Goal: Task Accomplishment & Management: Use online tool/utility

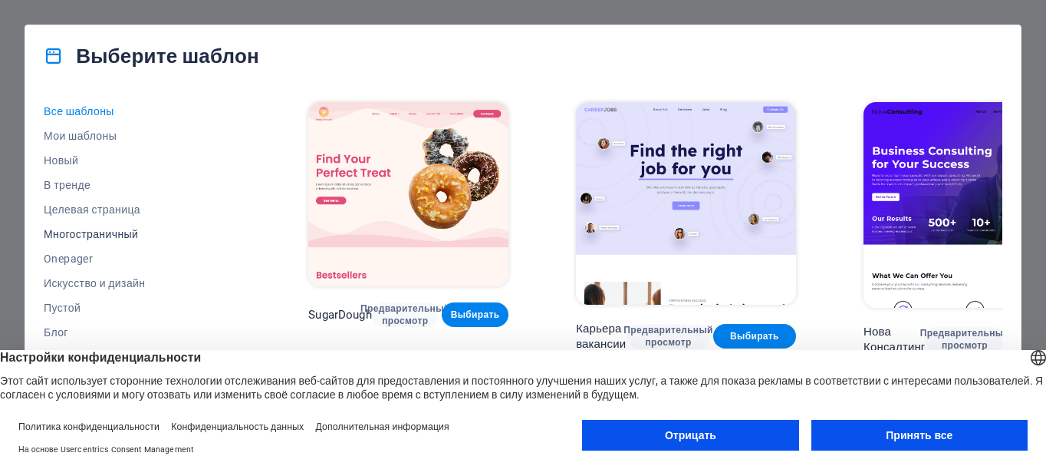
scroll to position [77, 0]
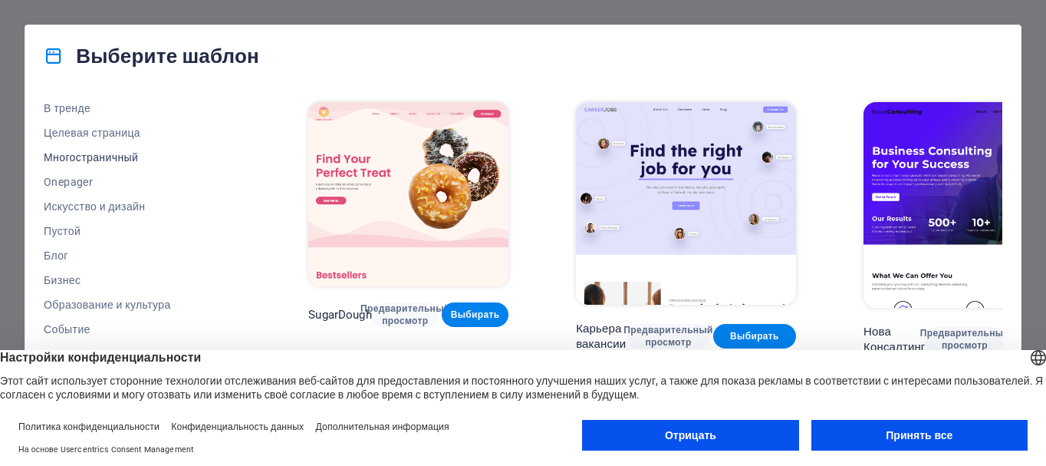
click at [104, 158] on font "Многостраничный" at bounding box center [91, 157] width 94 height 12
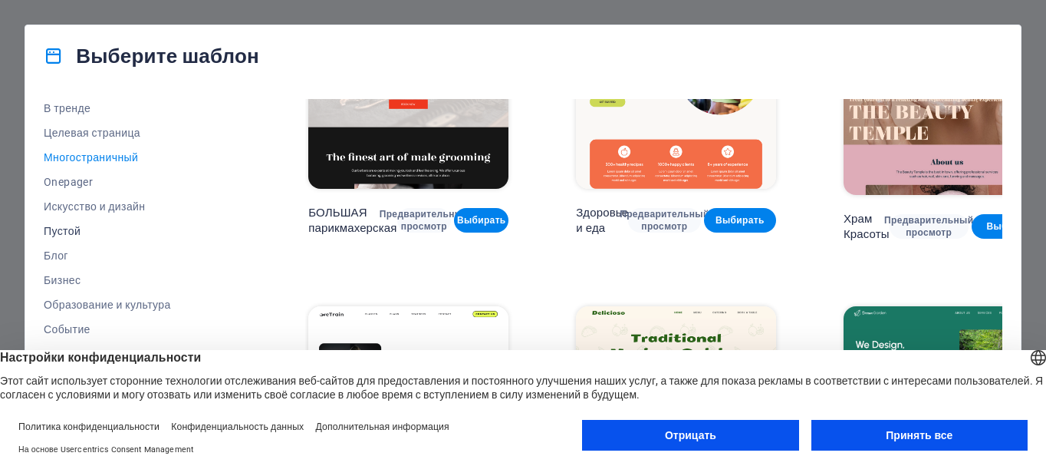
scroll to position [153, 0]
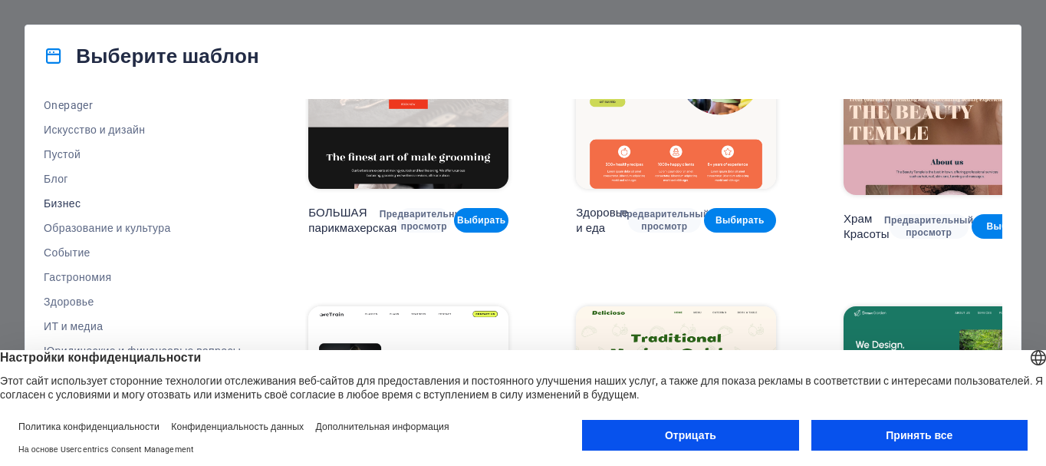
click at [67, 206] on font "Бизнес" at bounding box center [62, 203] width 37 height 12
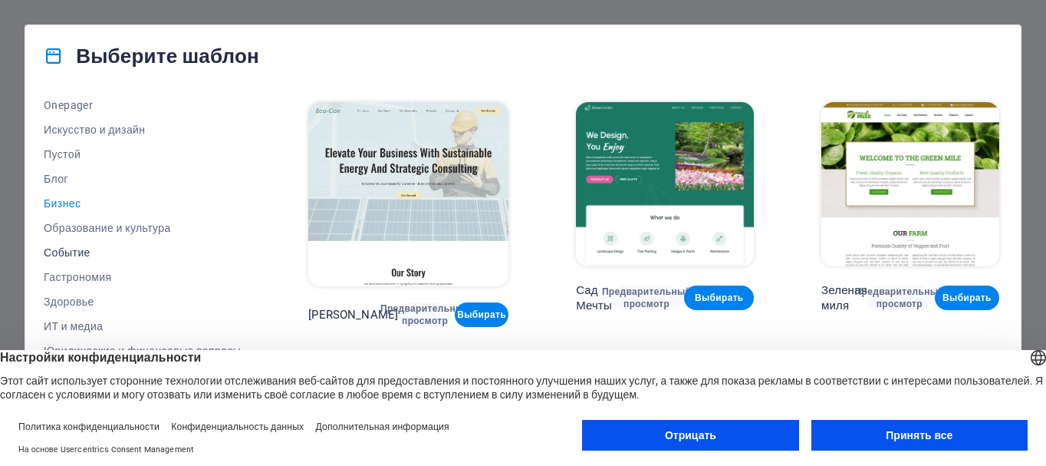
click at [87, 253] on font "Событие" at bounding box center [67, 252] width 47 height 12
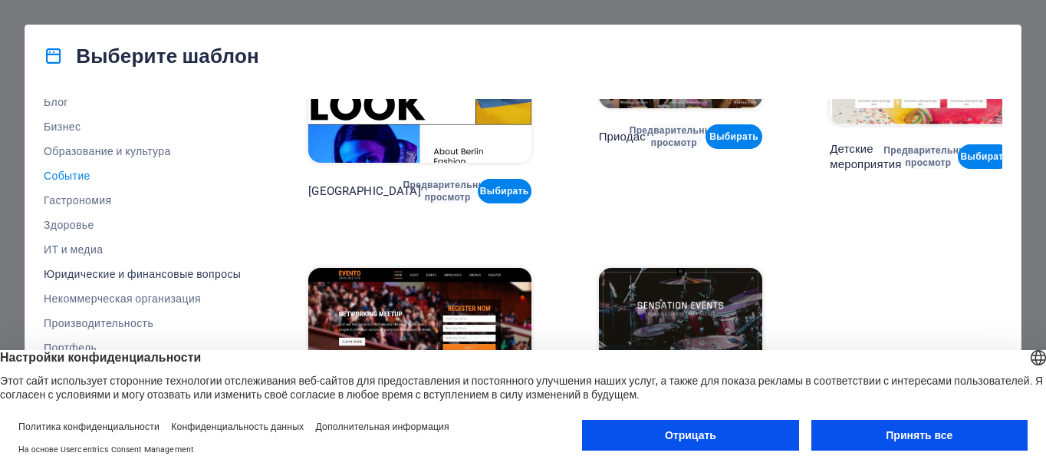
scroll to position [291, 0]
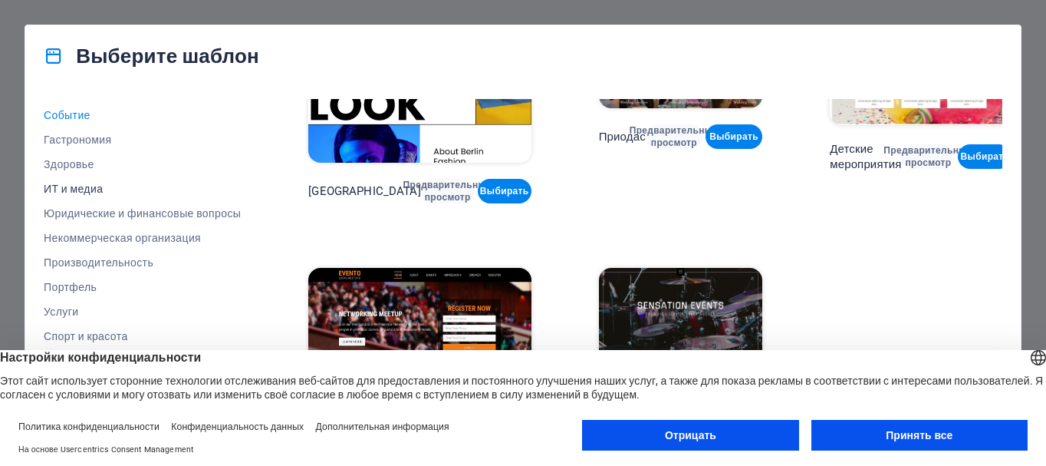
click at [89, 184] on font "ИТ и медиа" at bounding box center [73, 189] width 59 height 12
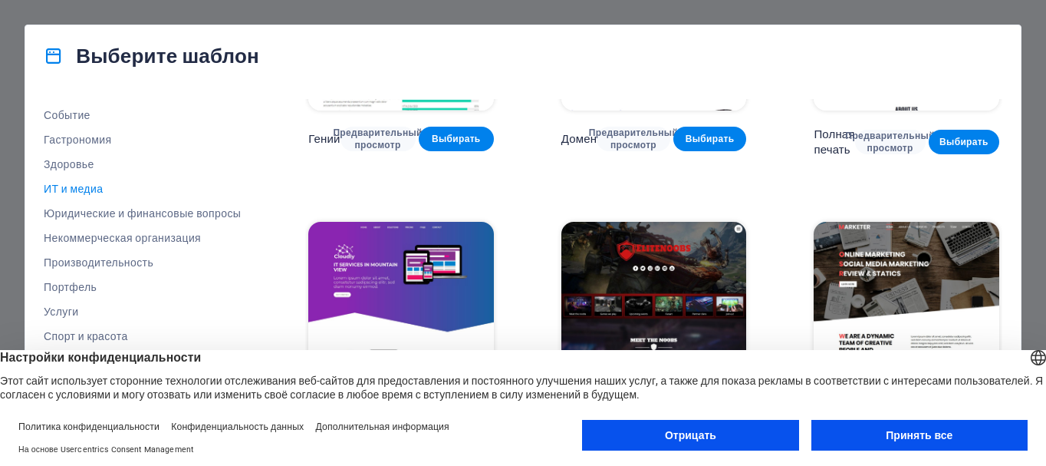
click at [877, 437] on button "Принять все" at bounding box center [920, 435] width 216 height 31
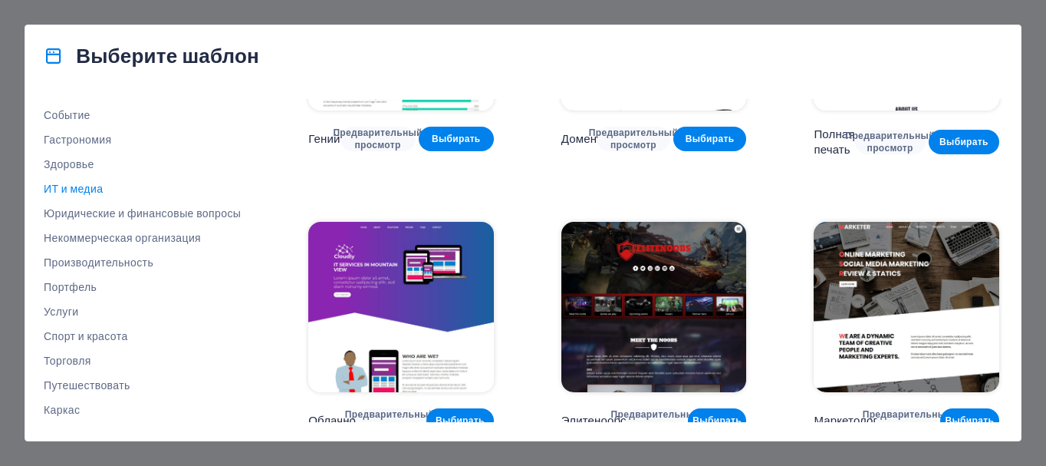
click at [89, 191] on font "ИТ и медиа" at bounding box center [73, 189] width 59 height 12
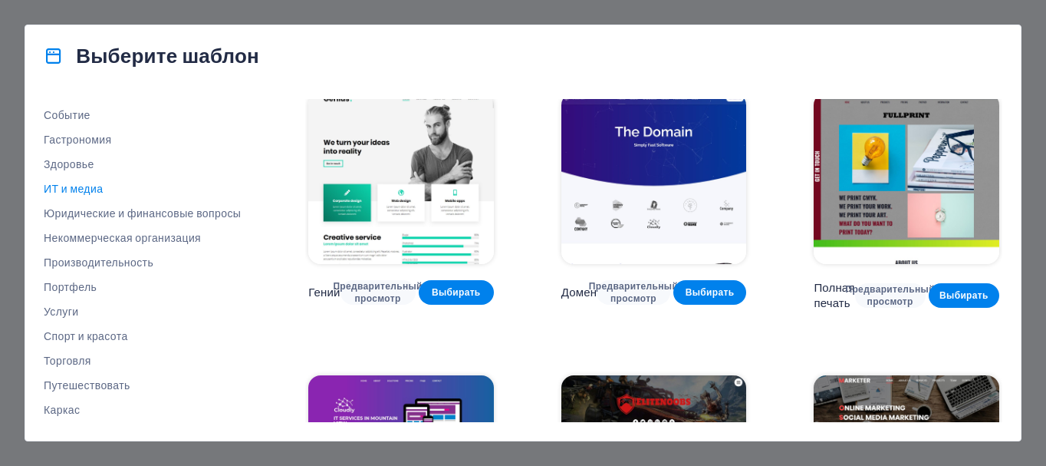
scroll to position [496, 0]
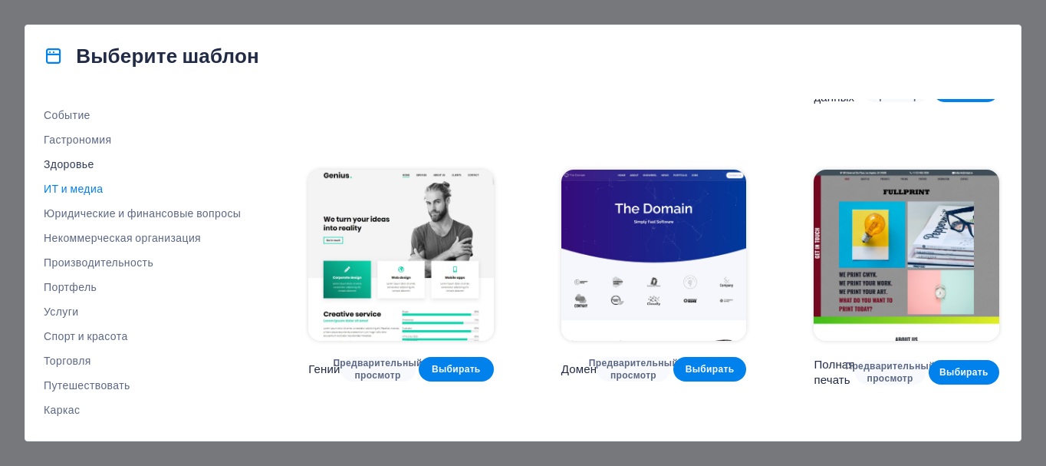
click at [73, 165] on font "Здоровье" at bounding box center [69, 164] width 51 height 12
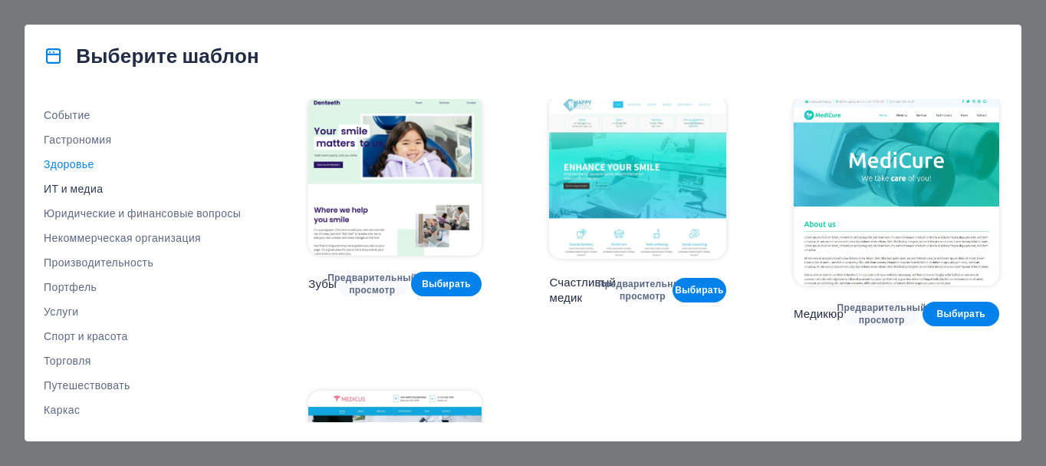
scroll to position [214, 0]
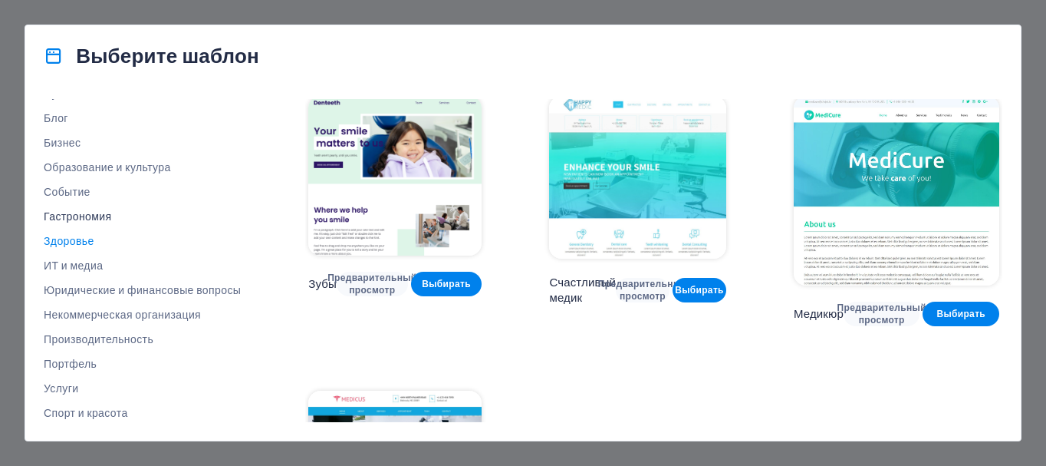
click at [106, 219] on font "Гастрономия" at bounding box center [78, 216] width 68 height 12
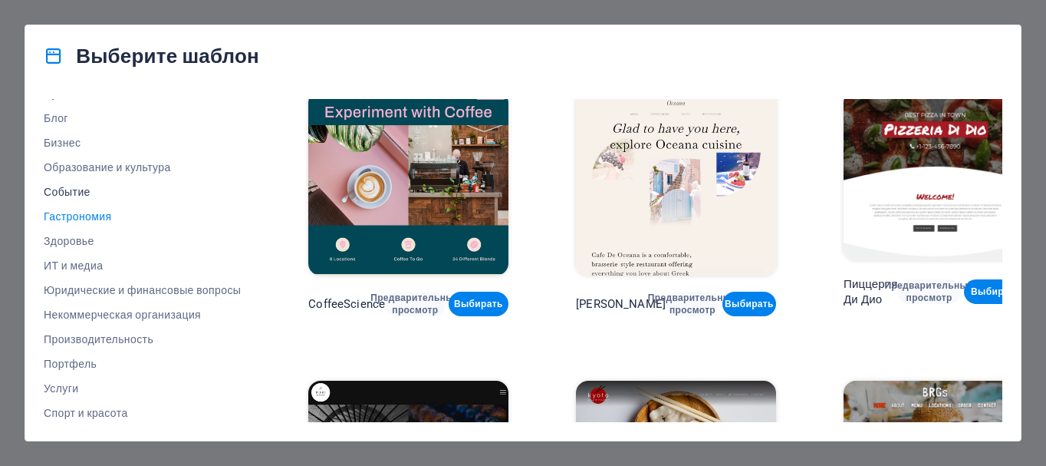
click at [73, 187] on font "Событие" at bounding box center [67, 192] width 47 height 12
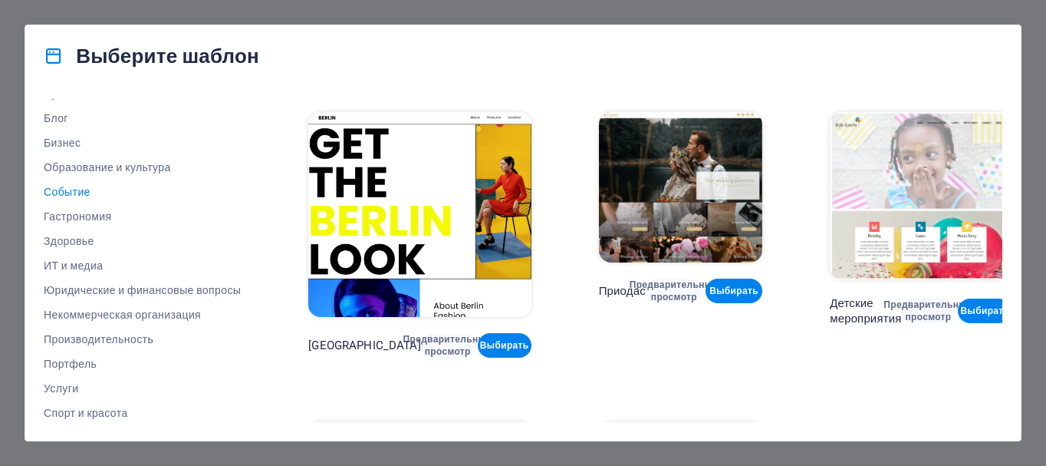
scroll to position [461, 0]
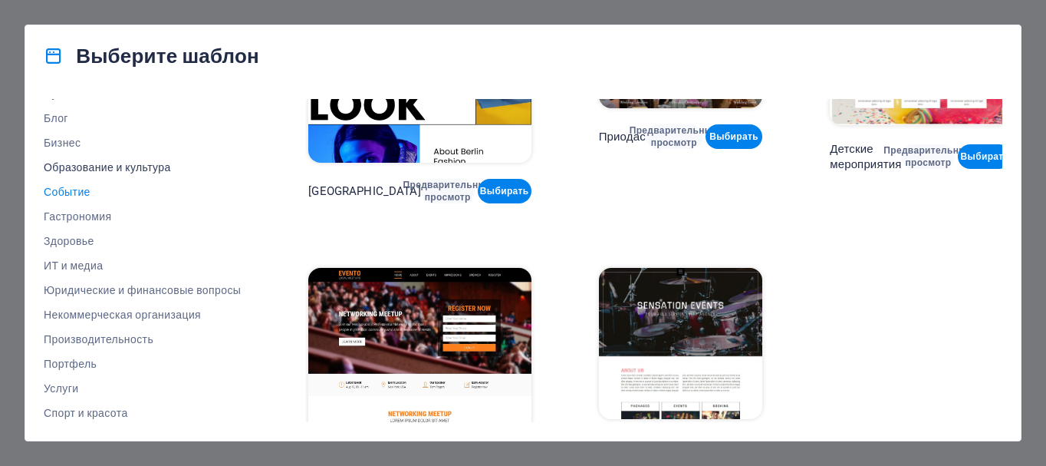
click at [112, 170] on font "Образование и культура" at bounding box center [107, 167] width 127 height 12
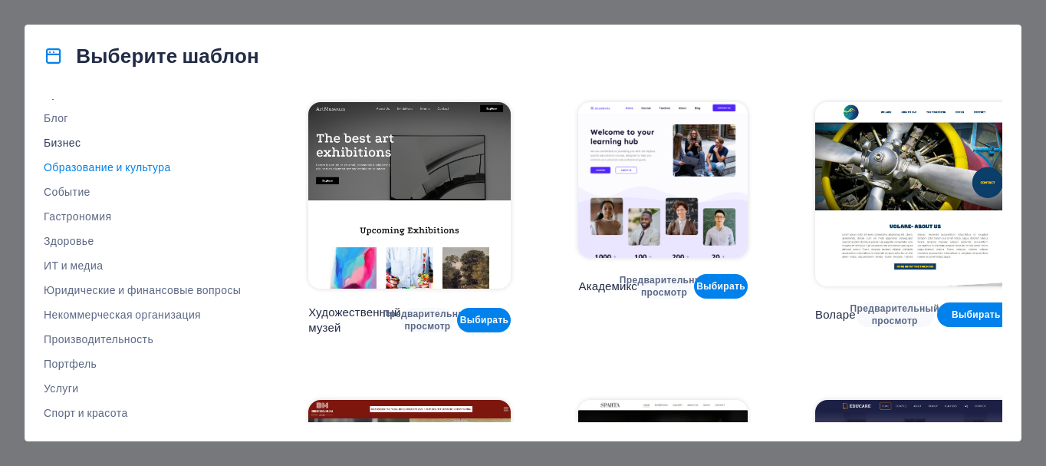
click at [77, 143] on font "Бизнес" at bounding box center [62, 143] width 37 height 12
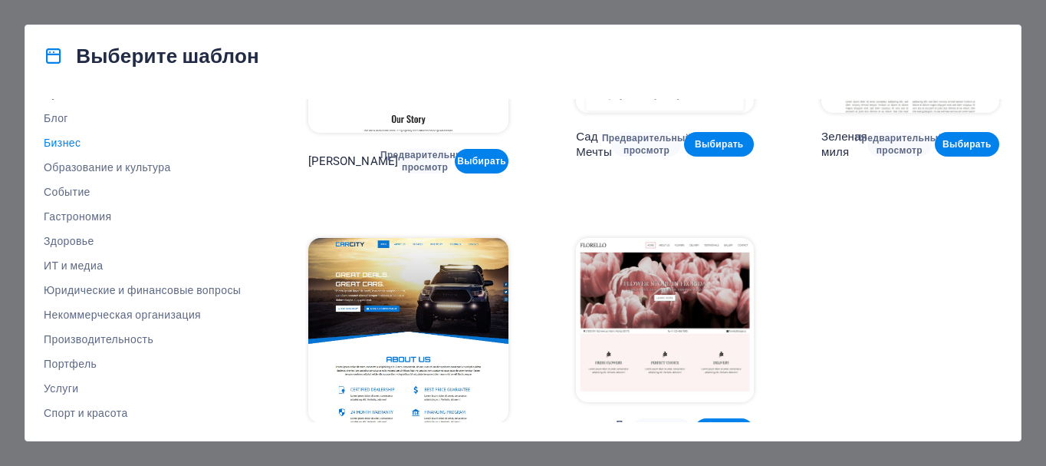
scroll to position [168, 0]
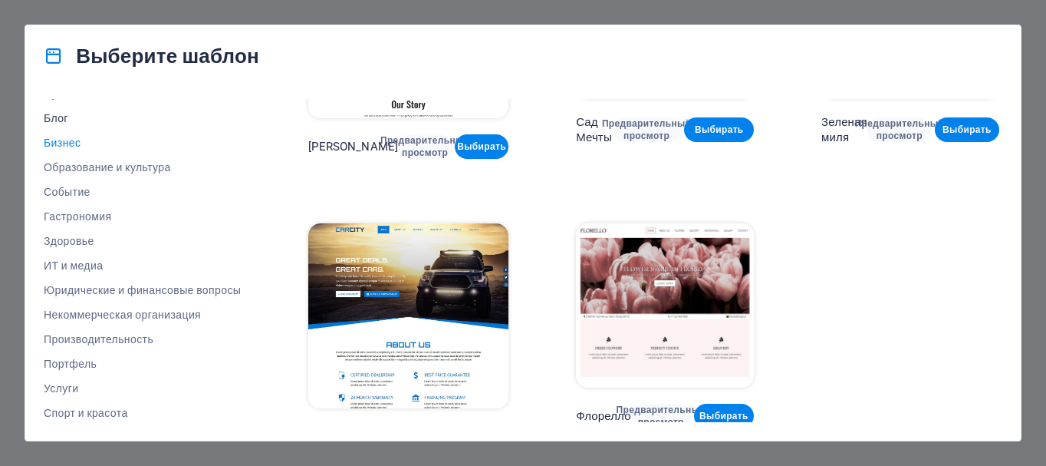
click at [59, 118] on font "Блог" at bounding box center [56, 118] width 25 height 12
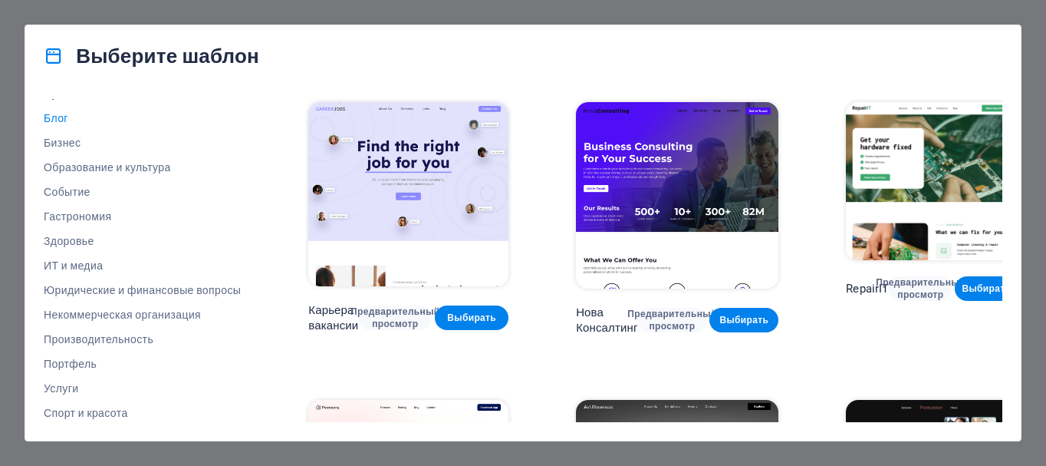
scroll to position [77, 0]
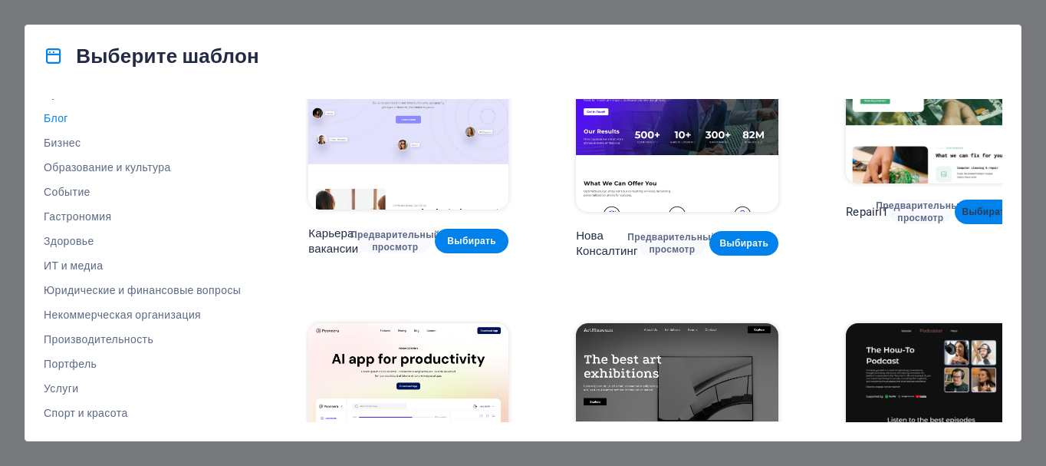
click at [962, 216] on font "Выбирать" at bounding box center [986, 211] width 49 height 11
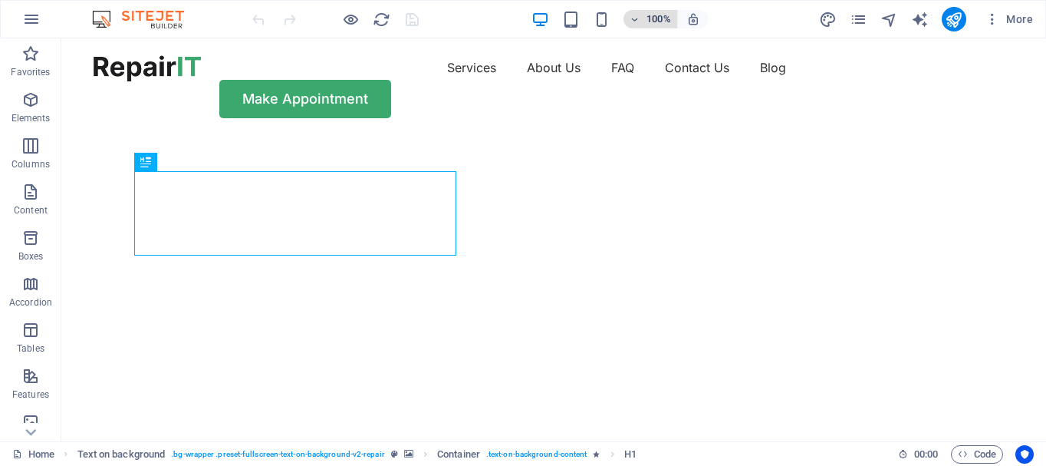
click at [664, 18] on h6 "100%" at bounding box center [659, 19] width 25 height 18
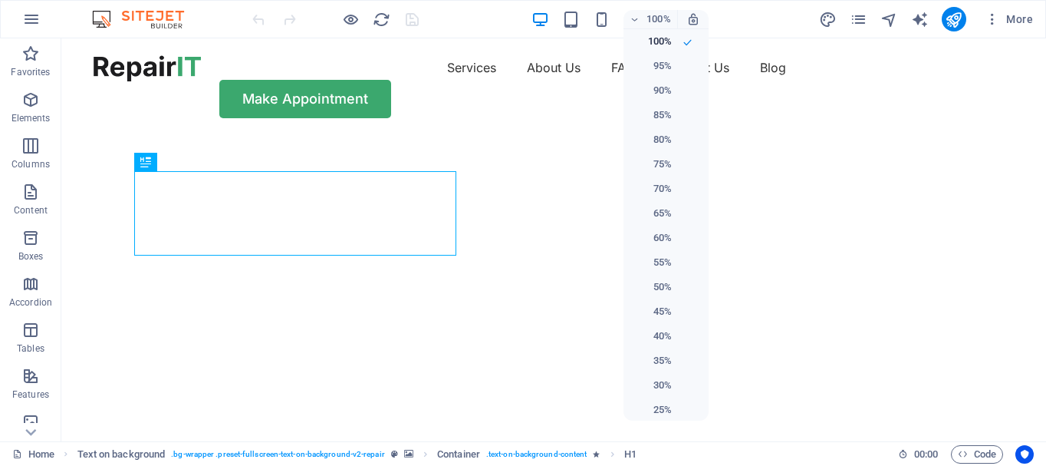
click at [747, 74] on div at bounding box center [523, 233] width 1046 height 466
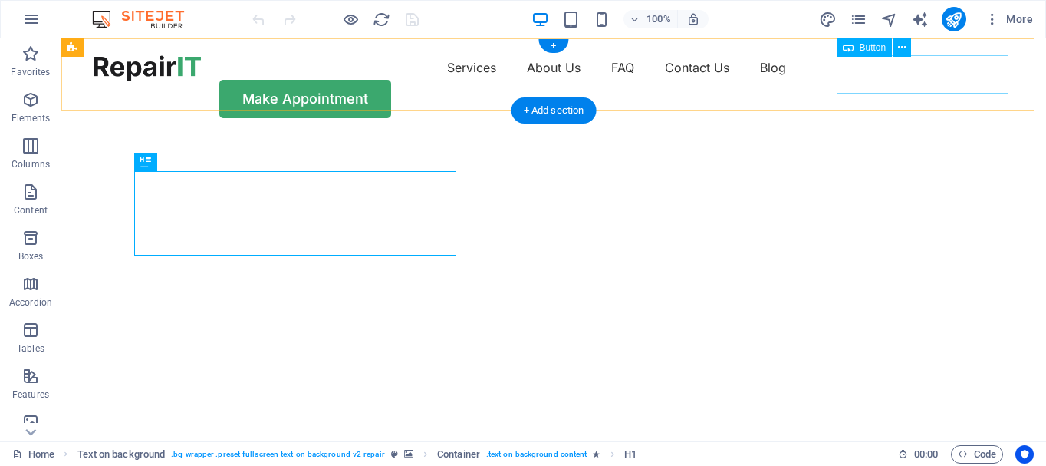
click at [889, 80] on div "Make Appointment" at bounding box center [554, 99] width 921 height 38
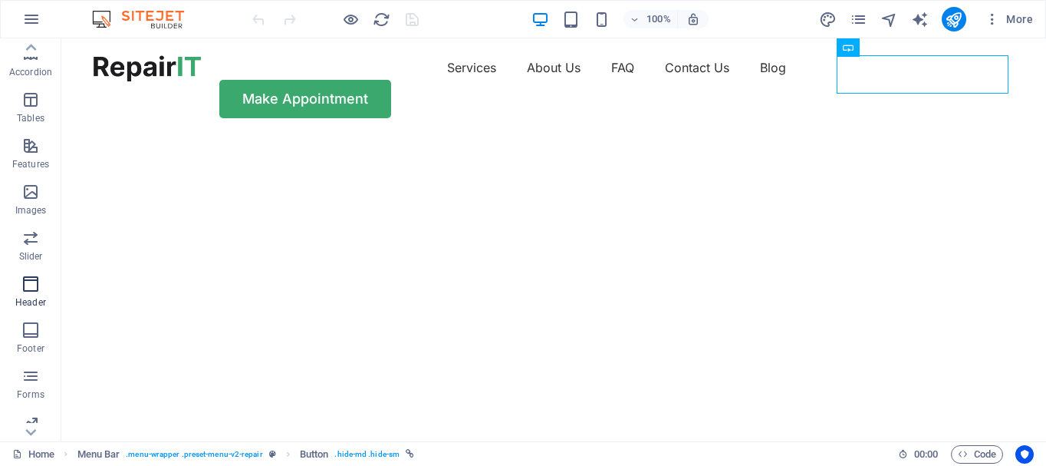
scroll to position [288, 0]
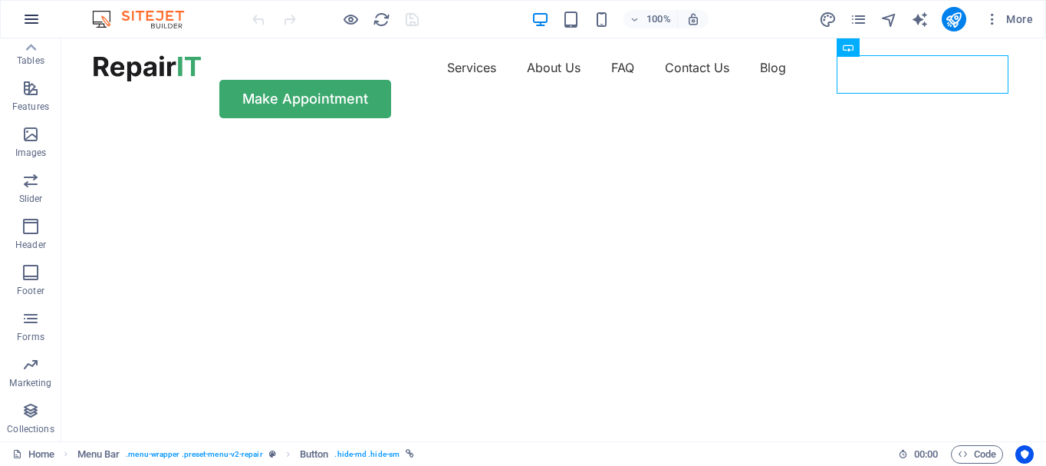
click at [31, 18] on icon "button" at bounding box center [31, 19] width 18 height 18
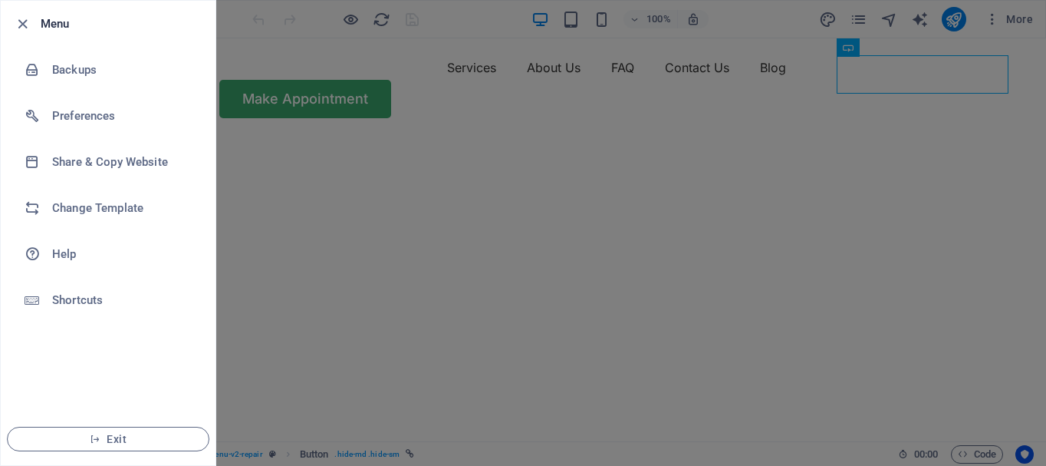
click at [641, 107] on div at bounding box center [523, 233] width 1046 height 466
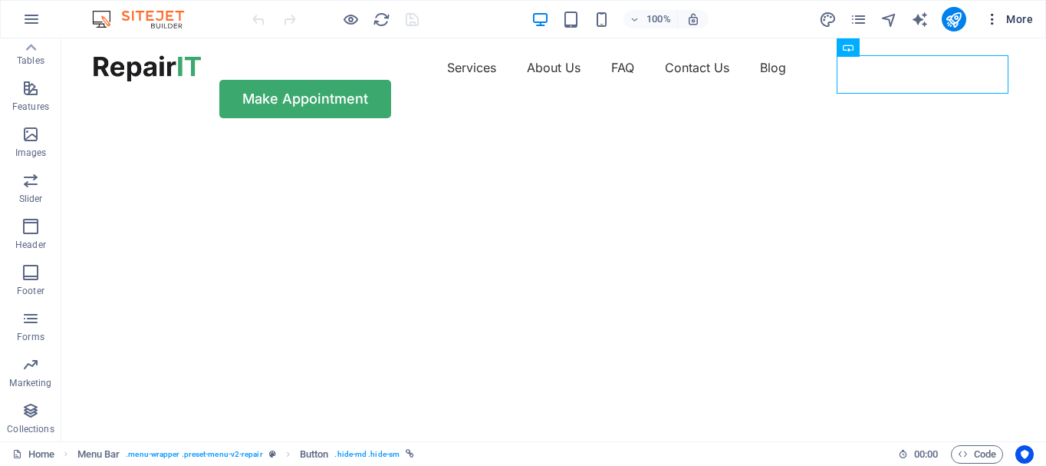
click at [994, 15] on icon "button" at bounding box center [992, 19] width 15 height 15
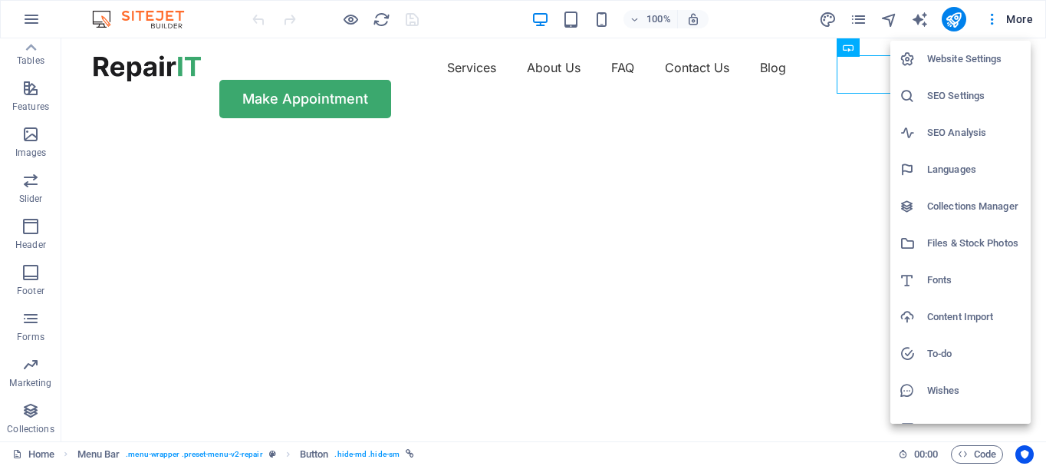
click at [971, 64] on h6 "Website Settings" at bounding box center [975, 59] width 94 height 18
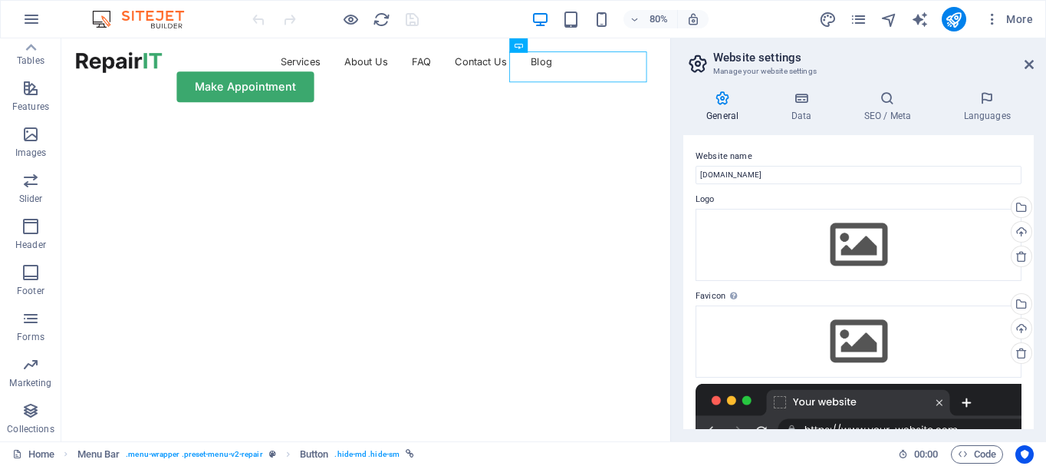
scroll to position [229, 0]
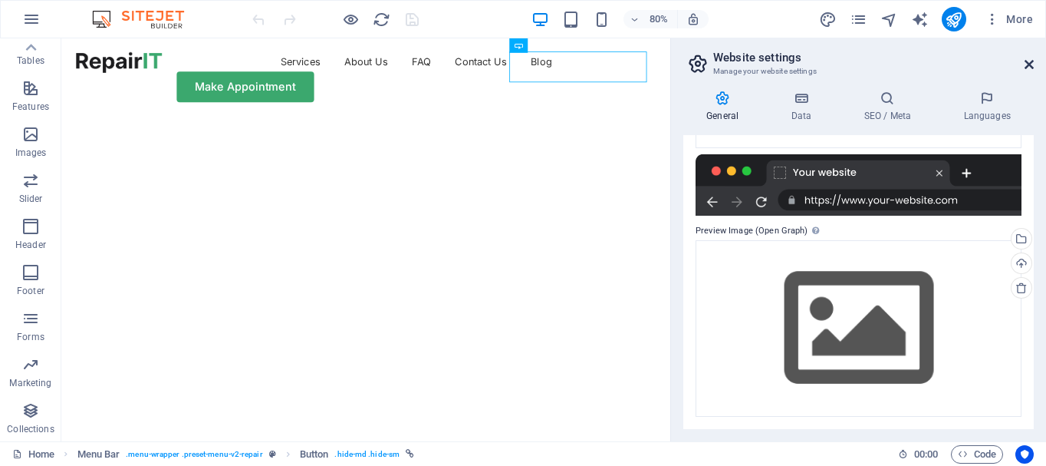
click at [1031, 58] on icon at bounding box center [1029, 64] width 9 height 12
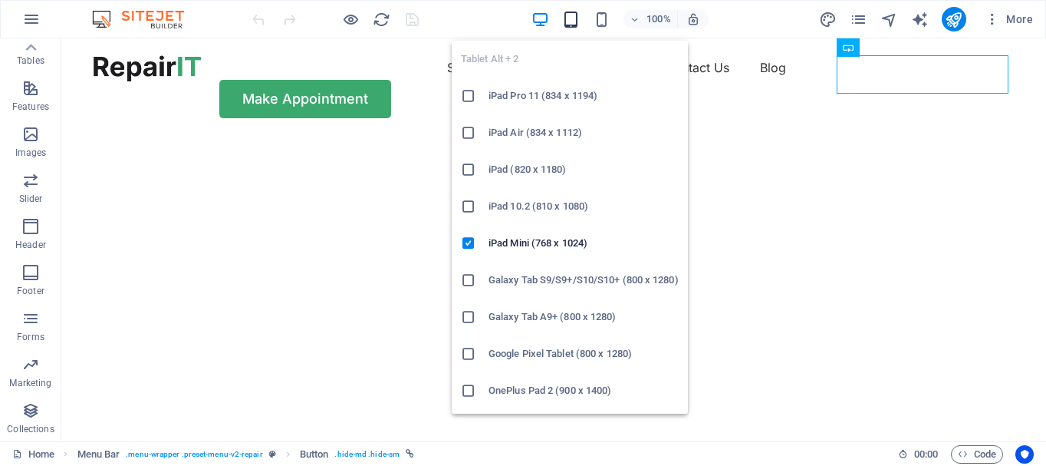
click at [569, 20] on icon "button" at bounding box center [571, 20] width 18 height 18
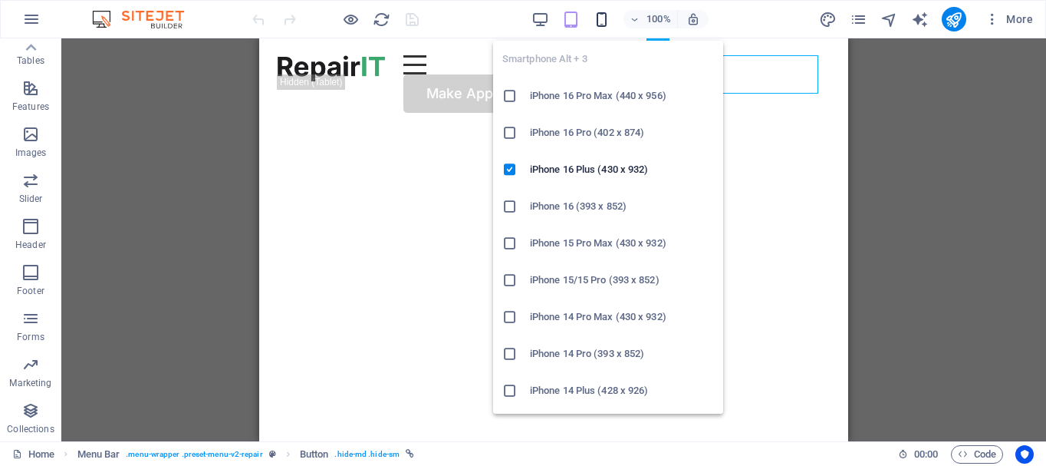
click at [604, 15] on icon "button" at bounding box center [602, 20] width 18 height 18
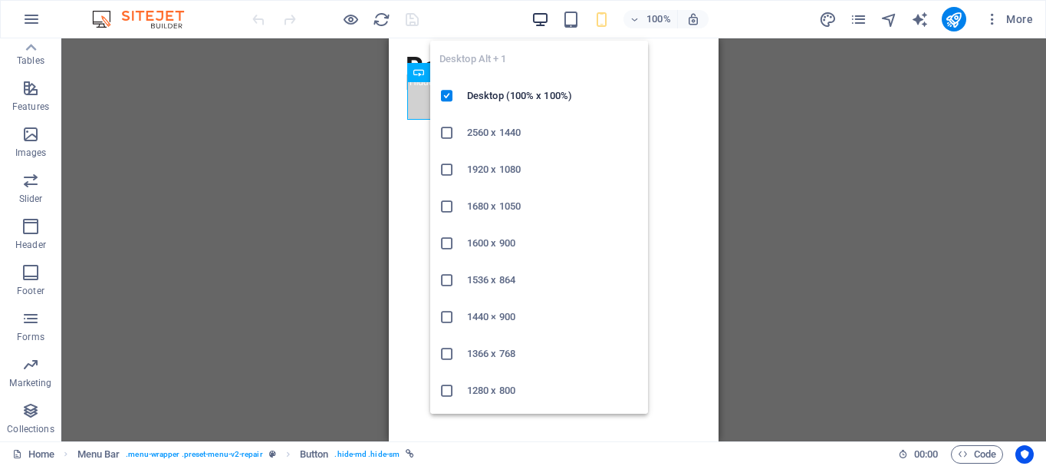
click at [545, 17] on icon "button" at bounding box center [541, 20] width 18 height 18
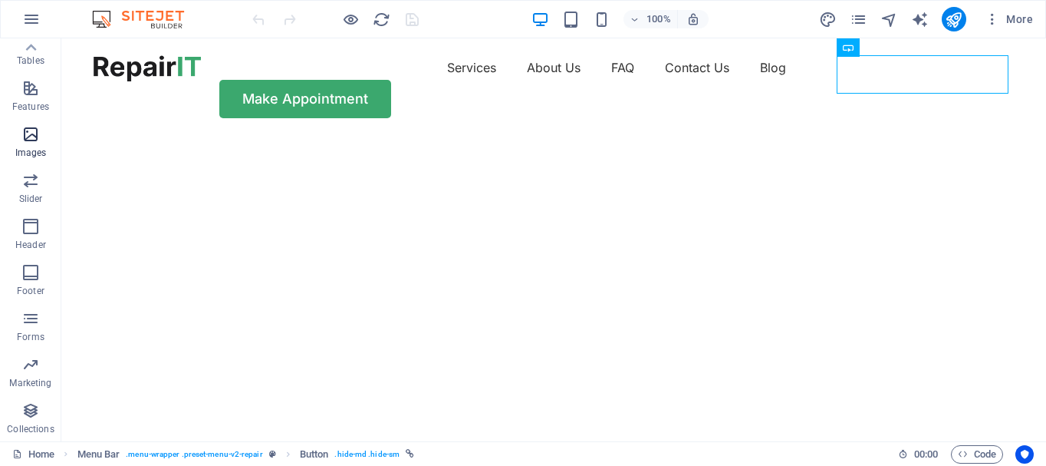
click at [31, 144] on span "Images" at bounding box center [30, 143] width 61 height 37
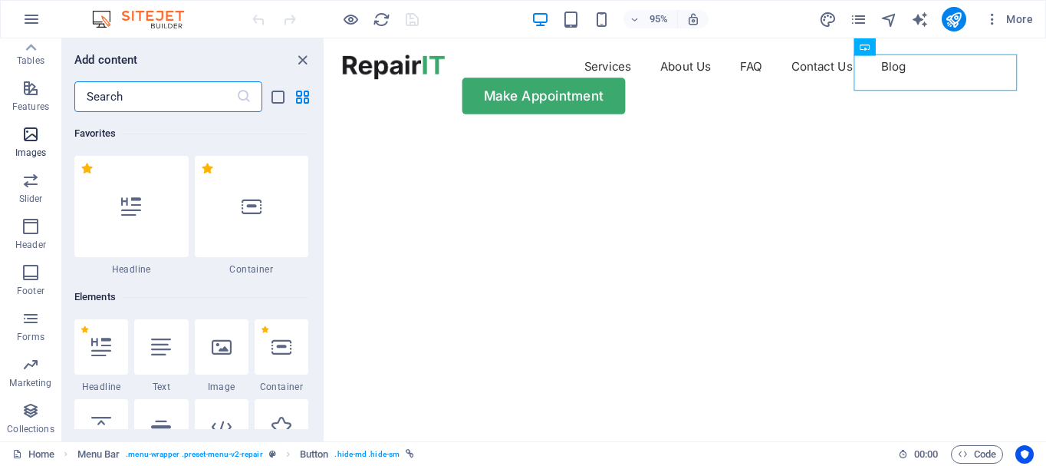
scroll to position [7780, 0]
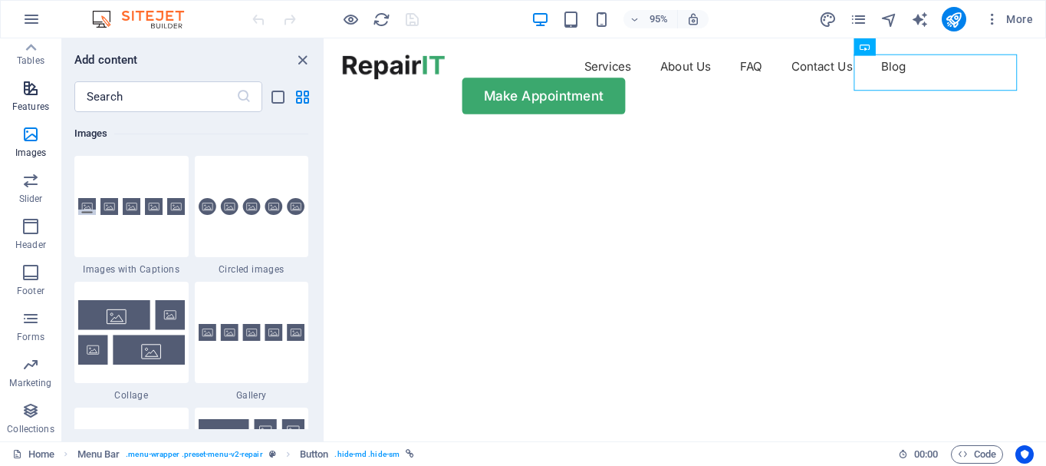
click at [33, 87] on icon "button" at bounding box center [30, 88] width 18 height 18
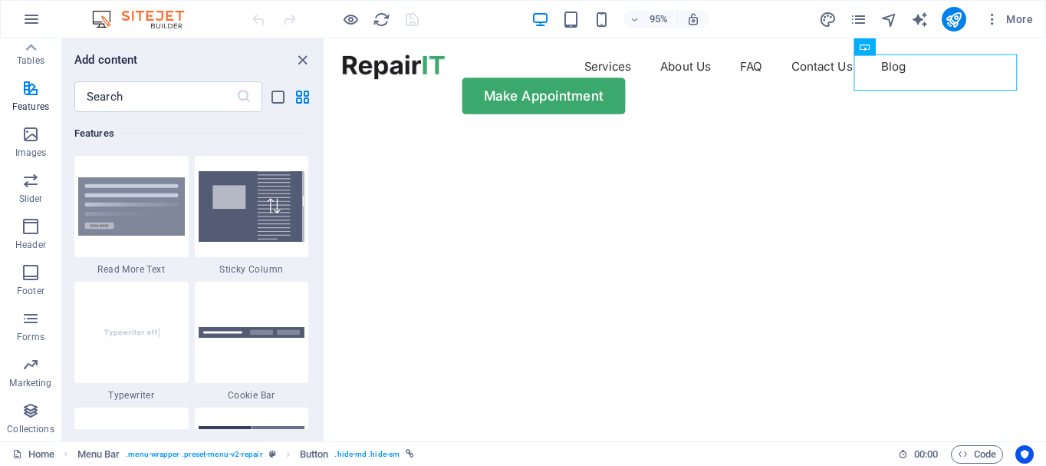
scroll to position [5981, 0]
click at [41, 51] on icon at bounding box center [30, 47] width 21 height 21
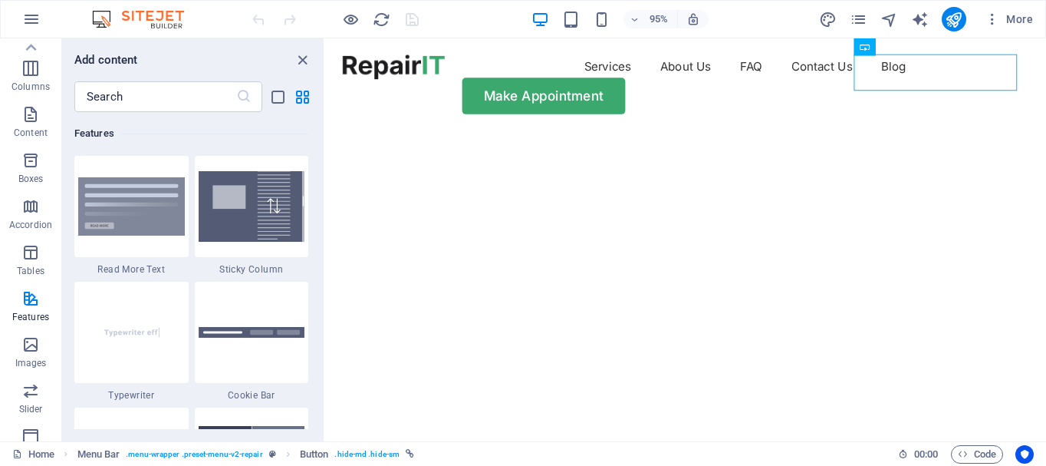
scroll to position [0, 0]
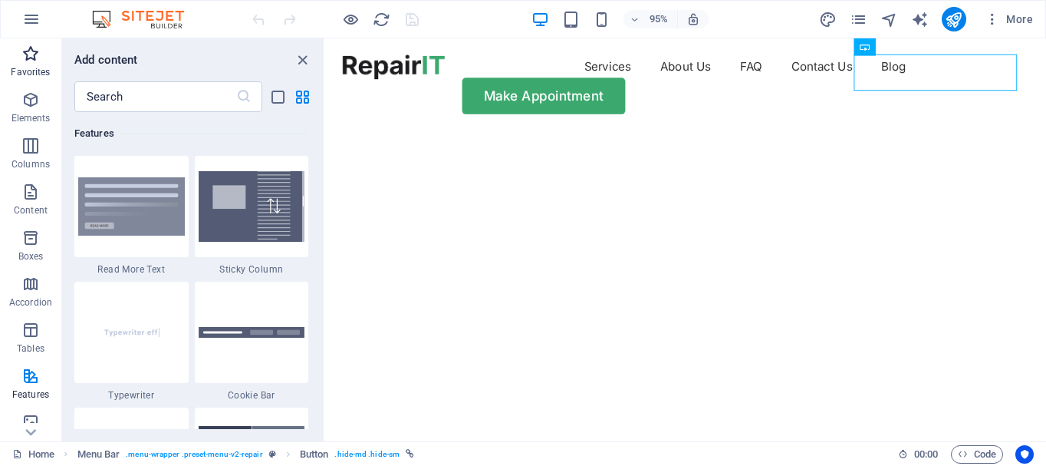
click at [32, 64] on span "Favorites" at bounding box center [30, 62] width 61 height 37
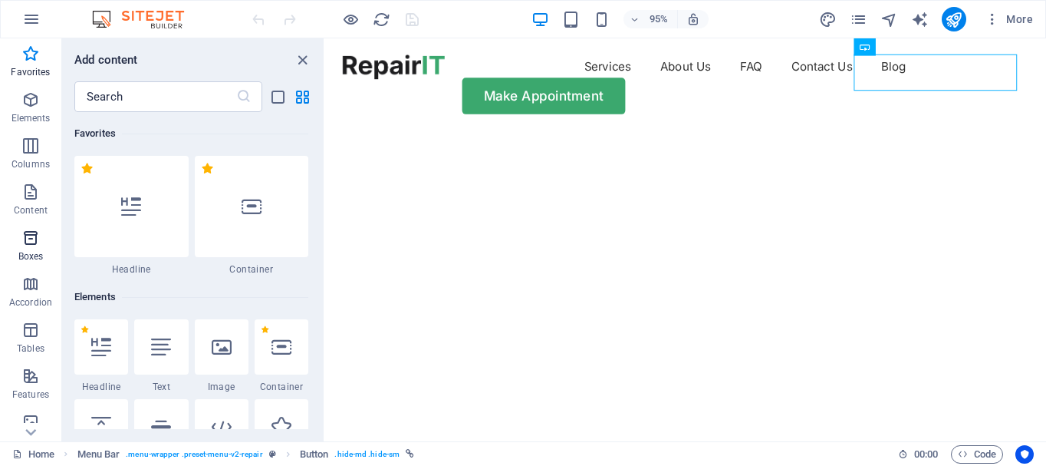
click at [32, 242] on icon "button" at bounding box center [30, 238] width 18 height 18
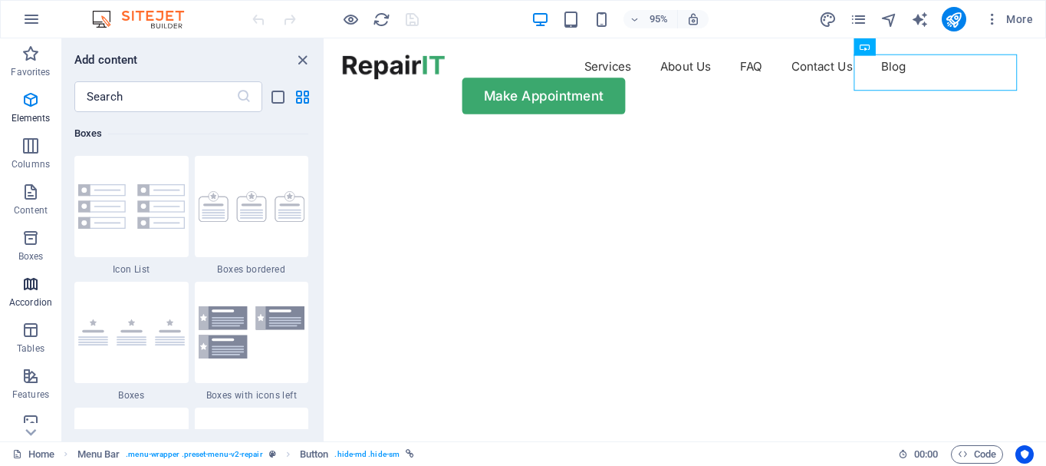
click at [35, 292] on icon "button" at bounding box center [30, 284] width 18 height 18
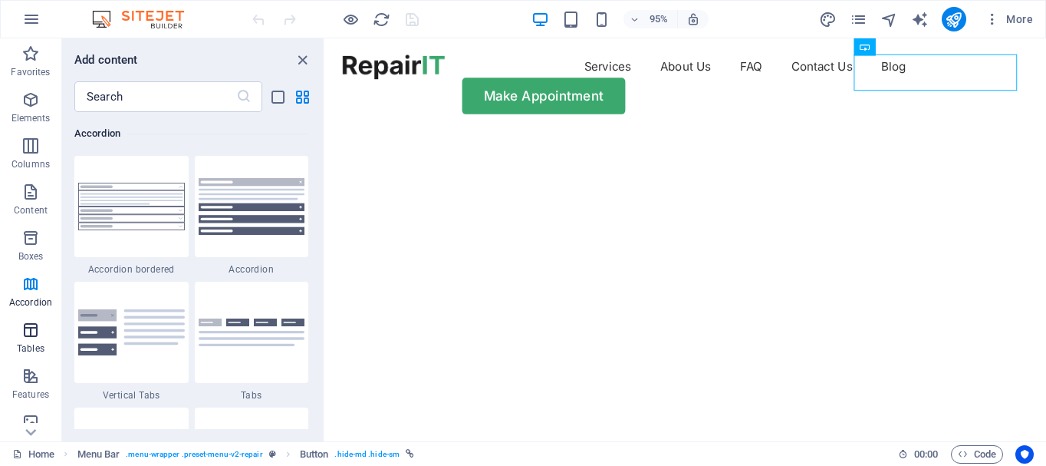
click at [26, 336] on icon "button" at bounding box center [30, 330] width 18 height 18
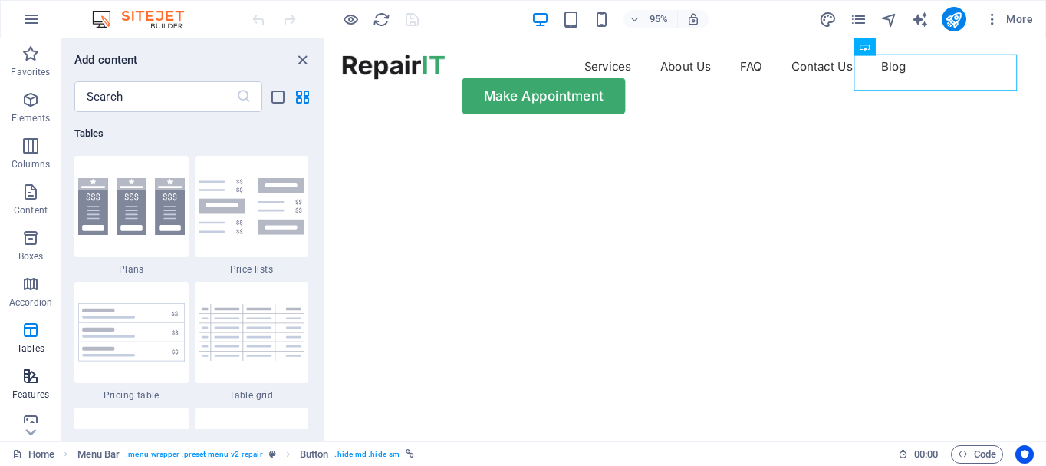
click at [28, 391] on p "Features" at bounding box center [30, 394] width 37 height 12
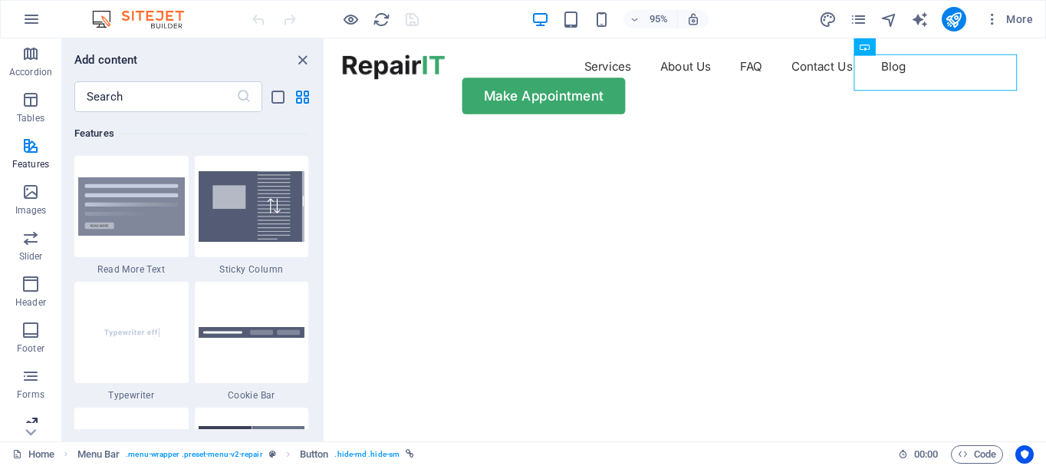
scroll to position [288, 0]
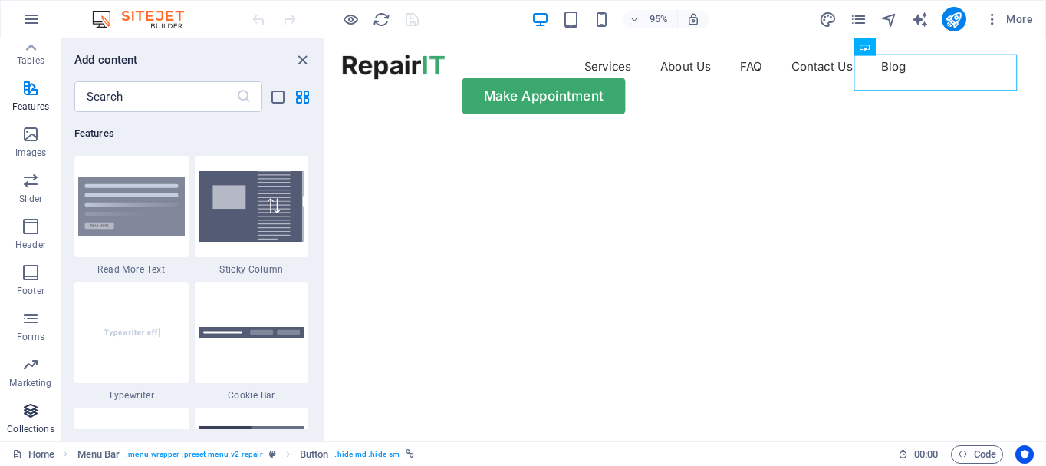
click at [28, 423] on p "Collections" at bounding box center [30, 429] width 47 height 12
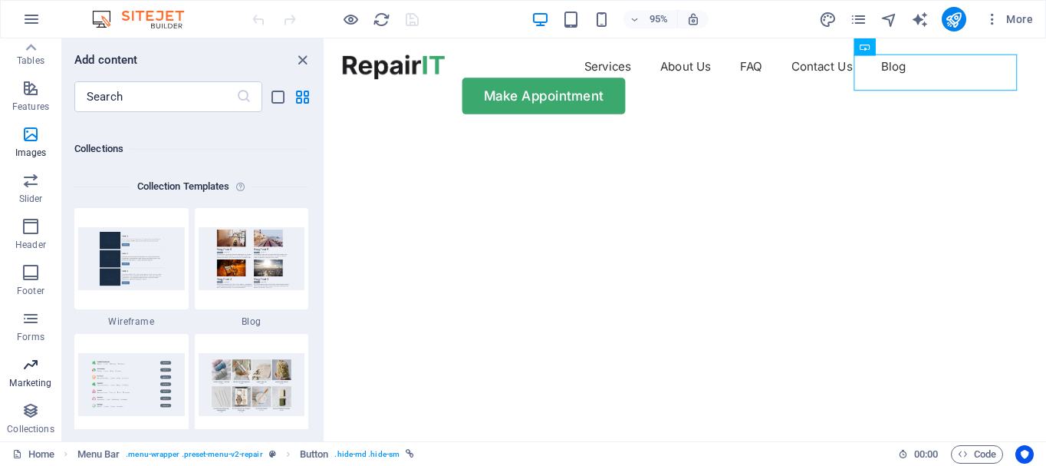
scroll to position [14045, 0]
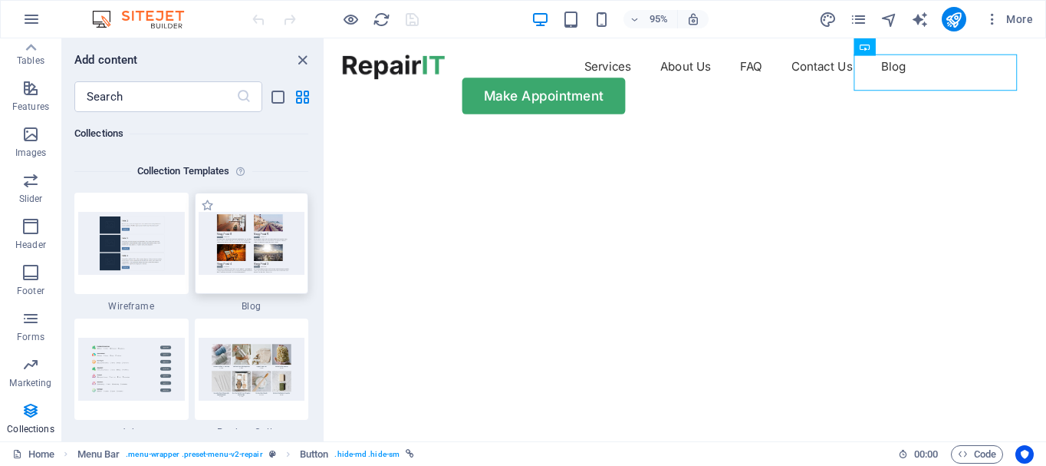
click at [252, 270] on img at bounding box center [252, 243] width 107 height 62
drag, startPoint x: 252, startPoint y: 232, endPoint x: 10, endPoint y: 219, distance: 242.8
click at [252, 232] on img at bounding box center [252, 243] width 107 height 62
click at [387, 20] on icon "reload" at bounding box center [382, 20] width 18 height 18
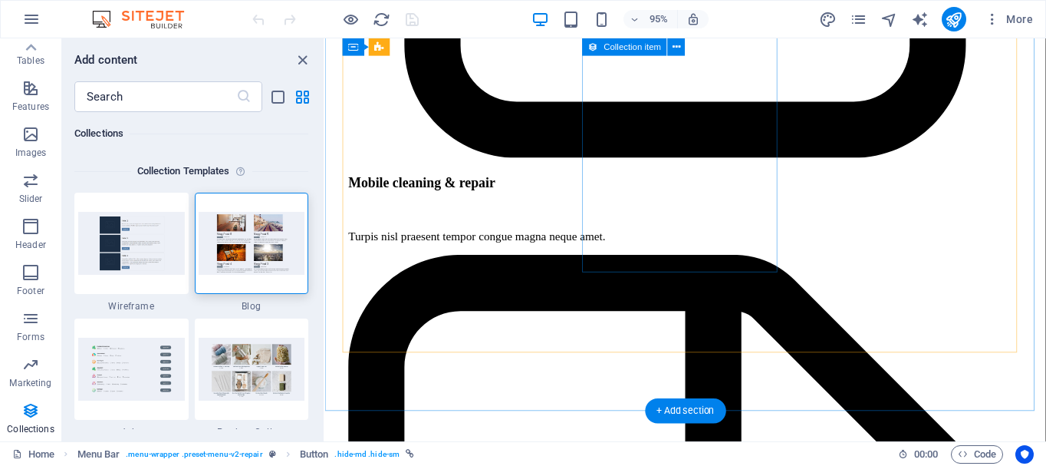
scroll to position [3836, 0]
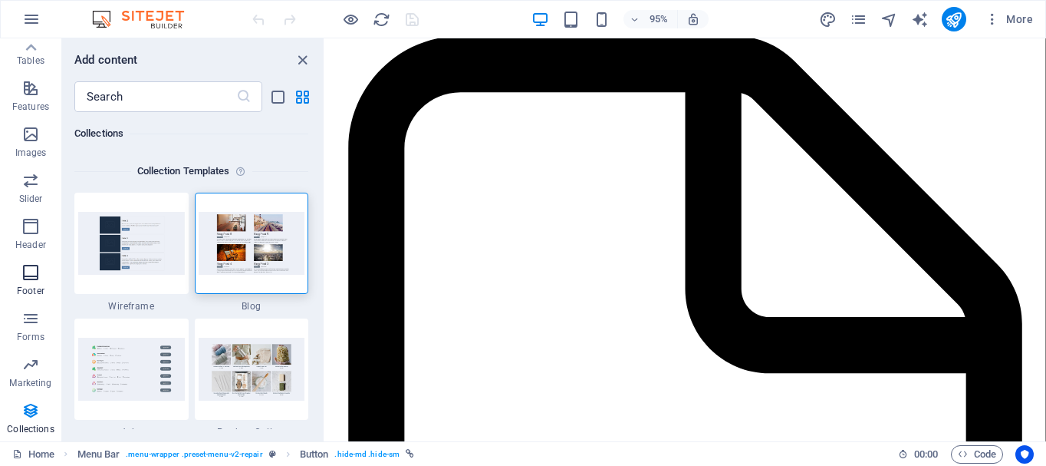
click at [31, 285] on p "Footer" at bounding box center [31, 291] width 28 height 12
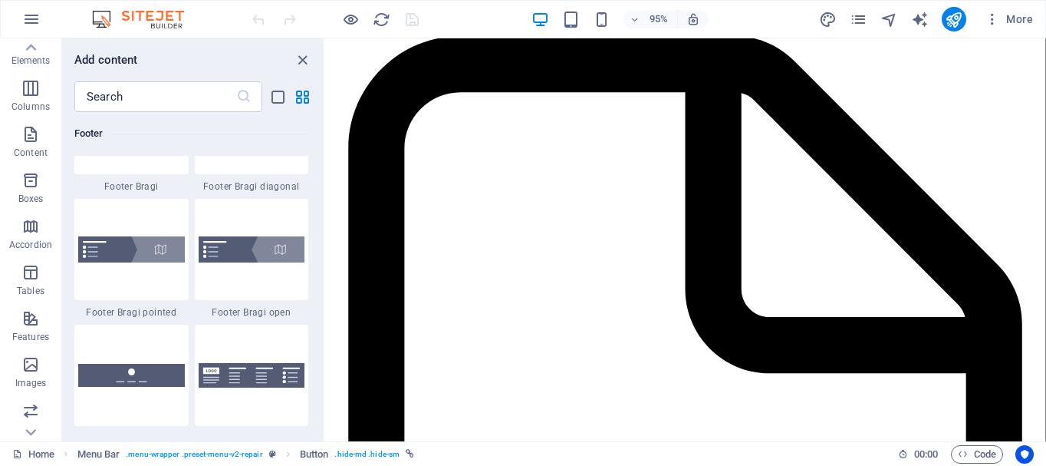
scroll to position [10387, 0]
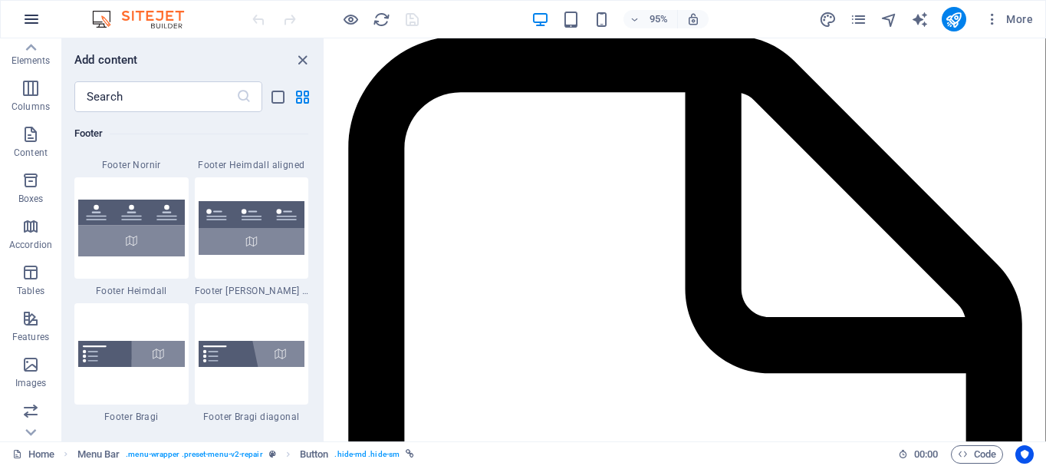
click at [21, 24] on button "button" at bounding box center [31, 19] width 37 height 37
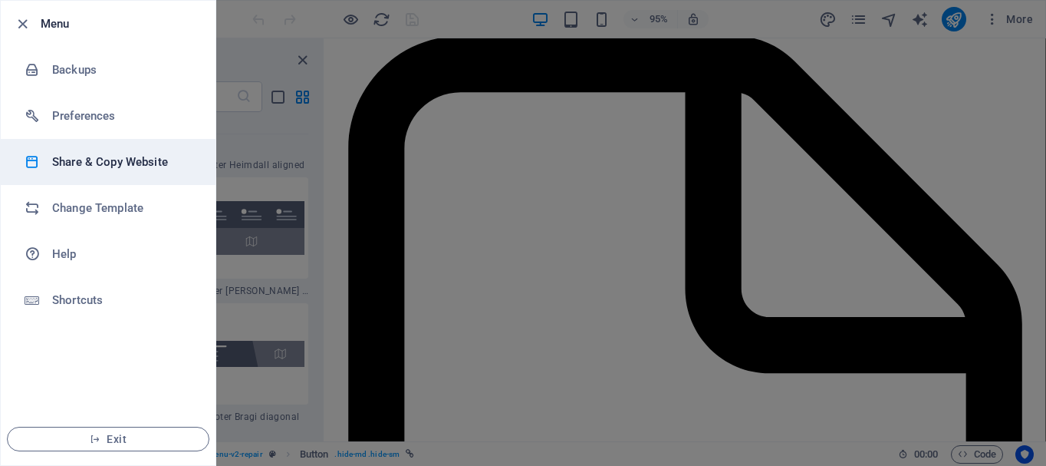
click at [143, 169] on h6 "Share & Copy Website" at bounding box center [123, 162] width 142 height 18
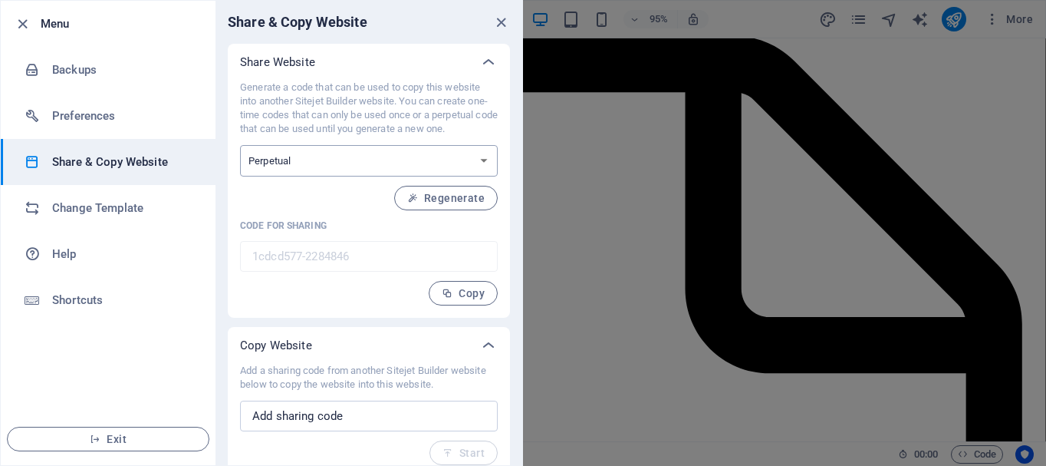
click at [343, 163] on select "One-time Perpetual" at bounding box center [369, 160] width 258 height 31
click at [344, 155] on select "One-time Perpetual" at bounding box center [369, 160] width 258 height 31
click at [351, 325] on div "Share Website Generate a code that can be used to copy this website into anothe…" at bounding box center [369, 260] width 307 height 433
click at [653, 161] on div at bounding box center [523, 233] width 1046 height 466
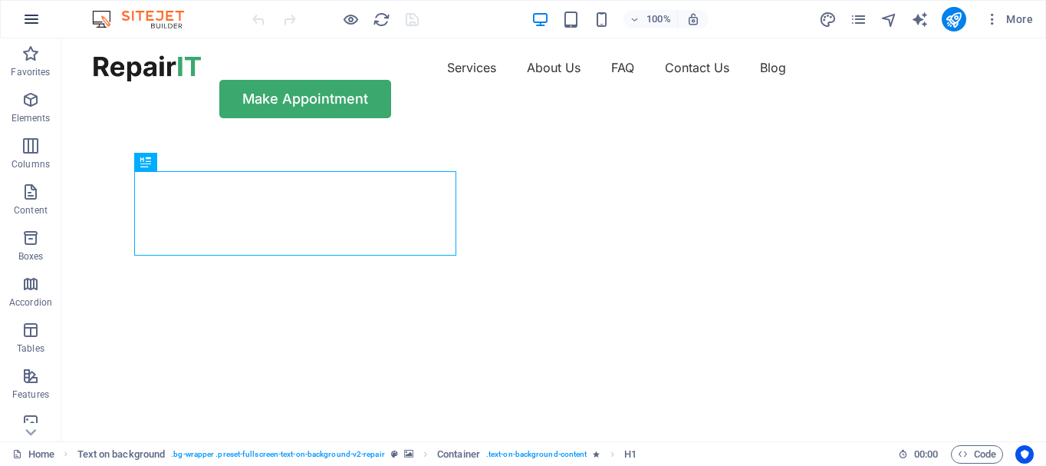
click at [36, 21] on icon "button" at bounding box center [31, 19] width 18 height 18
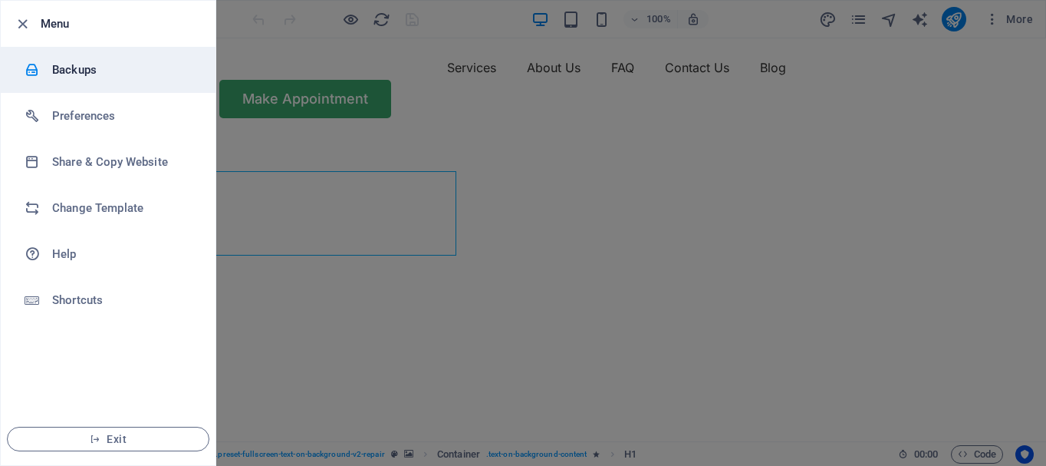
click at [101, 114] on h6 "Preferences" at bounding box center [123, 116] width 142 height 18
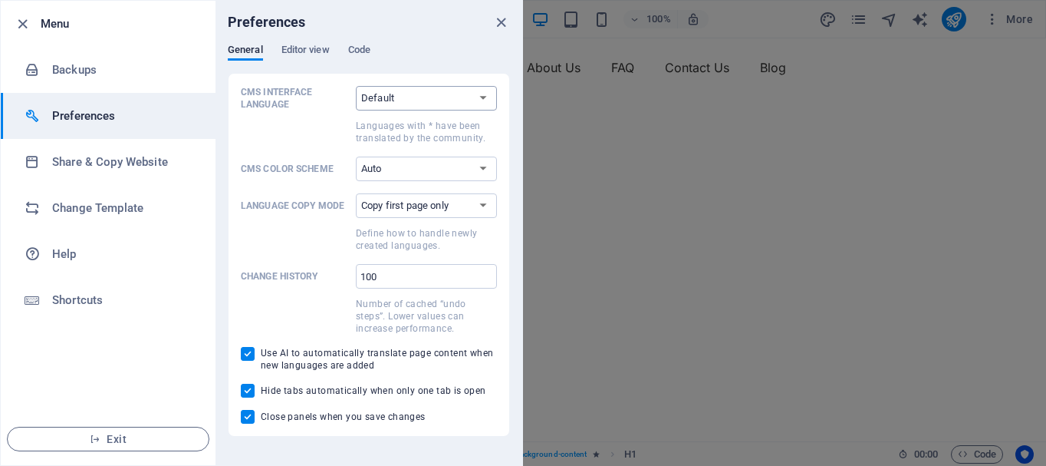
click at [480, 93] on select "Default Deutsch English Español Suomi* Français Magyar Italiano Nederlands Pols…" at bounding box center [426, 98] width 141 height 25
select select "ru"
click at [356, 86] on select "Default Deutsch English Español Suomi* Français Magyar Italiano Nederlands Pols…" at bounding box center [426, 98] width 141 height 25
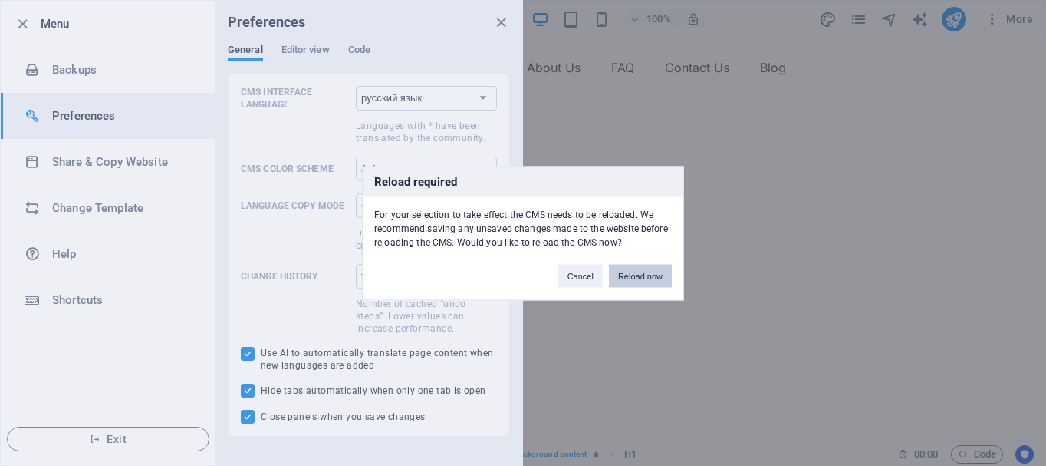
click at [641, 277] on button "Reload now" at bounding box center [640, 275] width 63 height 23
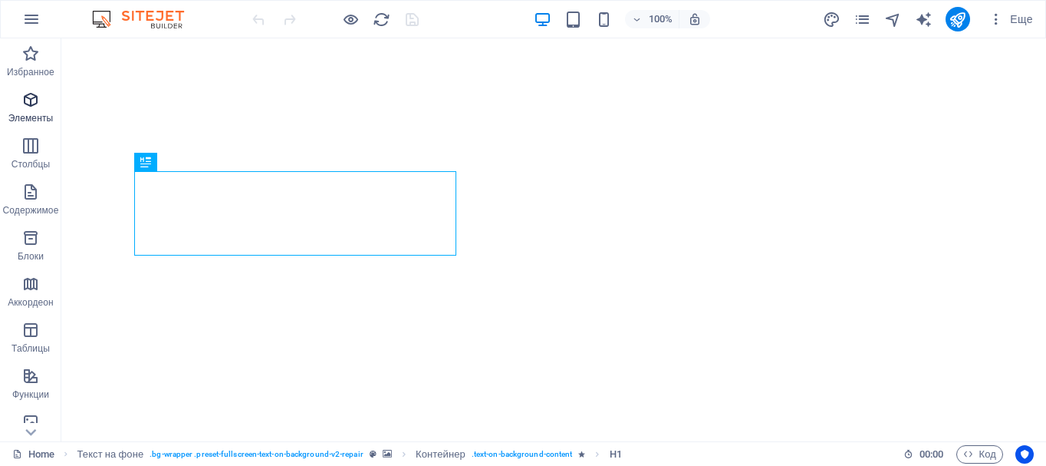
click at [31, 63] on span "Избранное" at bounding box center [30, 62] width 61 height 37
click at [35, 106] on icon "button" at bounding box center [30, 100] width 18 height 18
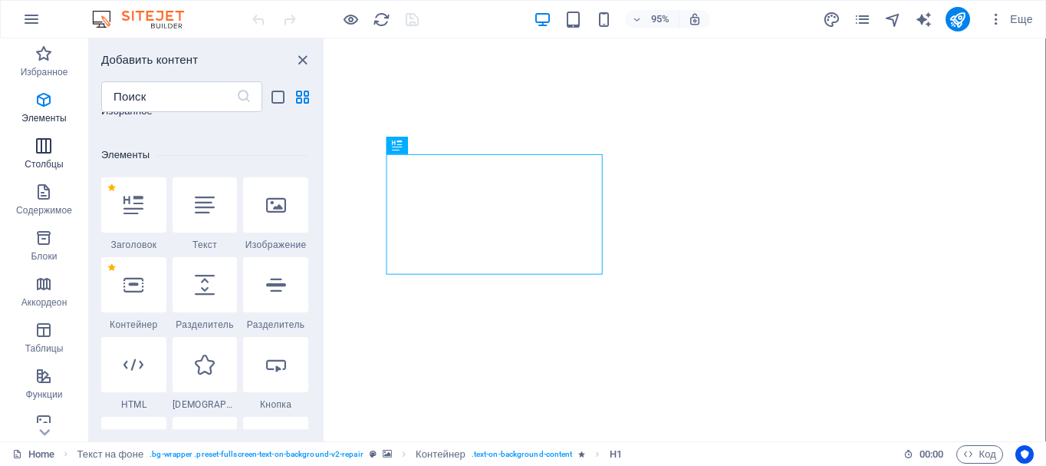
scroll to position [289, 0]
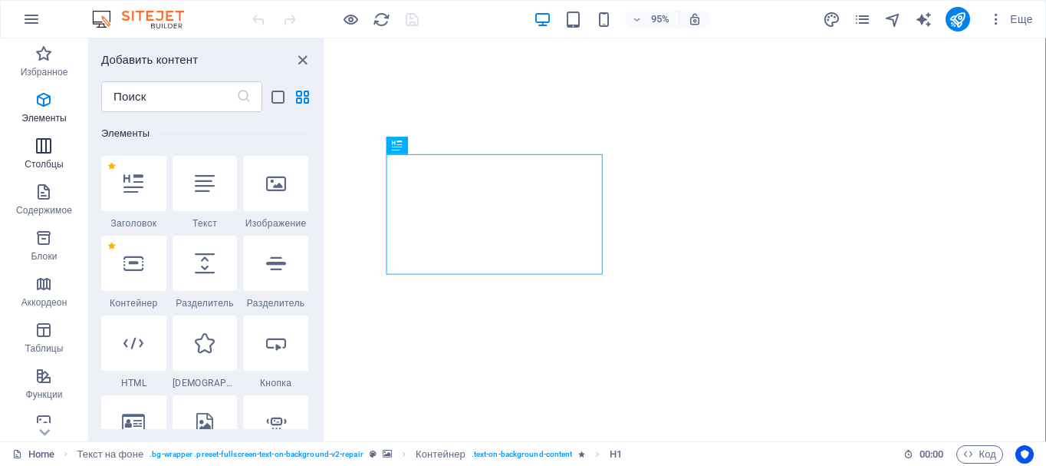
click at [48, 156] on span "Столбцы" at bounding box center [44, 155] width 88 height 37
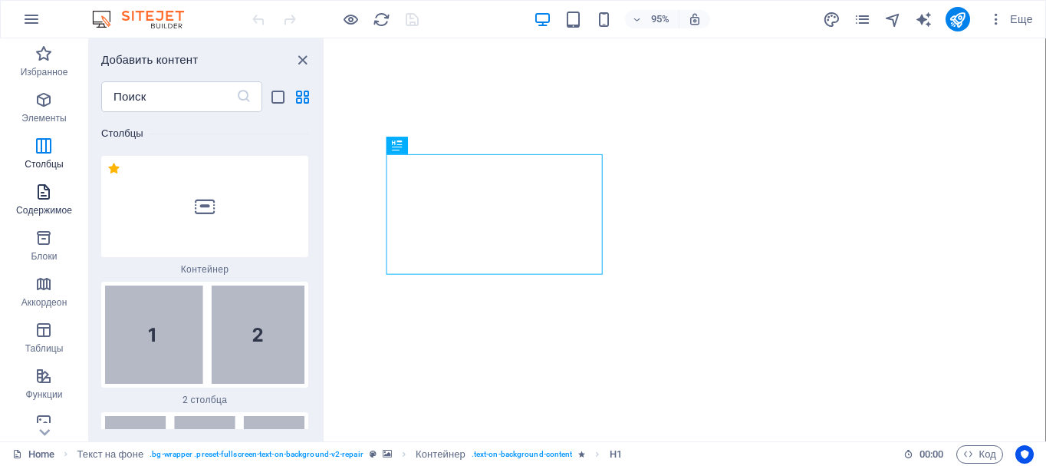
scroll to position [1045, 0]
click at [39, 249] on span "Блоки" at bounding box center [44, 247] width 88 height 37
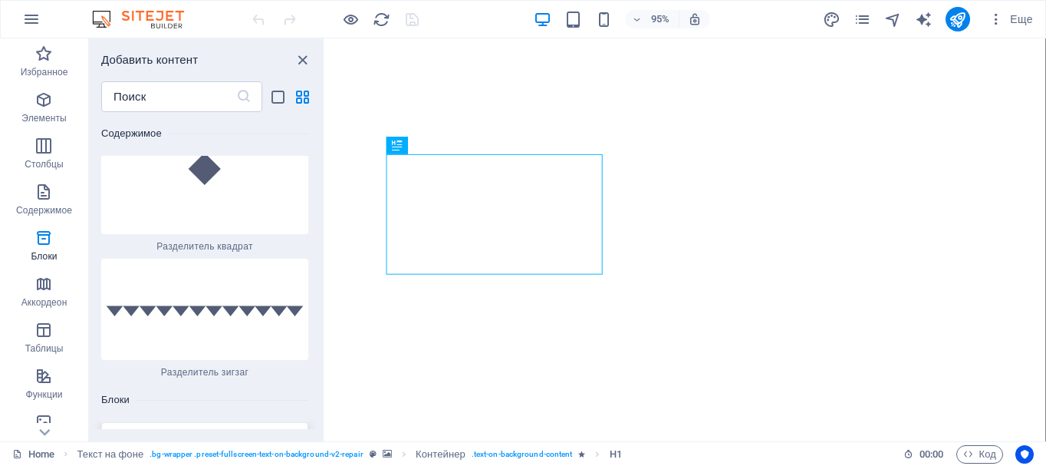
scroll to position [8192, 0]
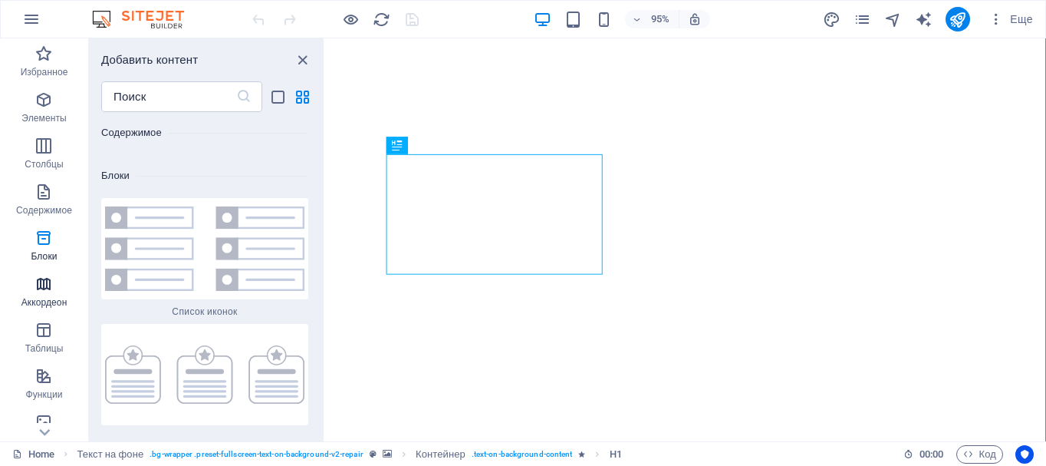
click at [48, 288] on icon "button" at bounding box center [44, 284] width 18 height 18
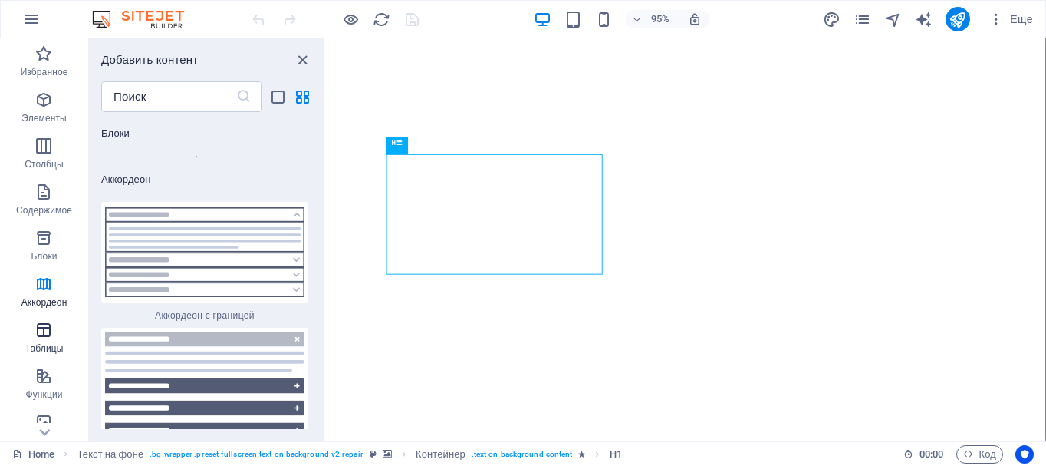
scroll to position [9401, 0]
click at [226, 344] on img at bounding box center [204, 384] width 199 height 107
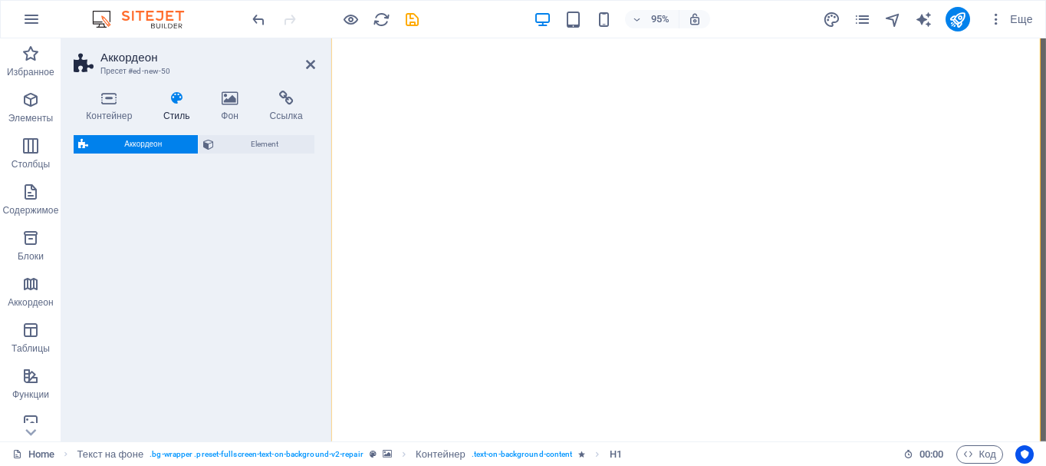
select select "rem"
select select "preset-accordion-v3-default"
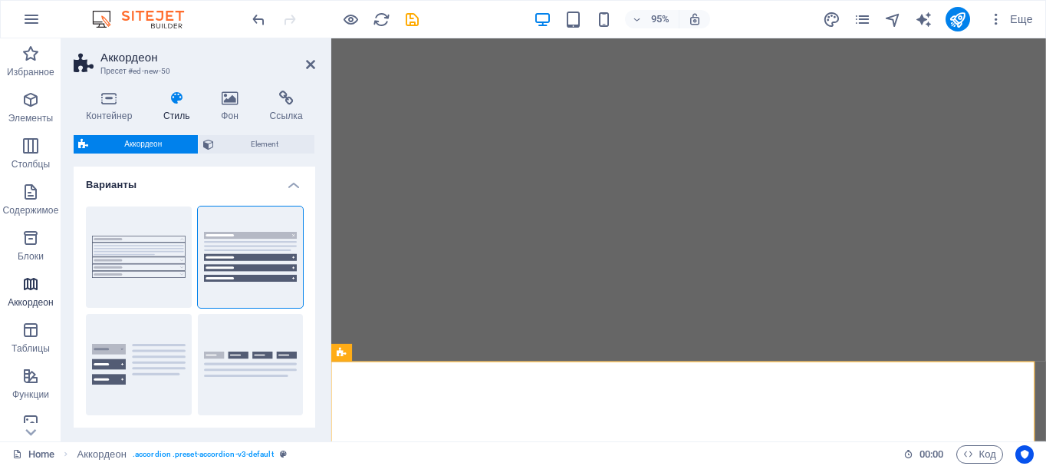
drag, startPoint x: 33, startPoint y: 245, endPoint x: 41, endPoint y: 302, distance: 57.3
click at [33, 246] on icon "button" at bounding box center [30, 238] width 18 height 18
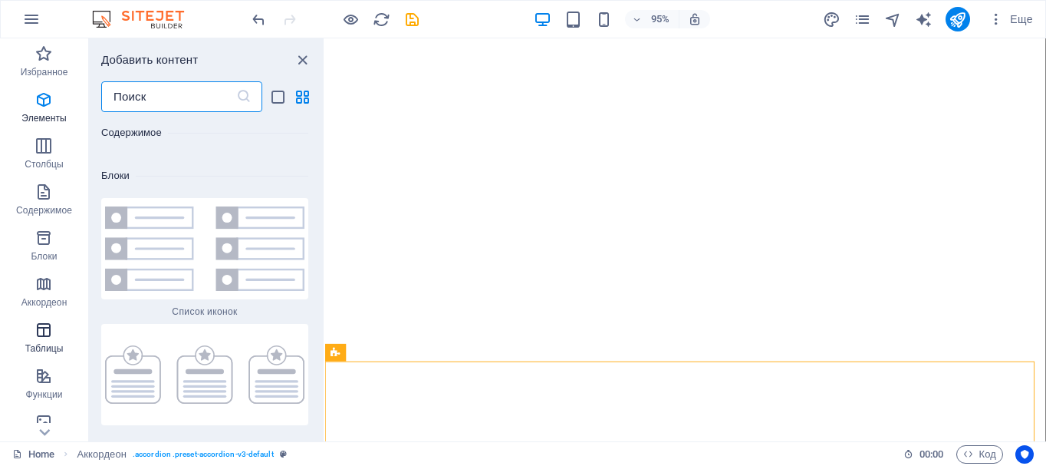
click at [47, 343] on p "Таблицы" at bounding box center [44, 348] width 38 height 12
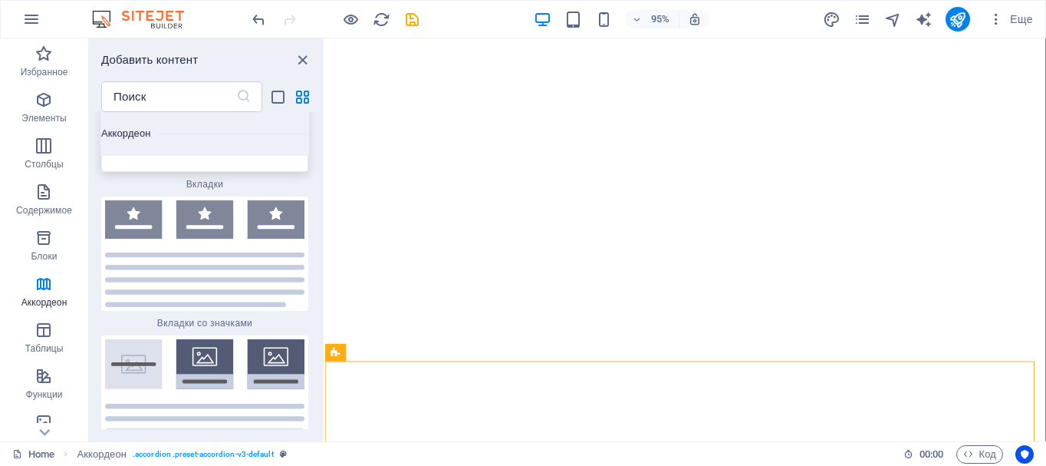
scroll to position [9768, 0]
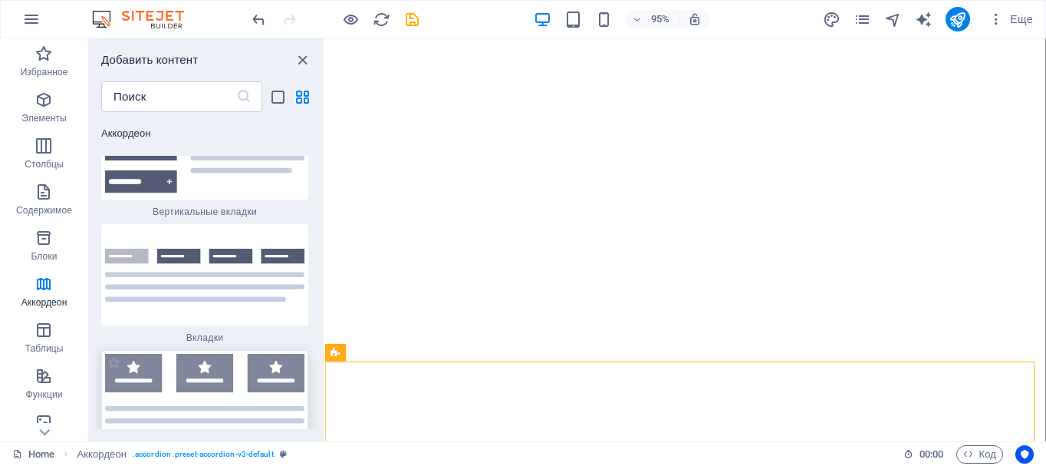
click at [196, 354] on img at bounding box center [204, 407] width 199 height 107
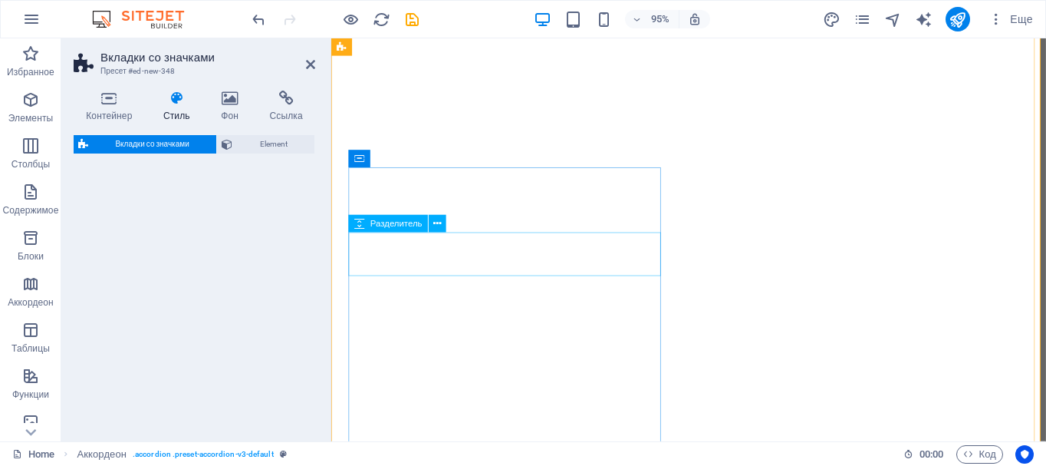
select select "rem"
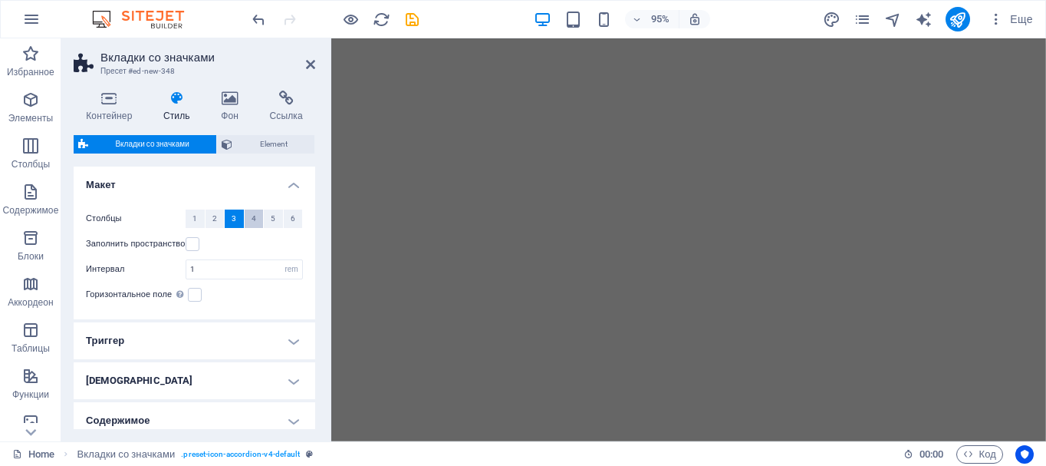
click at [252, 217] on span "4" at bounding box center [254, 218] width 5 height 18
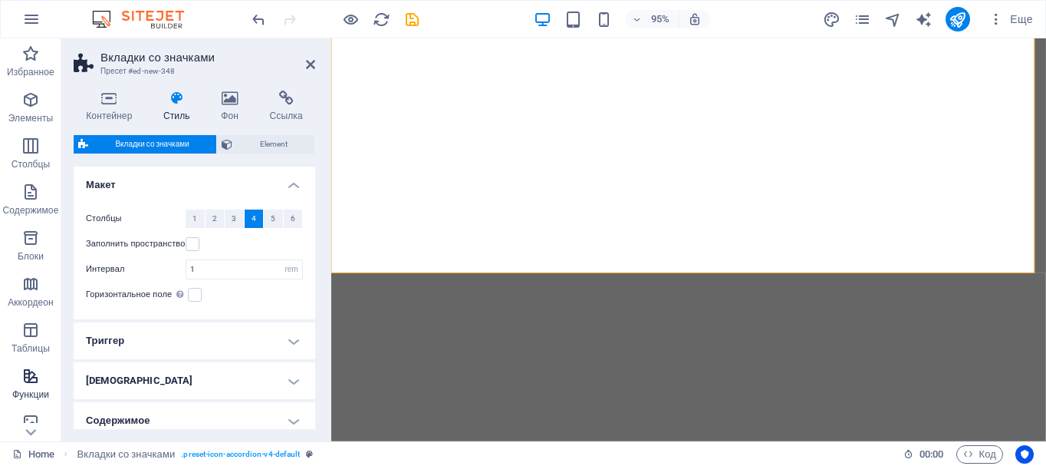
scroll to position [153, 0]
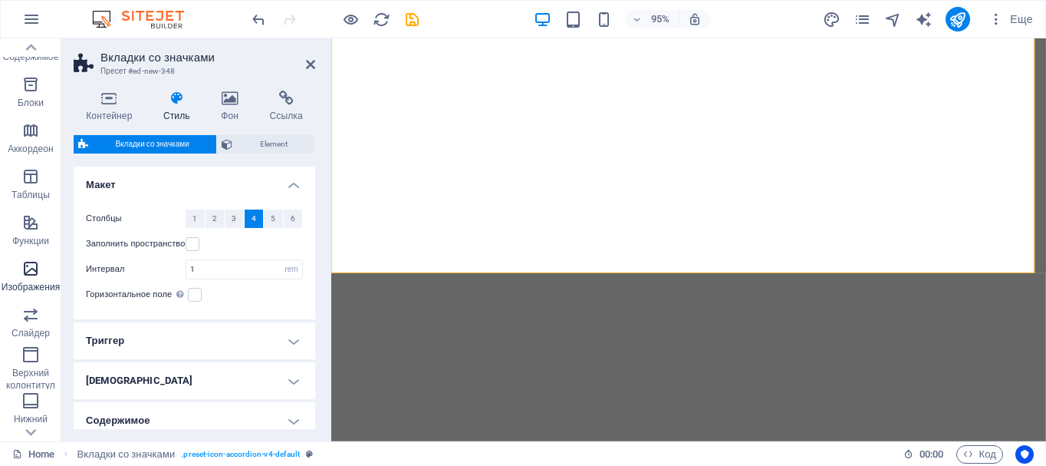
click at [38, 280] on span "Изображения" at bounding box center [30, 277] width 61 height 37
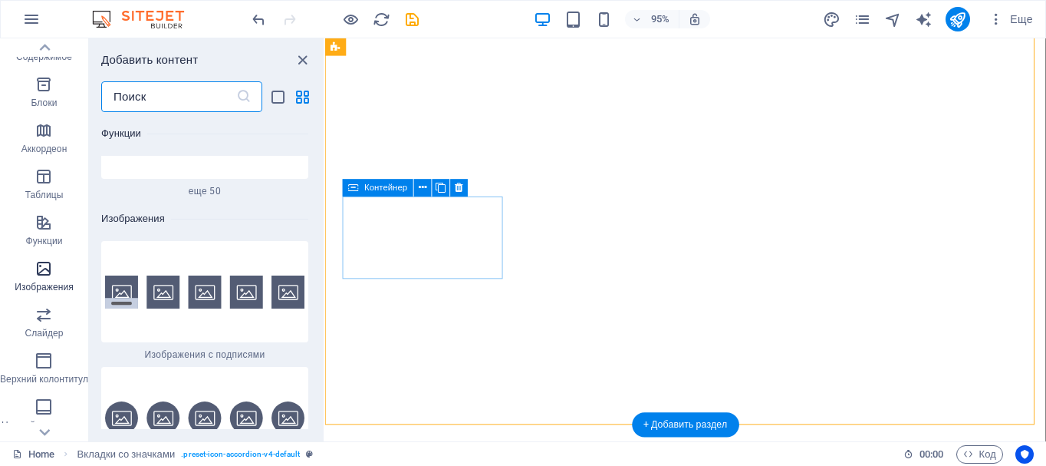
scroll to position [15157, 0]
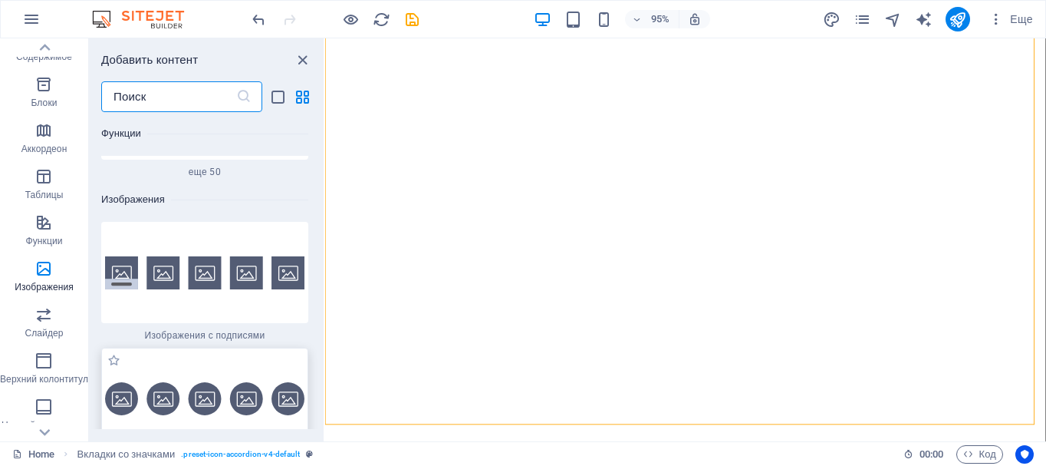
click at [211, 382] on img at bounding box center [204, 398] width 199 height 33
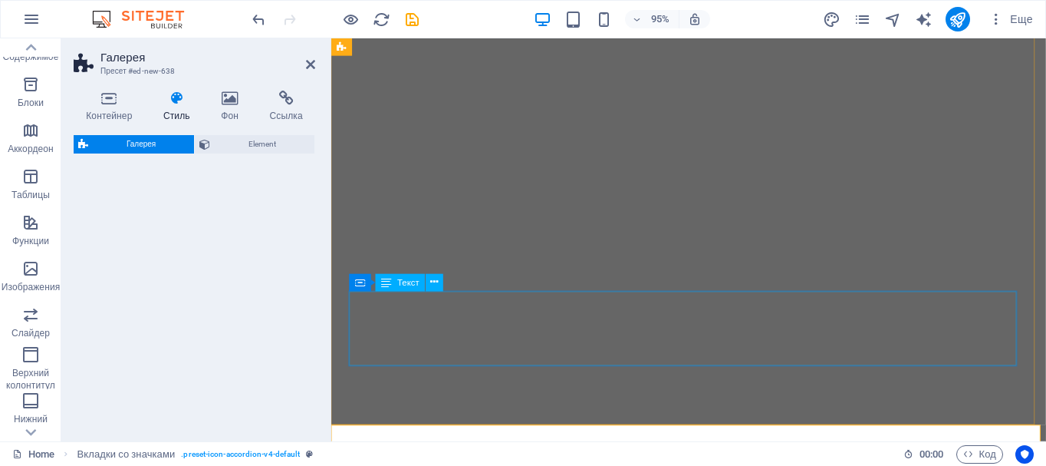
select select "rem"
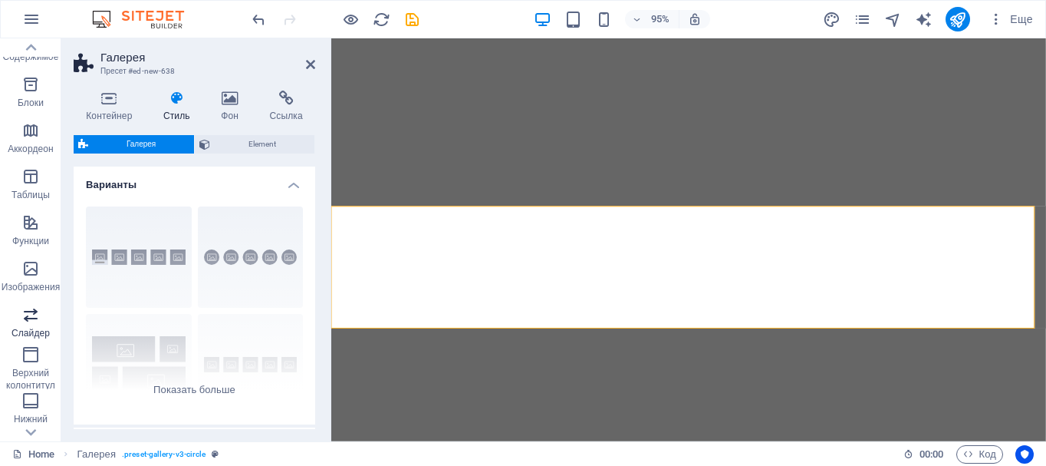
scroll to position [230, 0]
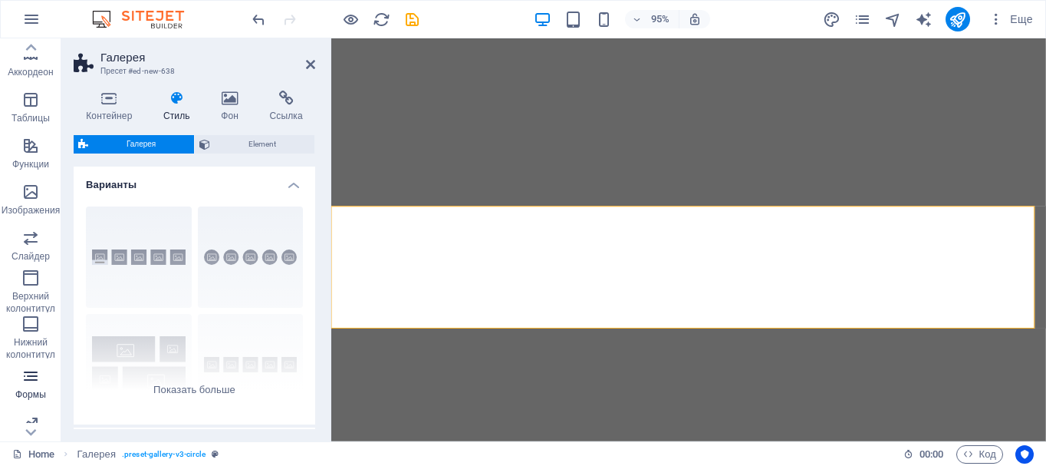
click at [34, 383] on icon "button" at bounding box center [30, 376] width 18 height 18
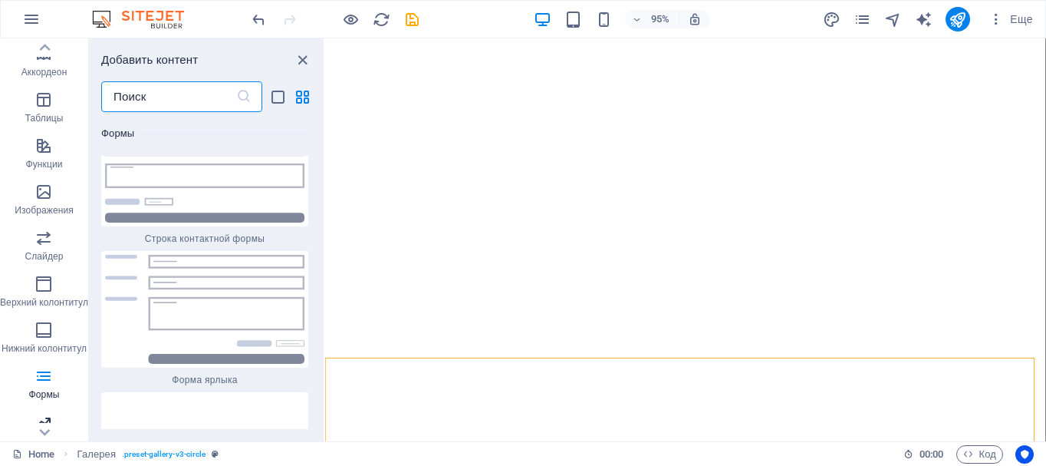
scroll to position [288, 0]
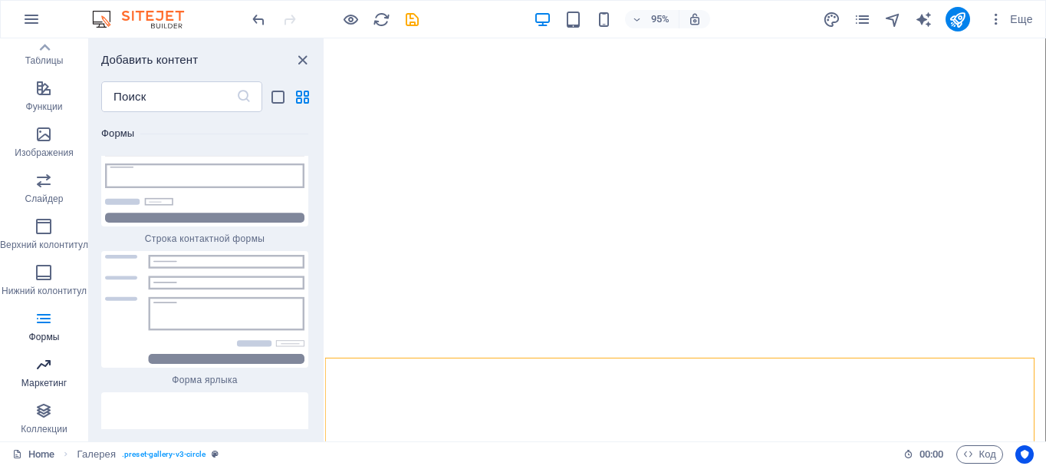
click at [44, 369] on icon "button" at bounding box center [44, 364] width 18 height 18
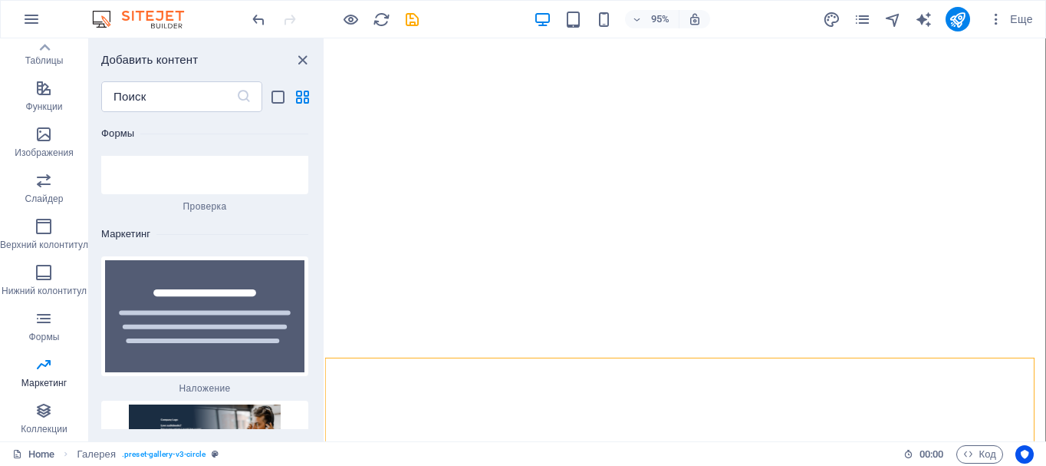
scroll to position [24803, 0]
click at [53, 405] on icon "button" at bounding box center [44, 410] width 18 height 18
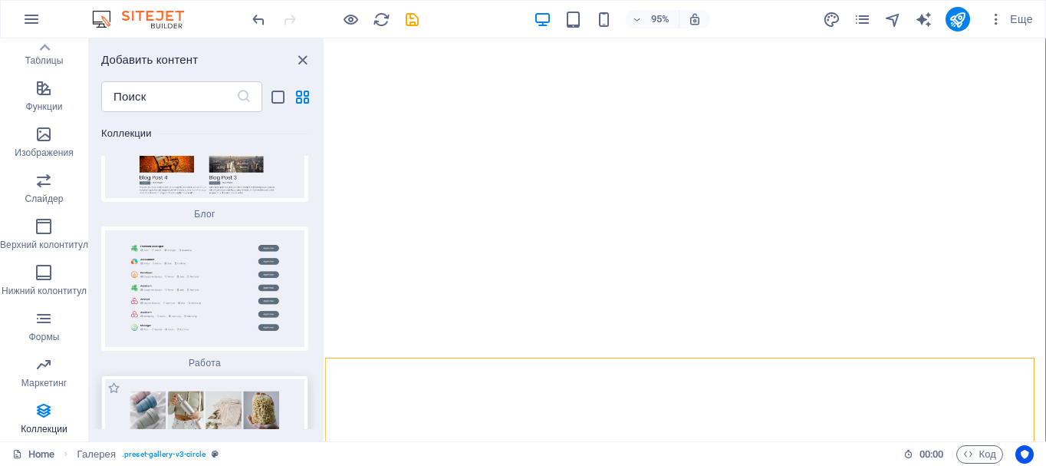
scroll to position [28519, 0]
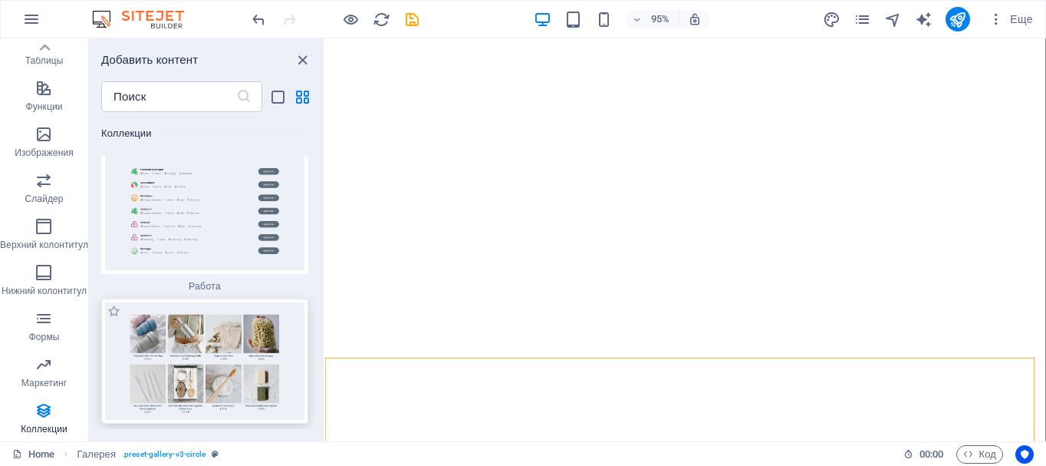
click at [232, 302] on img at bounding box center [204, 360] width 199 height 117
click at [231, 302] on img at bounding box center [204, 360] width 199 height 117
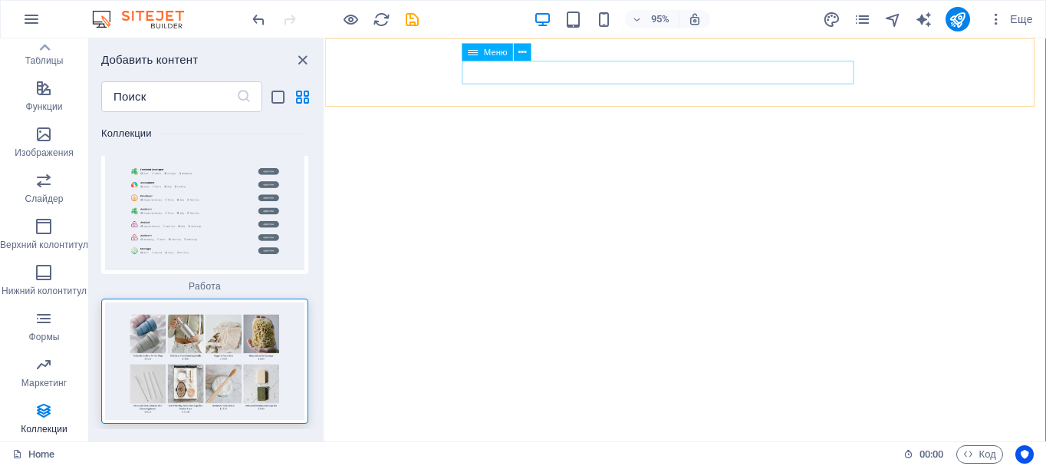
click at [492, 55] on span "Меню" at bounding box center [496, 52] width 24 height 8
click at [472, 53] on icon at bounding box center [473, 53] width 10 height 18
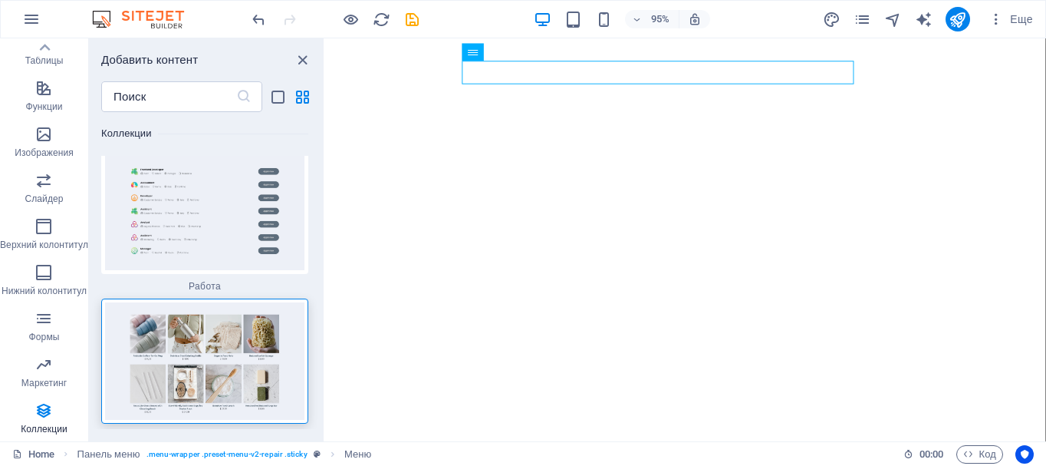
scroll to position [0, 0]
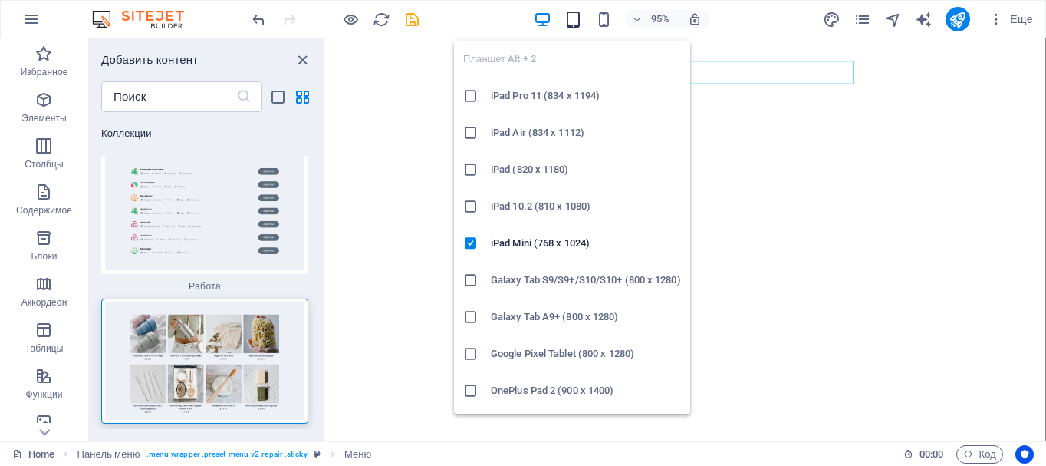
click at [580, 21] on icon "button" at bounding box center [574, 20] width 18 height 18
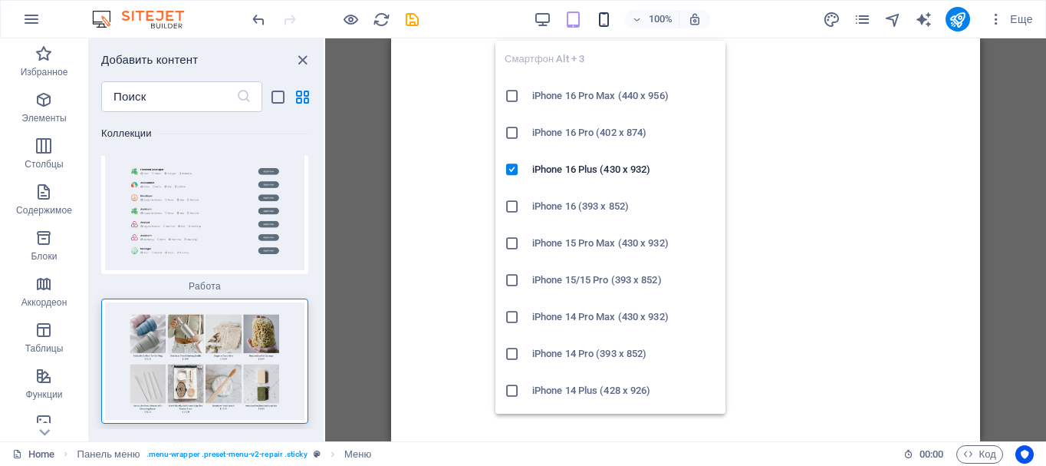
click at [599, 21] on icon "button" at bounding box center [604, 20] width 18 height 18
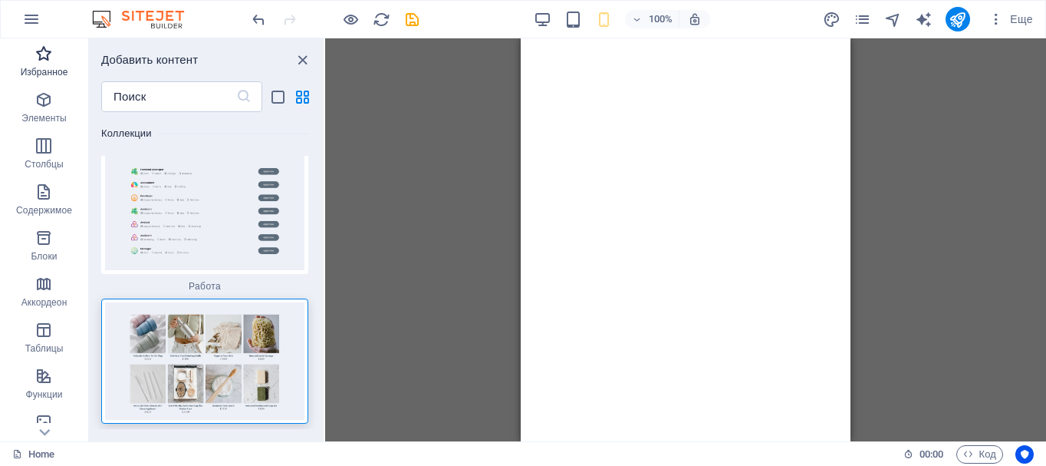
click at [47, 64] on span "Избранное" at bounding box center [44, 62] width 88 height 37
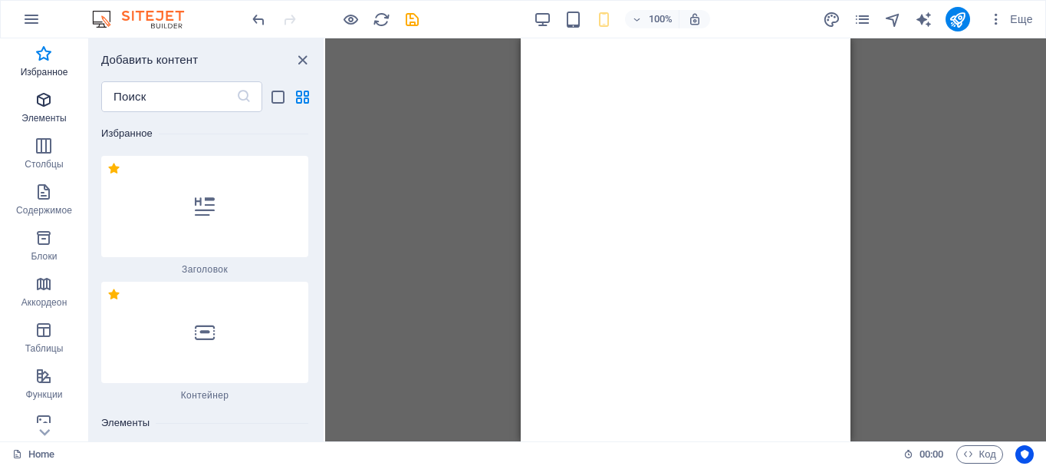
click at [46, 94] on icon "button" at bounding box center [44, 100] width 18 height 18
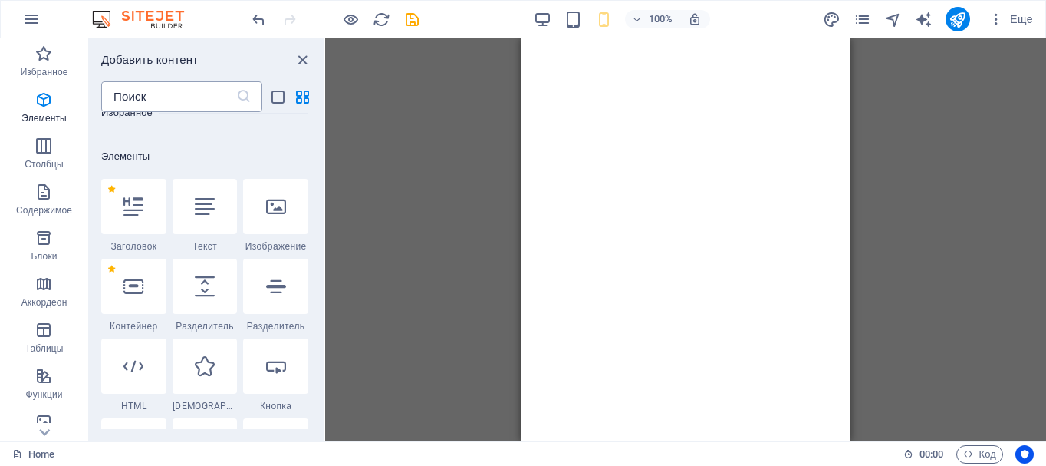
scroll to position [289, 0]
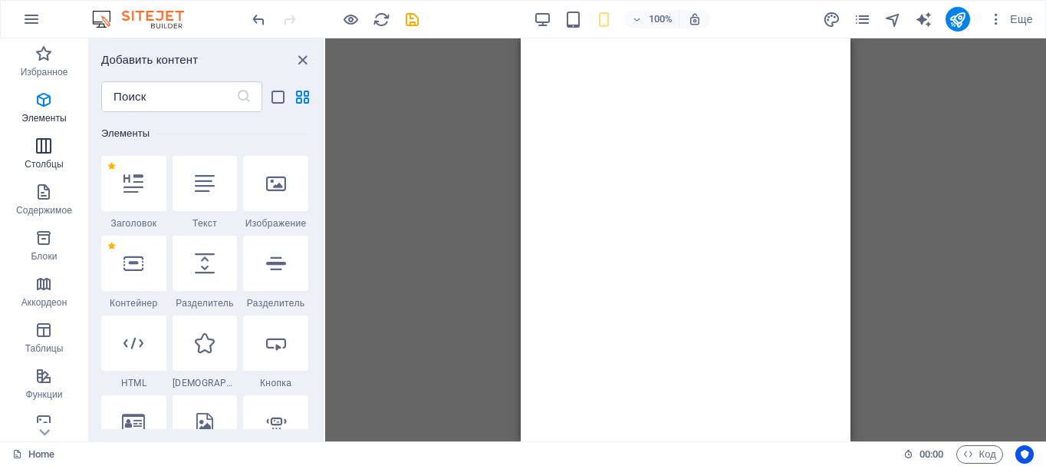
click at [46, 142] on icon "button" at bounding box center [44, 146] width 18 height 18
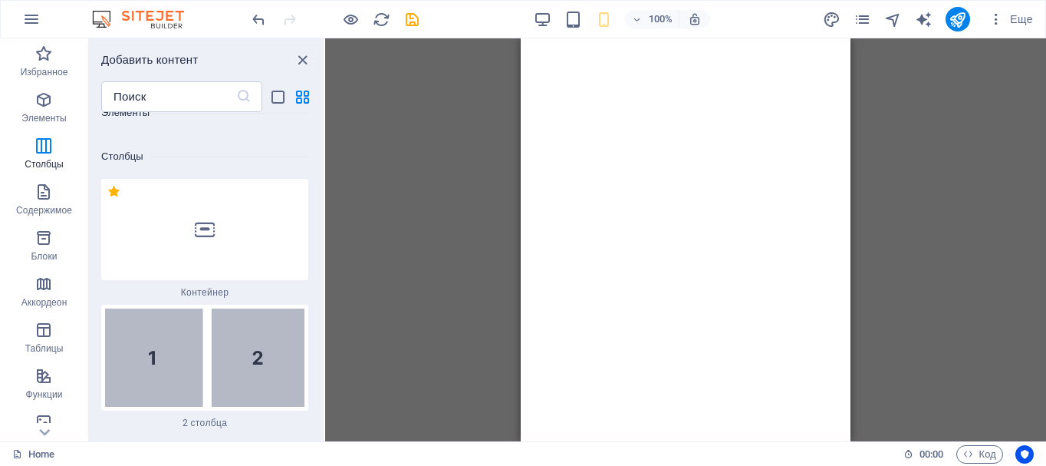
scroll to position [1045, 0]
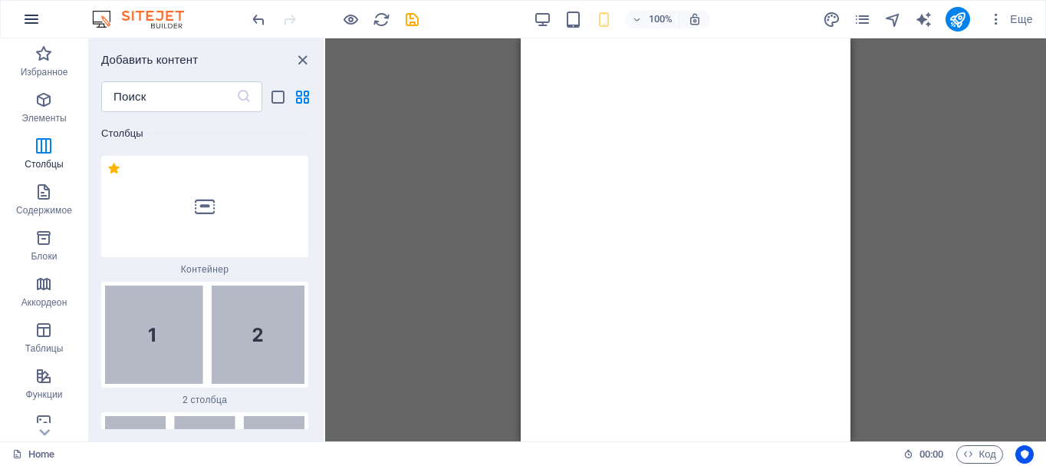
click at [25, 20] on icon "button" at bounding box center [31, 19] width 18 height 18
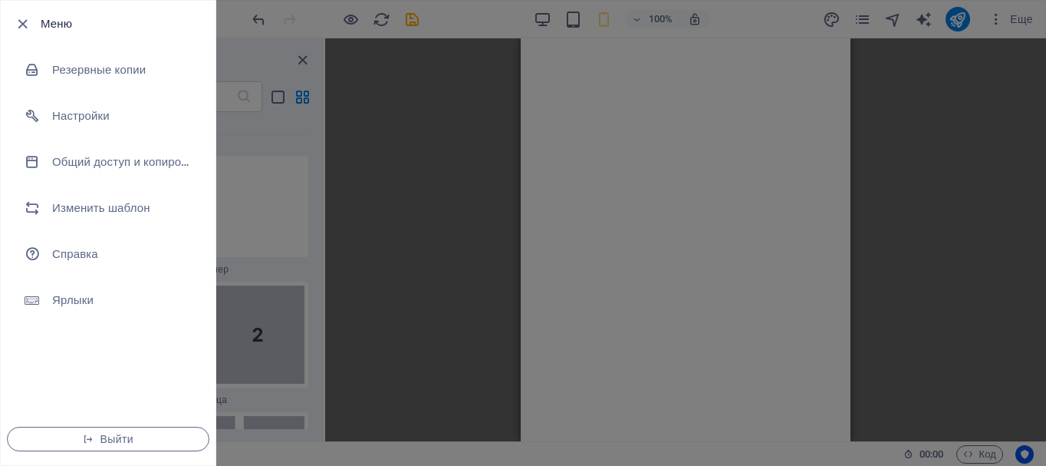
click at [484, 171] on div at bounding box center [523, 233] width 1046 height 466
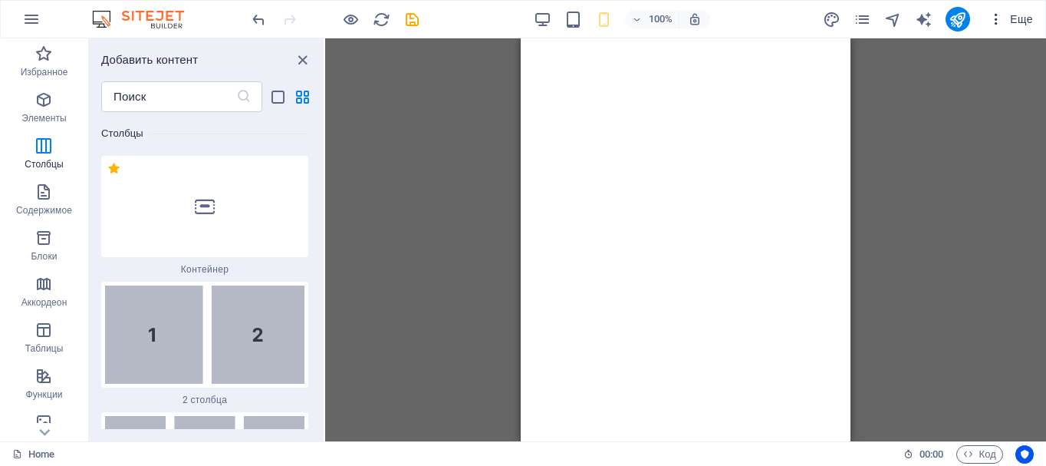
click at [1015, 25] on span "Еще" at bounding box center [1011, 19] width 44 height 15
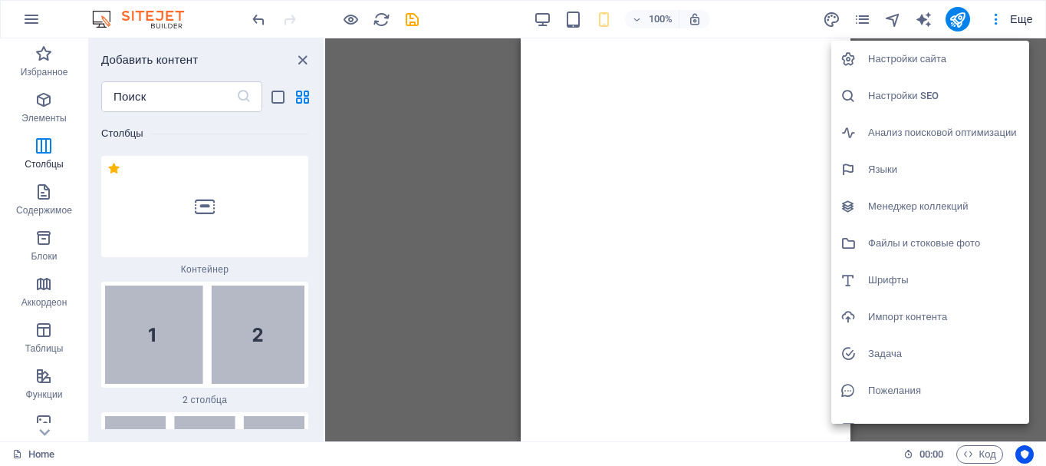
click at [908, 94] on h6 "Настройки SEO" at bounding box center [945, 96] width 152 height 18
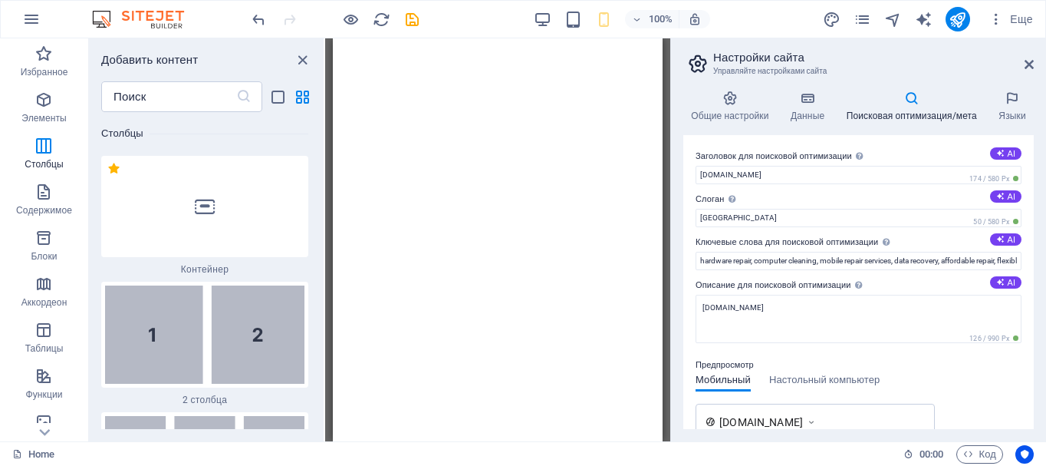
click at [928, 379] on div "Предпросмотр Мобильный Настольный компьютер [DOMAIN_NAME] [DOMAIN_NAME] - [GEOG…" at bounding box center [859, 428] width 326 height 169
click at [1024, 19] on span "Еще" at bounding box center [1011, 19] width 44 height 15
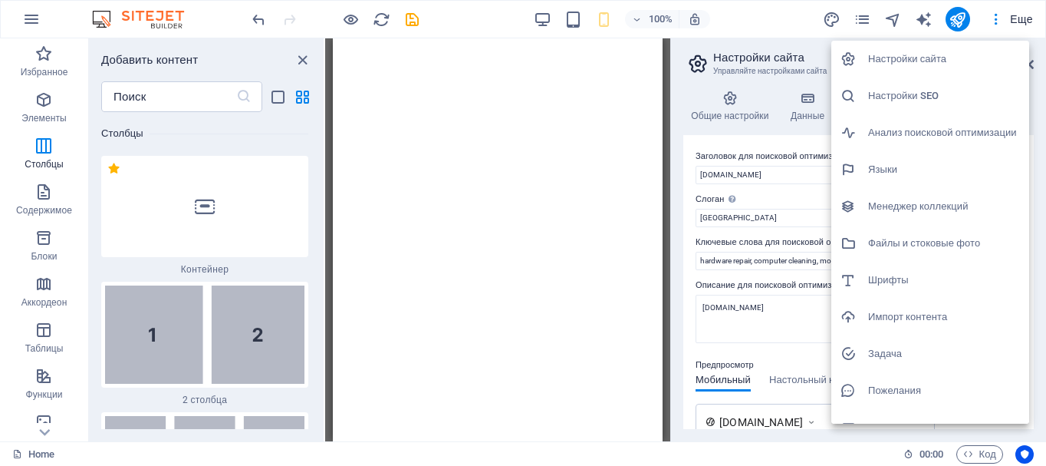
click at [917, 137] on h6 "Анализ поисковой оптимизации" at bounding box center [945, 133] width 152 height 18
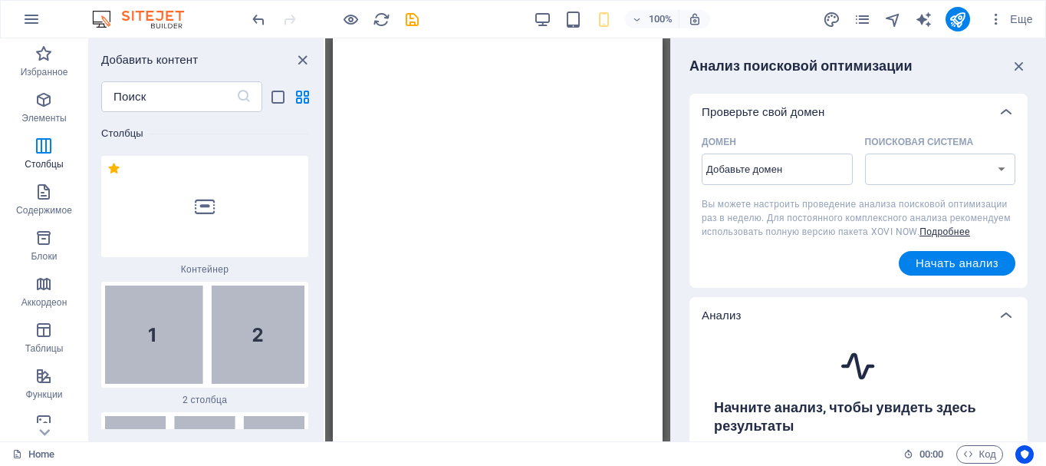
select select "[DOMAIN_NAME]"
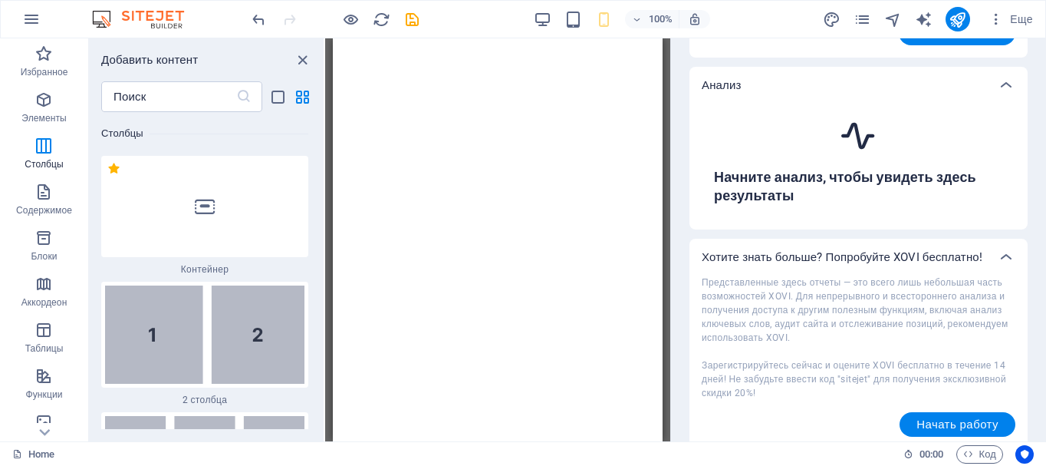
scroll to position [264, 0]
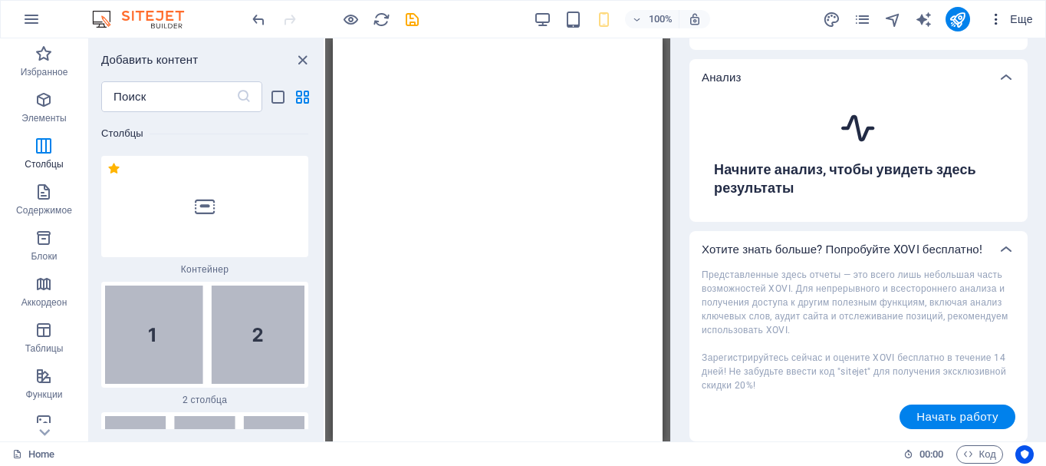
click at [1027, 20] on span "Еще" at bounding box center [1011, 19] width 44 height 15
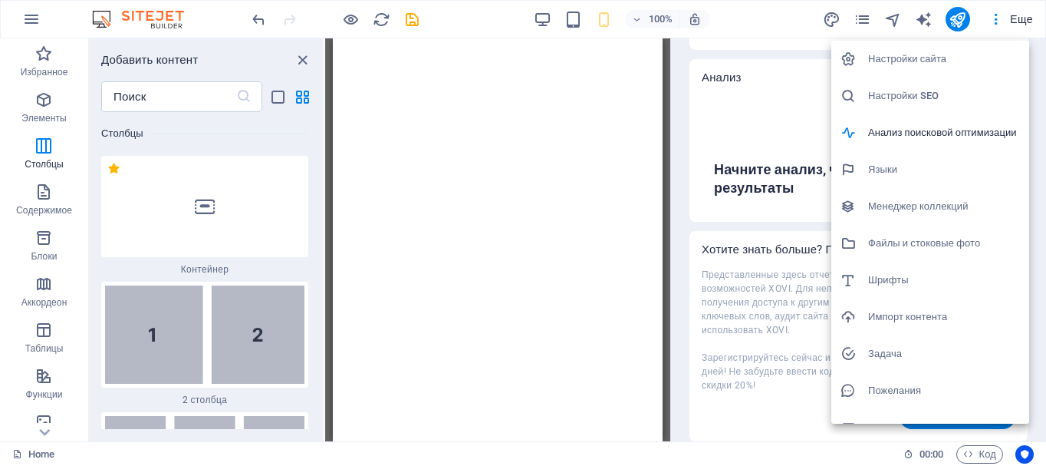
click at [934, 321] on h6 "Импорт контента" at bounding box center [945, 317] width 152 height 18
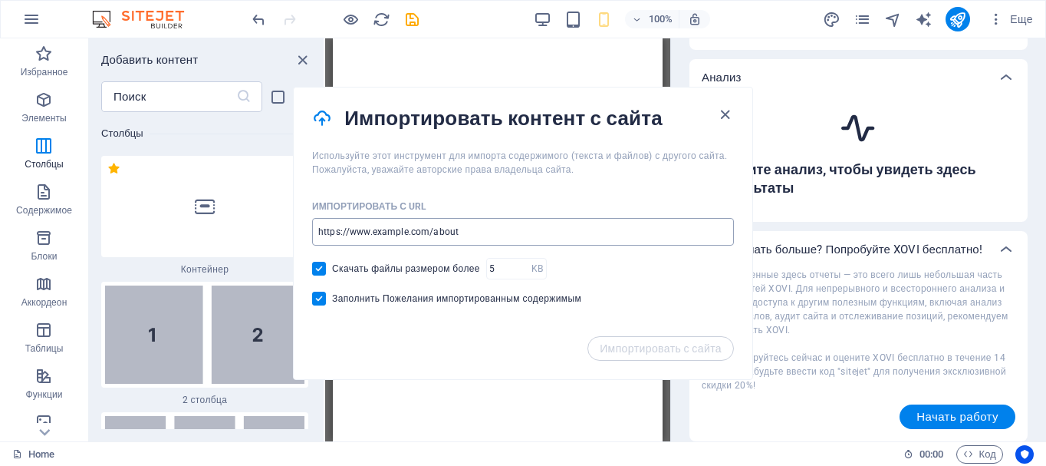
click at [492, 220] on input "url" at bounding box center [523, 232] width 422 height 28
click at [438, 229] on input "url" at bounding box center [523, 232] width 422 height 28
paste input "[URL][DOMAIN_NAME]"
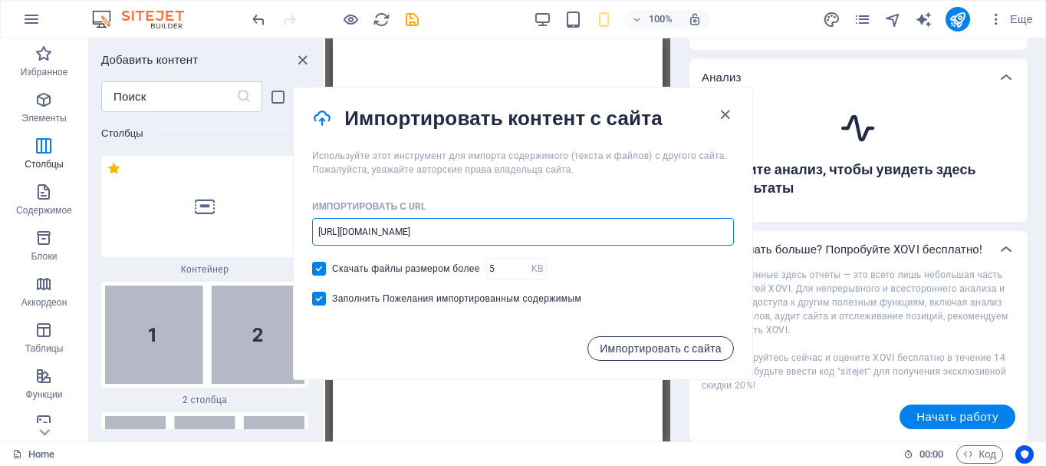
type input "[URL][DOMAIN_NAME]"
click at [658, 346] on span "Импортировать с сайта" at bounding box center [661, 348] width 122 height 12
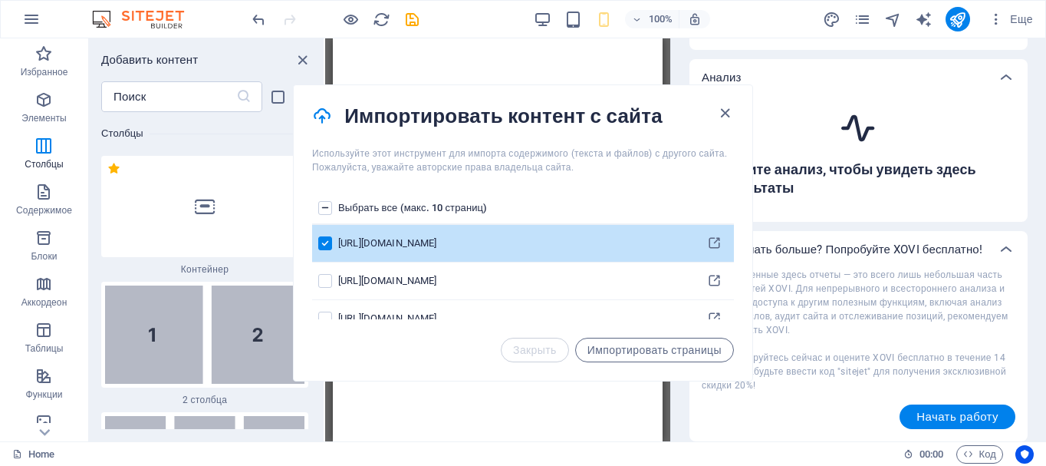
scroll to position [77, 0]
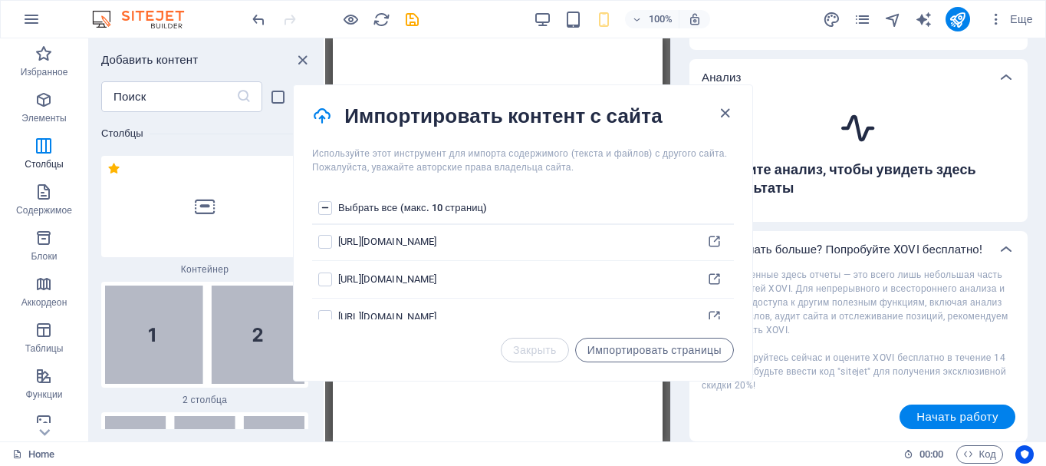
click at [669, 354] on span "Импортировать страницы" at bounding box center [655, 350] width 134 height 12
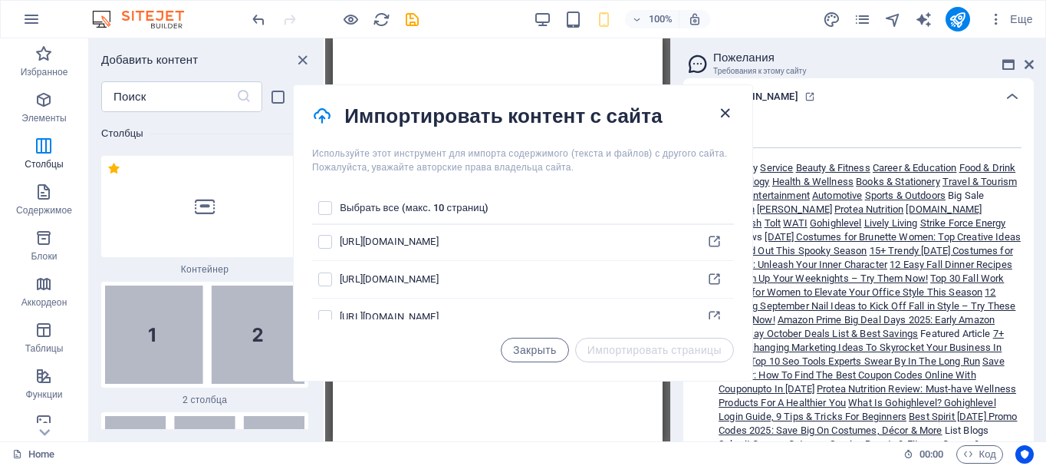
click at [723, 115] on icon "button" at bounding box center [726, 113] width 18 height 18
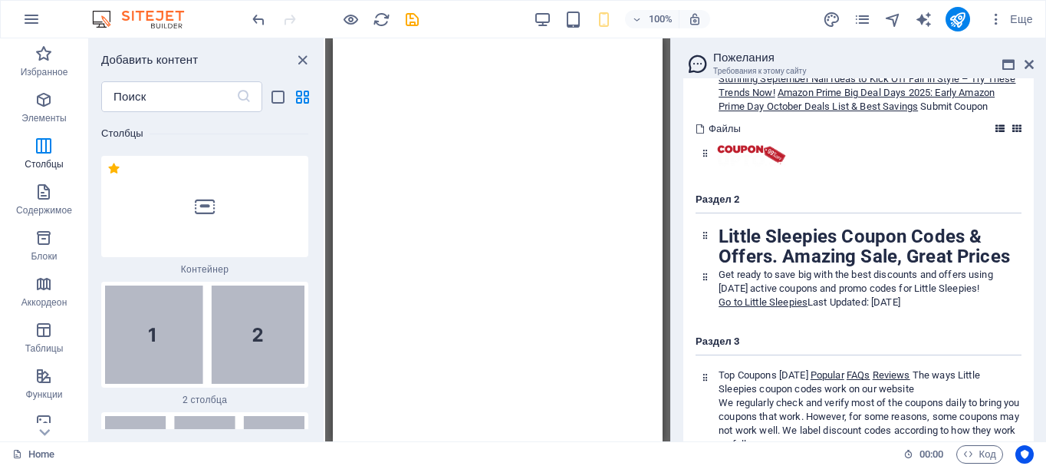
scroll to position [857, 0]
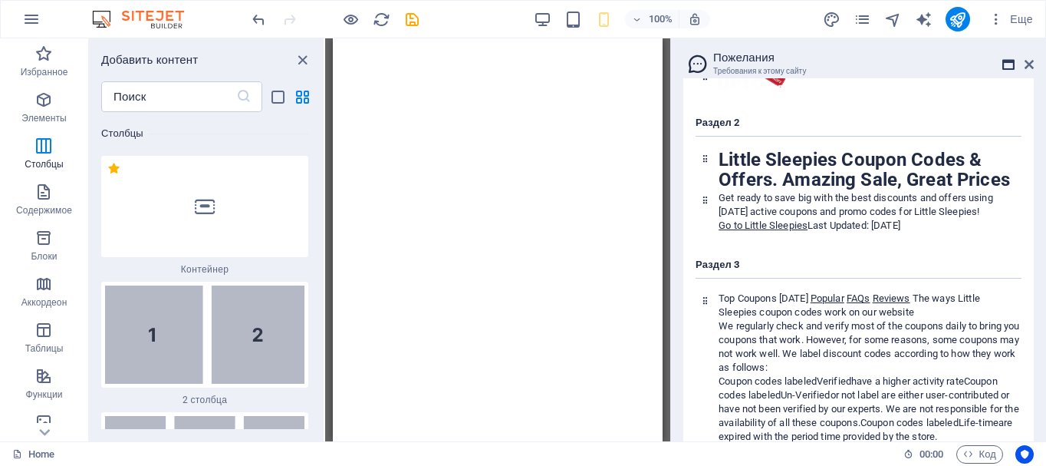
click at [1012, 66] on icon at bounding box center [1009, 64] width 12 height 12
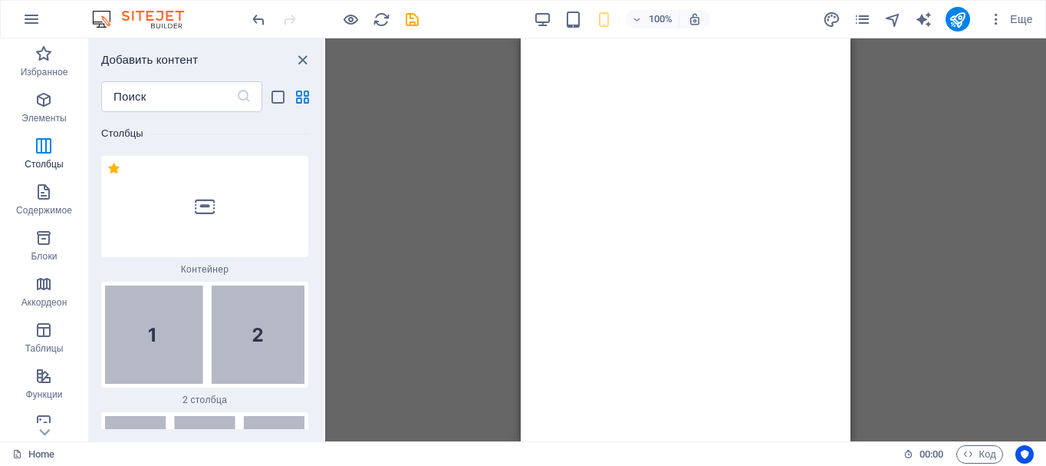
click at [932, 196] on div "Перетащите сюда, чтобы заменить текущее содержимое. Нажмите Ctrl, если хотите с…" at bounding box center [685, 239] width 721 height 403
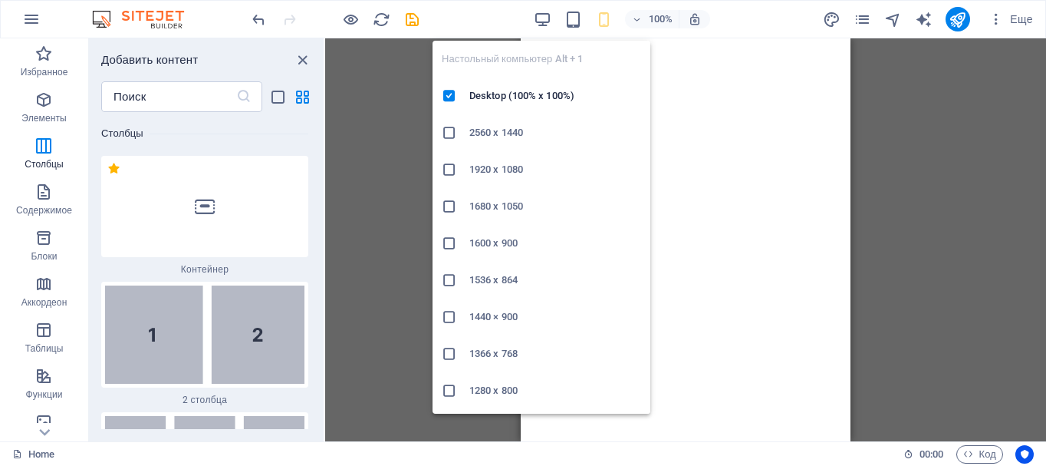
click at [545, 15] on icon "button" at bounding box center [543, 20] width 18 height 18
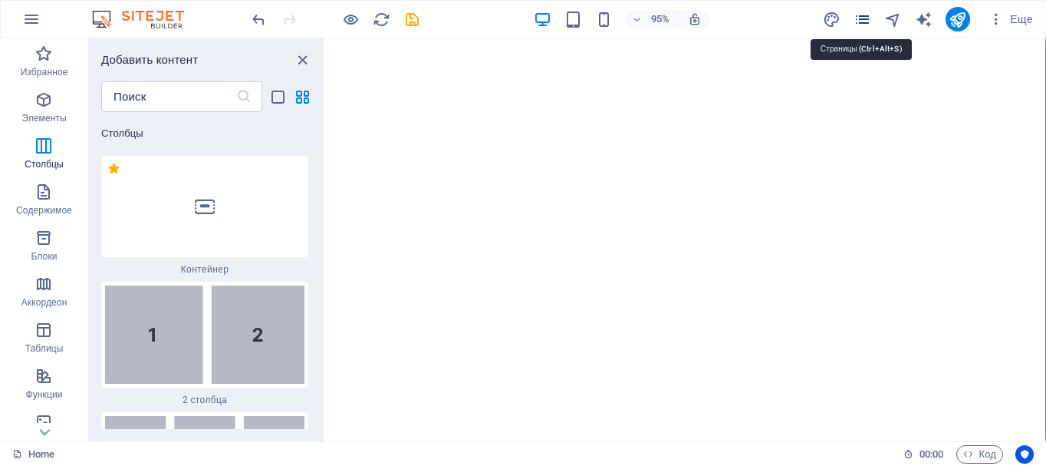
click at [862, 15] on icon "pages" at bounding box center [863, 20] width 18 height 18
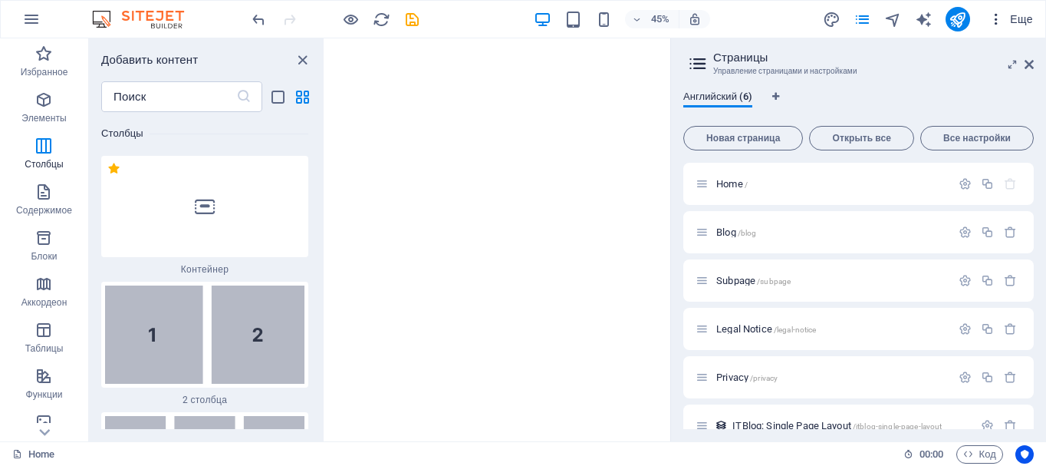
click at [1021, 18] on span "Еще" at bounding box center [1011, 19] width 44 height 15
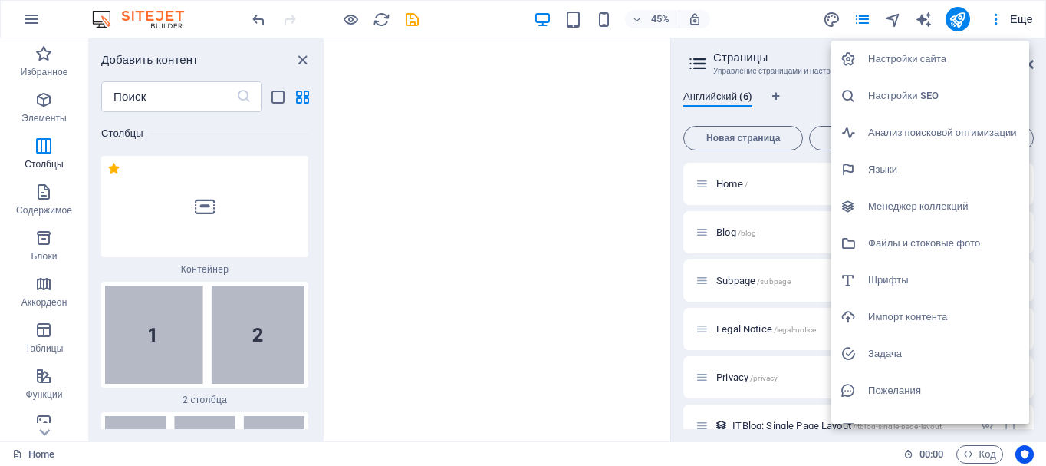
click at [934, 203] on h6 "Менеджер коллекций" at bounding box center [945, 206] width 152 height 18
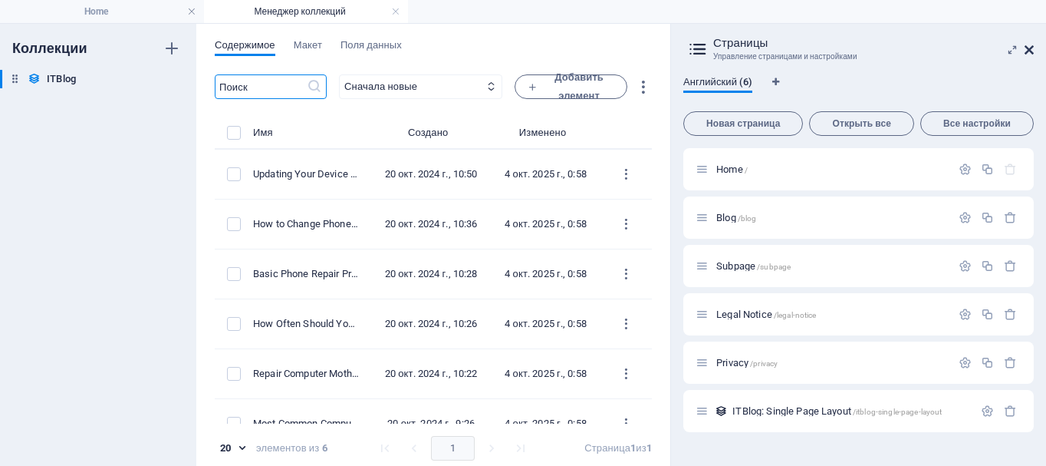
click at [1030, 47] on icon at bounding box center [1029, 50] width 9 height 12
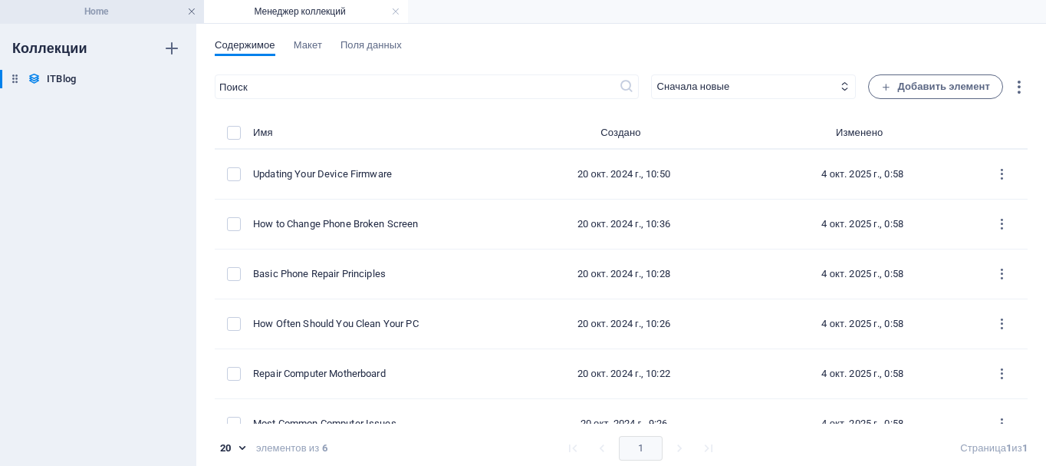
click at [187, 11] on link at bounding box center [191, 12] width 9 height 15
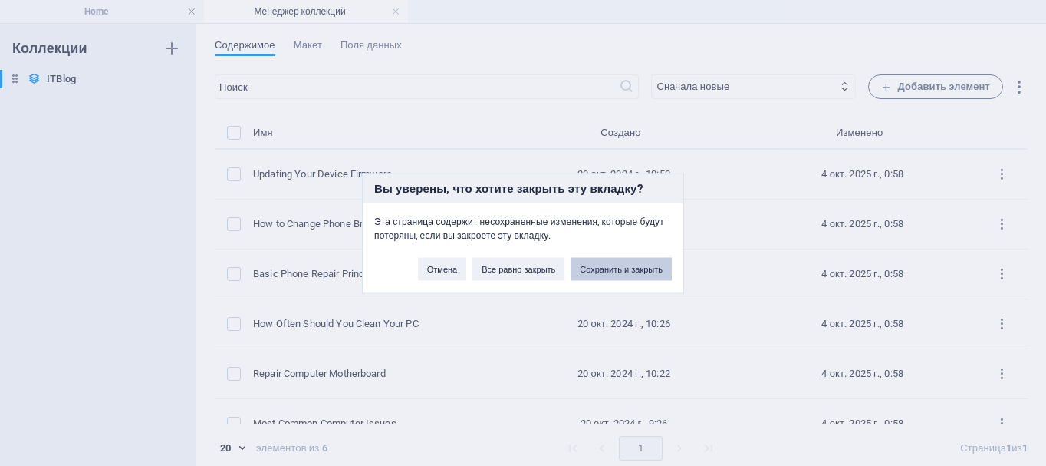
click at [604, 275] on button "Сохранить и закрыть" at bounding box center [621, 268] width 101 height 23
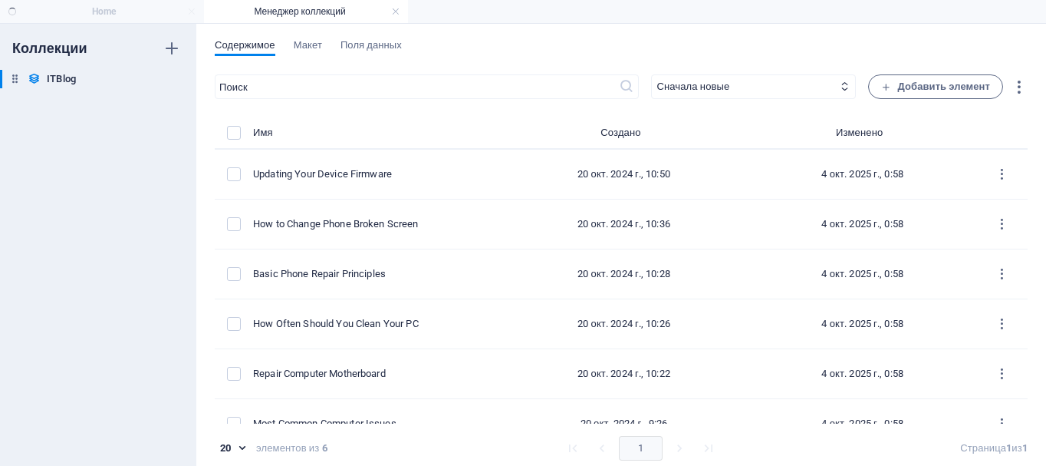
click at [391, 24] on div "Содержимое Макет Поля данных ​ Сначала новые Сначала старые Последнее изменение…" at bounding box center [621, 245] width 850 height 442
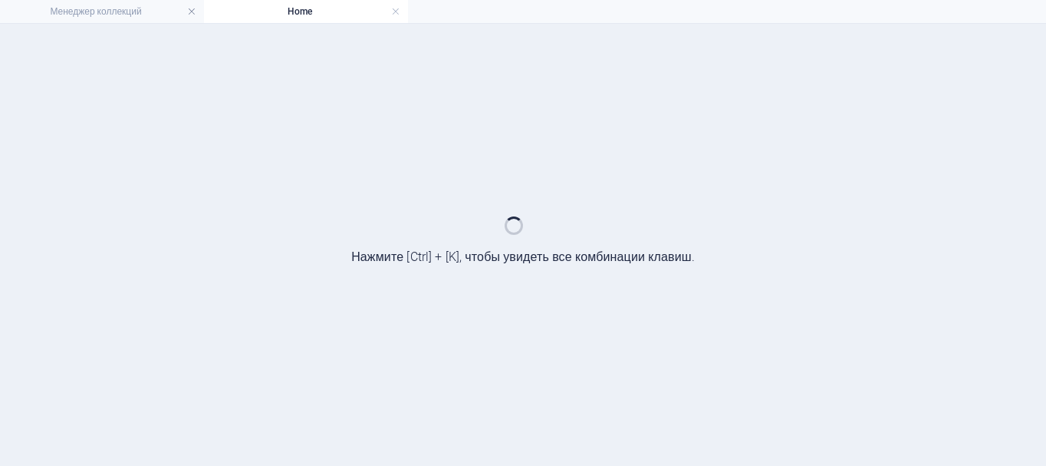
click at [292, 15] on h4 "Home" at bounding box center [306, 11] width 204 height 17
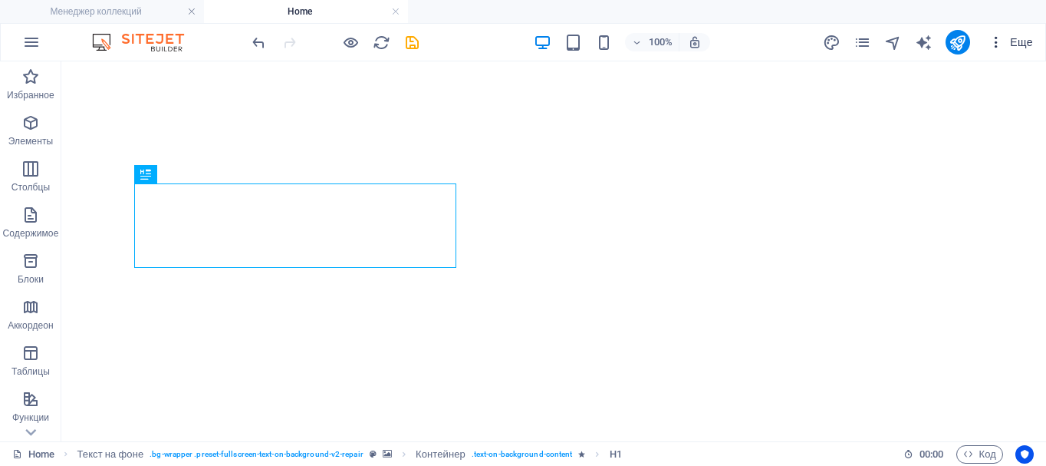
click at [1017, 41] on span "Еще" at bounding box center [1011, 42] width 44 height 15
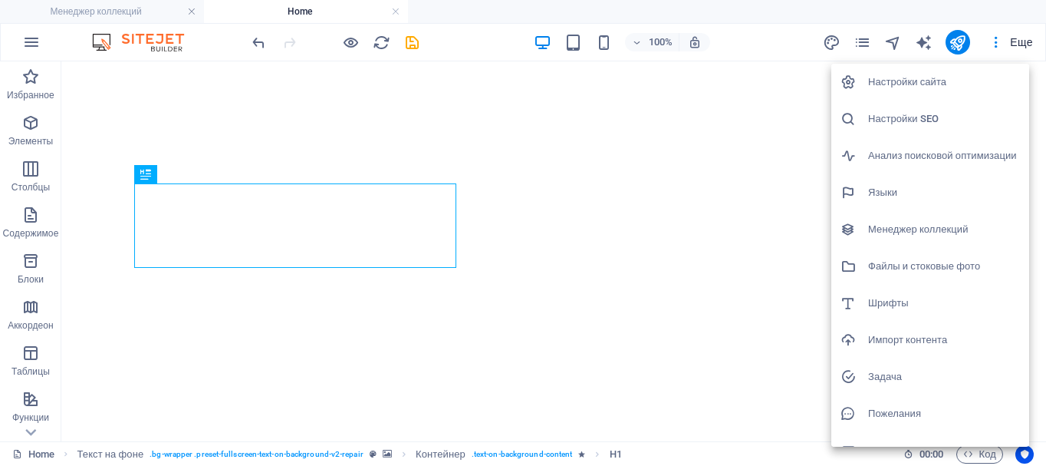
scroll to position [22, 0]
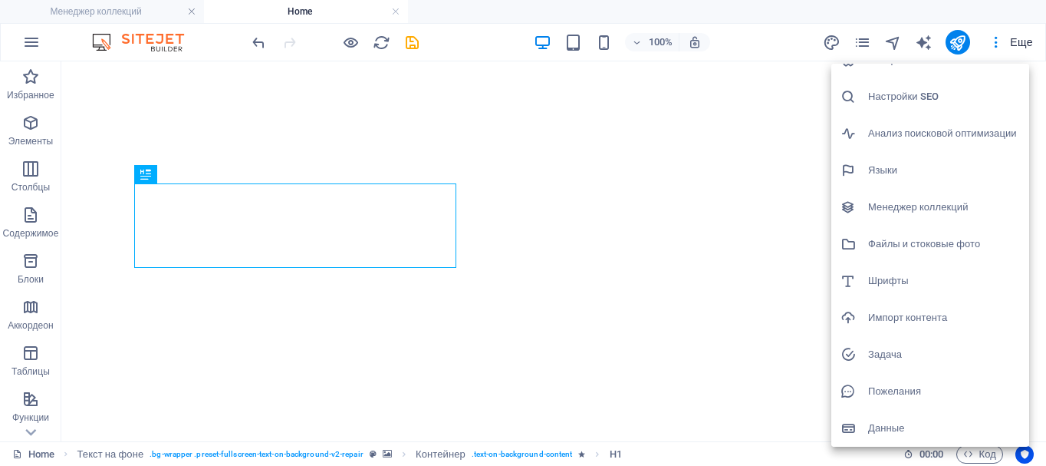
click at [934, 355] on h6 "Задача" at bounding box center [945, 354] width 152 height 18
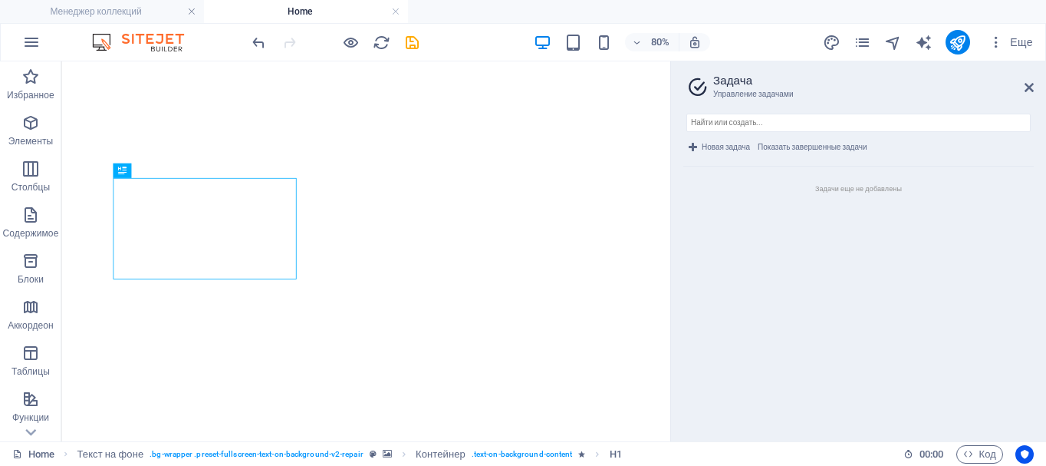
click at [728, 150] on span "Новая задача" at bounding box center [726, 147] width 48 height 18
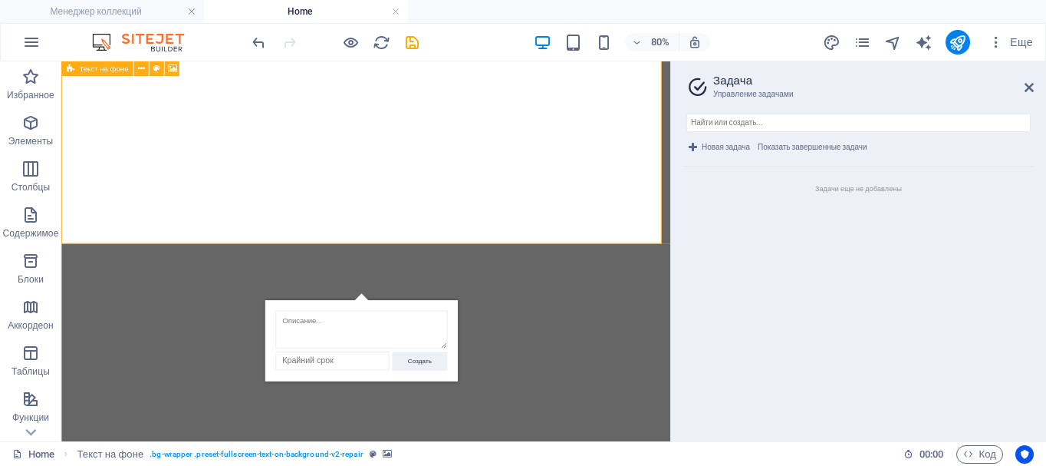
click at [1034, 84] on aside "Задача Управление задачами Новая задача Показать завершенные задачи Задачи еще …" at bounding box center [859, 251] width 376 height 380
click at [1029, 87] on icon at bounding box center [1029, 87] width 9 height 12
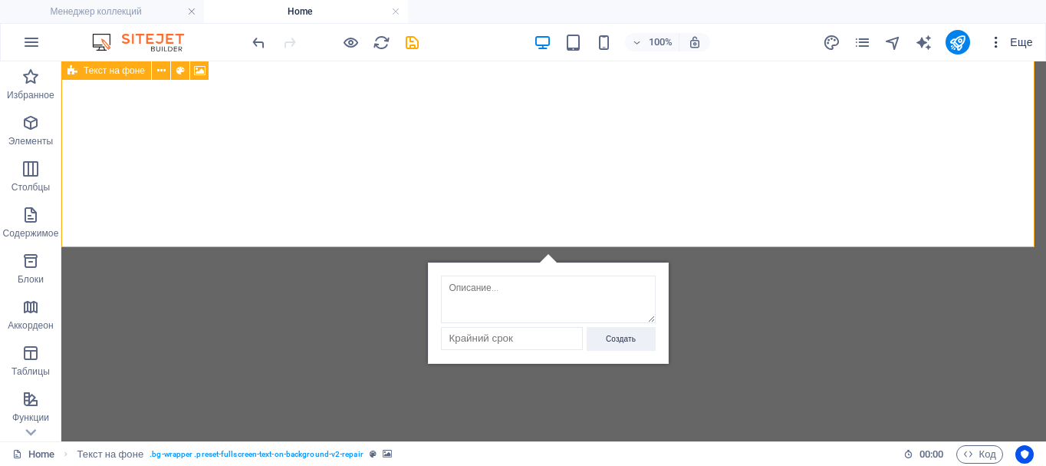
click at [1015, 42] on span "Еще" at bounding box center [1011, 42] width 44 height 15
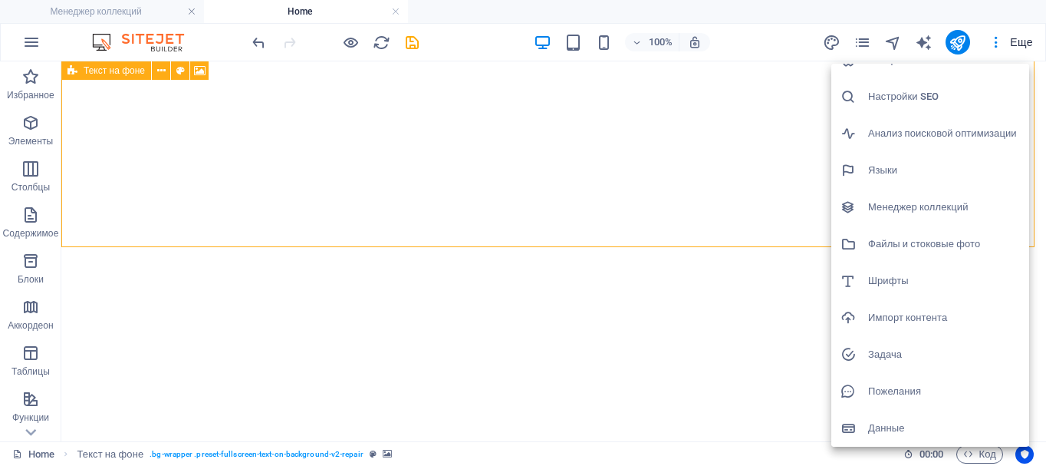
click at [882, 422] on h6 "Данные" at bounding box center [945, 428] width 152 height 18
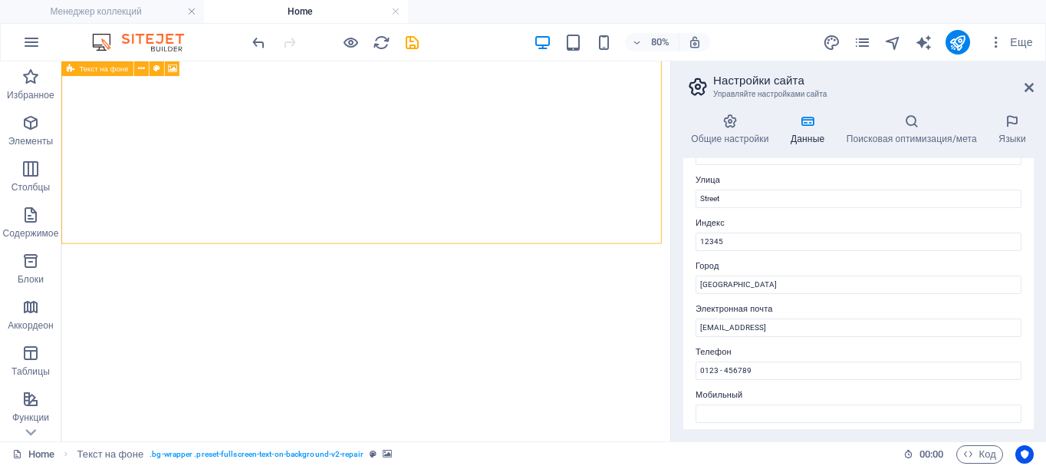
scroll to position [0, 0]
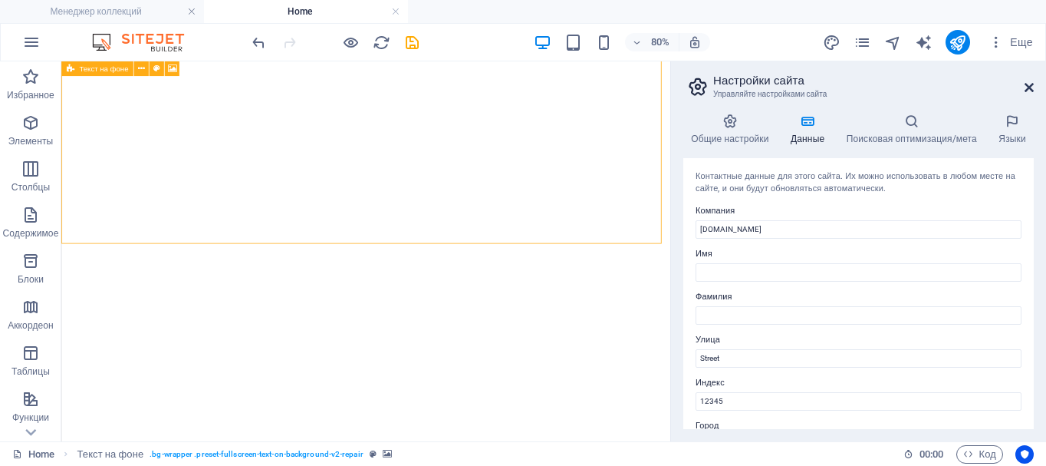
click at [1027, 87] on icon at bounding box center [1029, 87] width 9 height 12
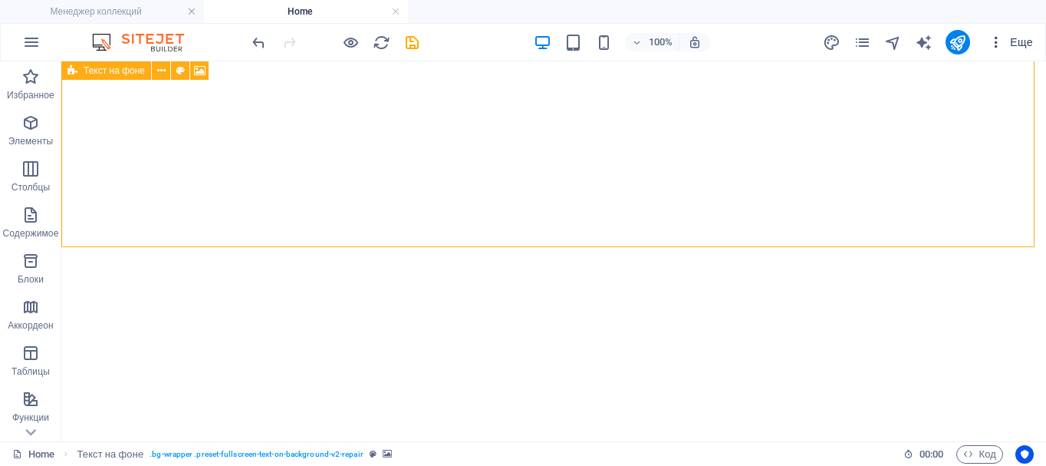
click at [992, 44] on icon "button" at bounding box center [996, 42] width 15 height 15
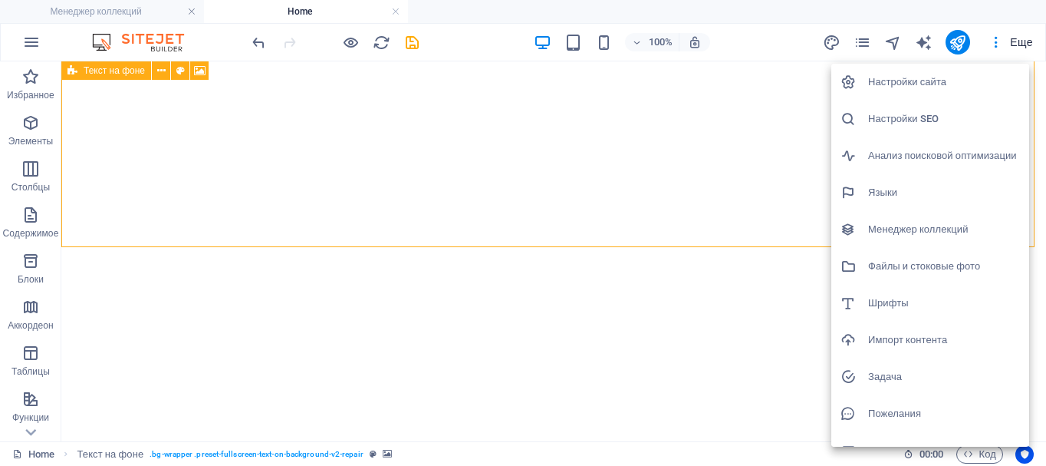
click at [708, 103] on div at bounding box center [523, 233] width 1046 height 466
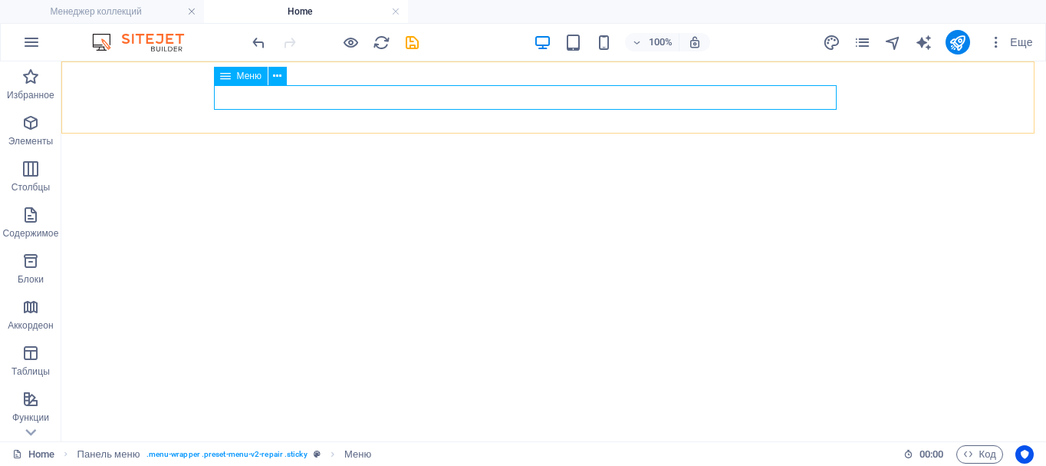
click at [224, 73] on icon at bounding box center [225, 76] width 11 height 18
click at [274, 72] on icon at bounding box center [277, 76] width 8 height 16
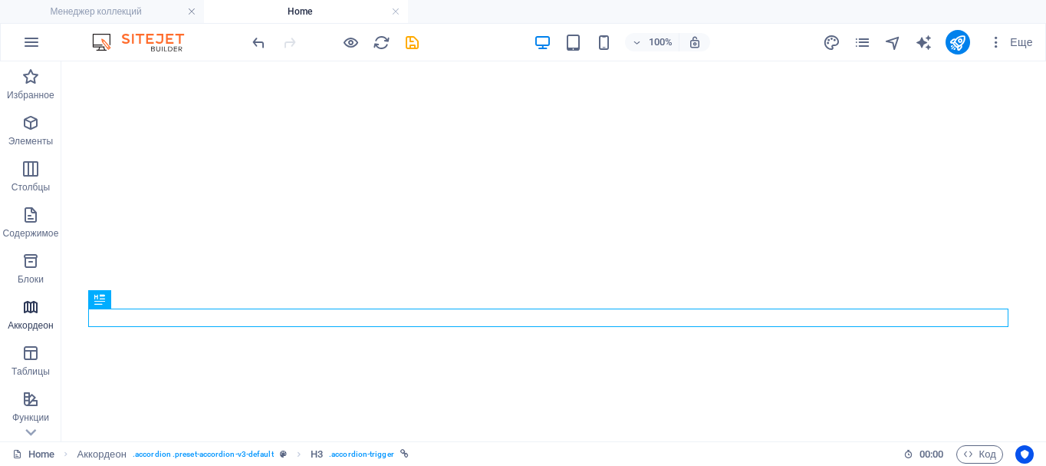
click at [28, 311] on icon "button" at bounding box center [30, 307] width 18 height 18
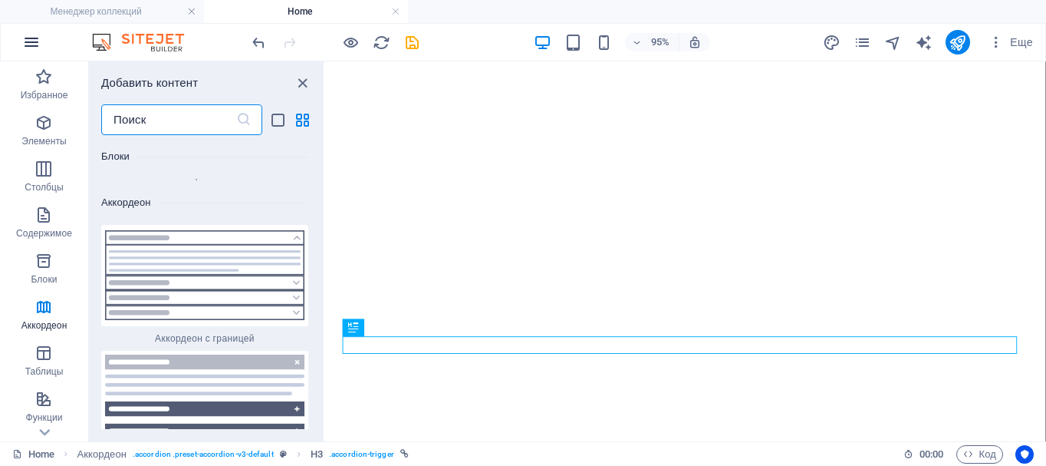
click at [25, 35] on icon "button" at bounding box center [31, 42] width 18 height 18
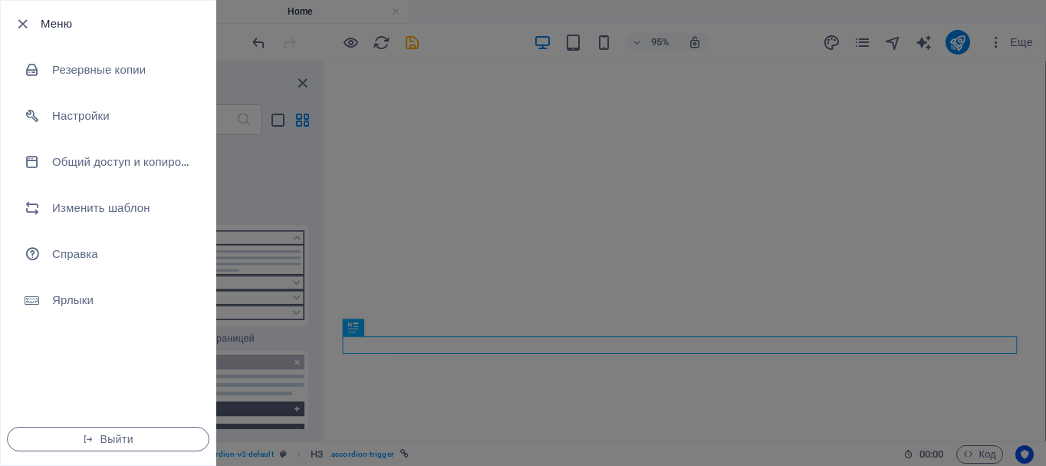
click at [763, 28] on div at bounding box center [523, 233] width 1046 height 466
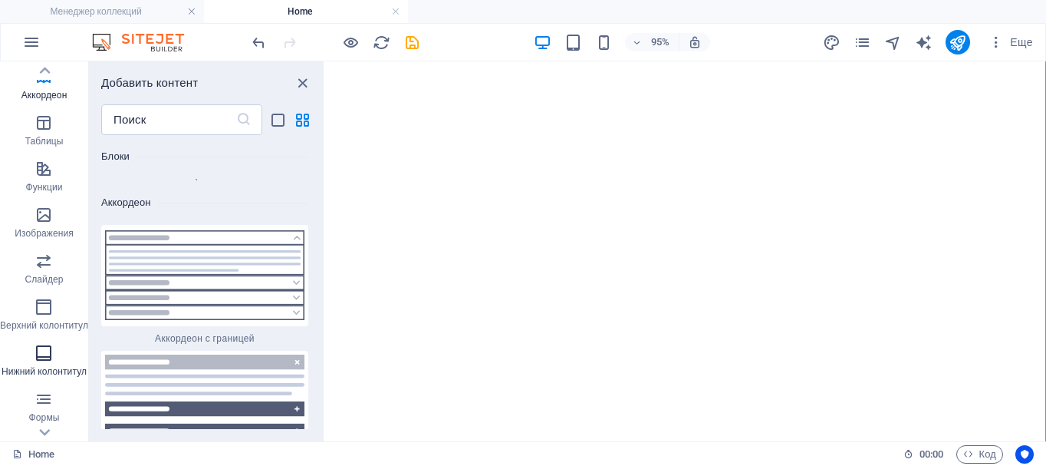
scroll to position [311, 0]
